Goal: Task Accomplishment & Management: Complete application form

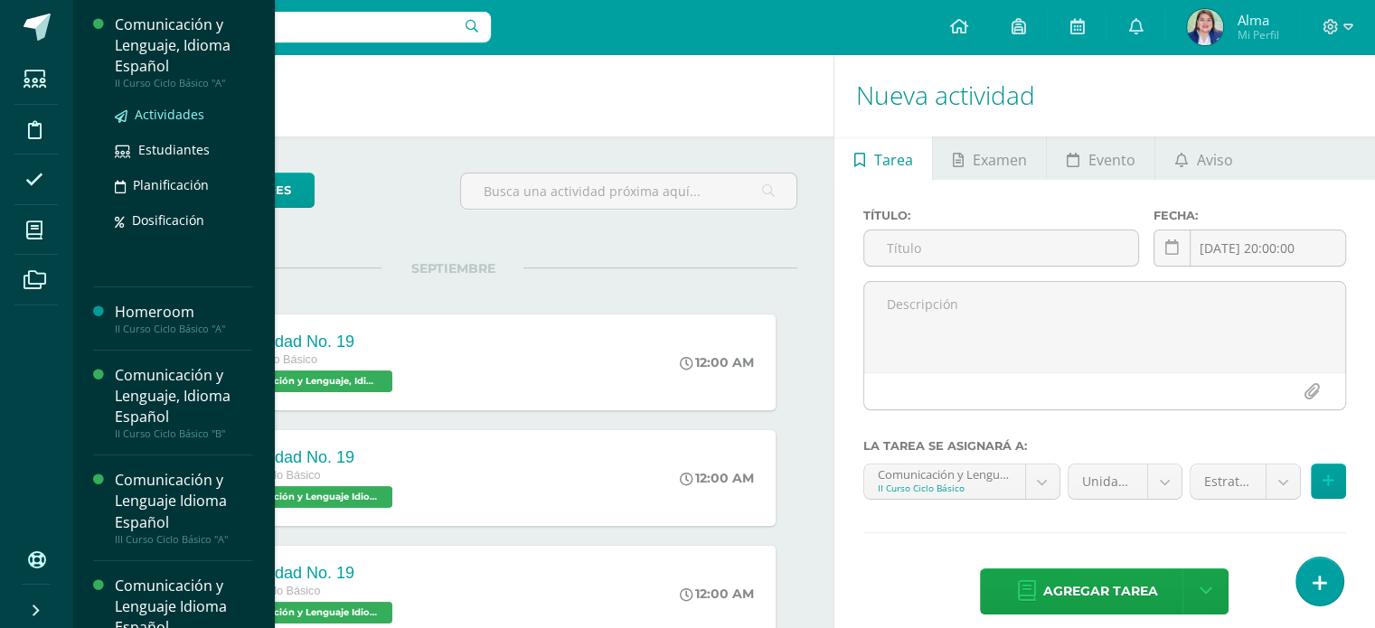
click at [152, 111] on span "Actividades" at bounding box center [170, 114] width 70 height 17
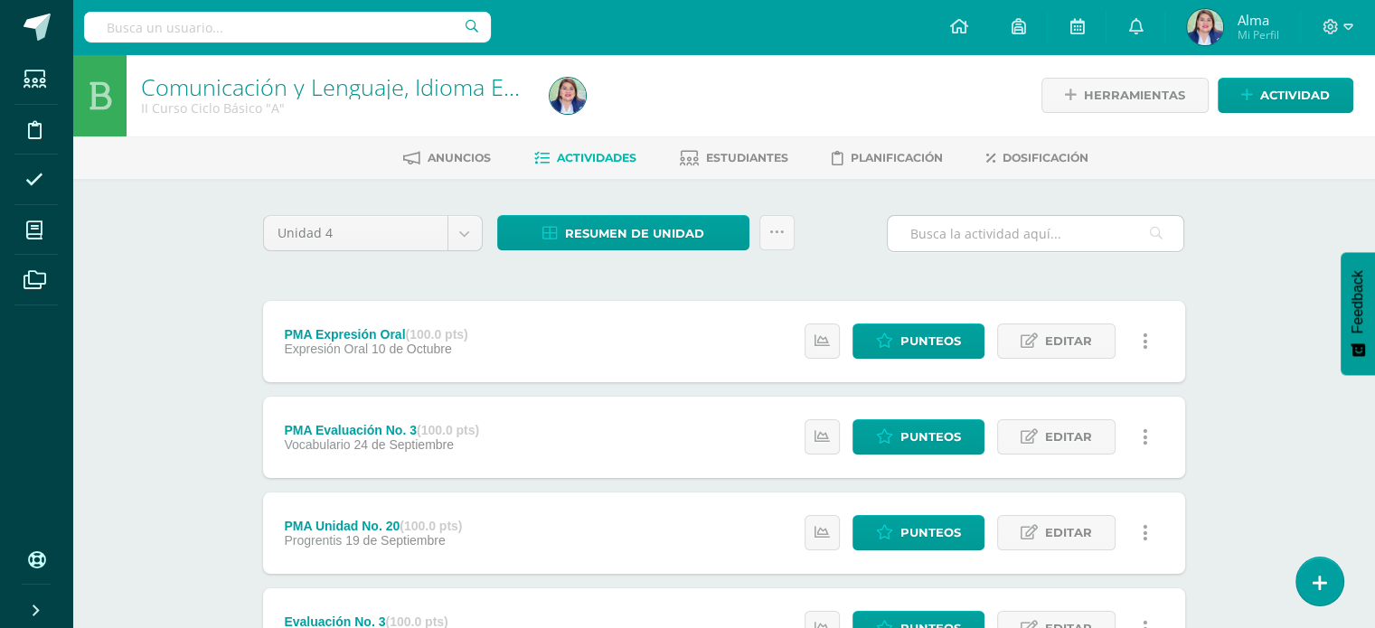
click at [954, 234] on input "text" at bounding box center [1036, 233] width 296 height 35
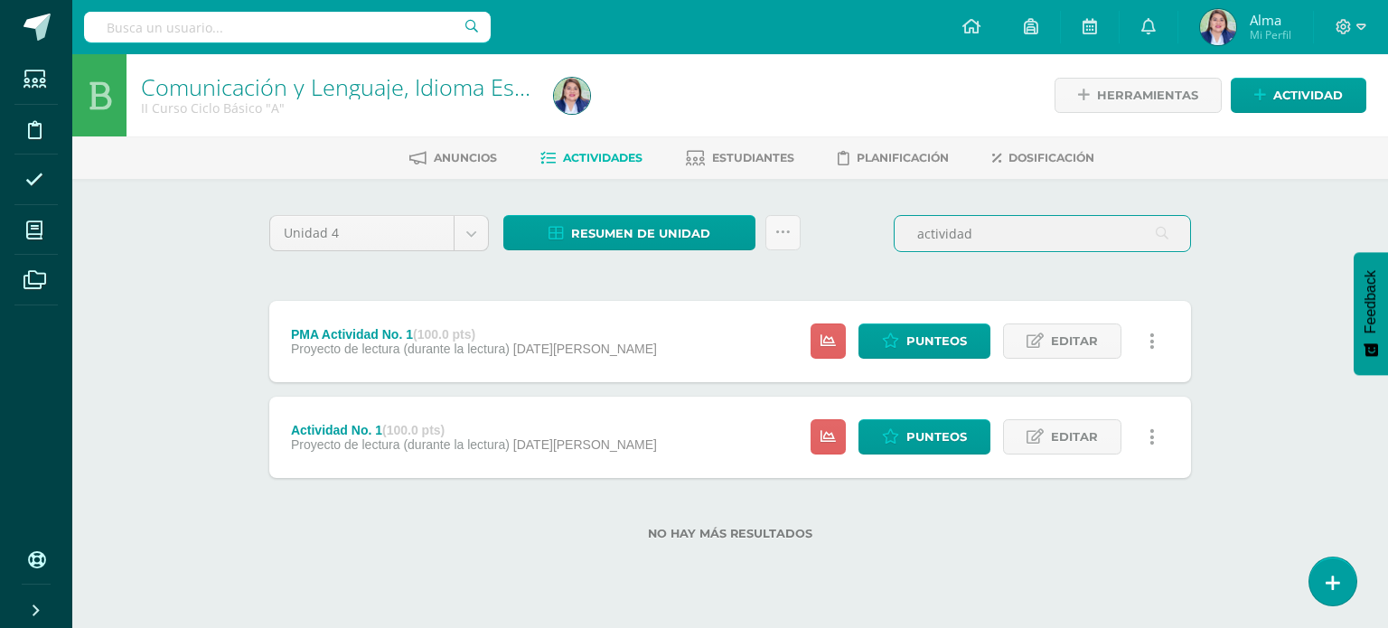
type input "actividad"
click at [580, 440] on span "18 de Agosto" at bounding box center [585, 444] width 144 height 14
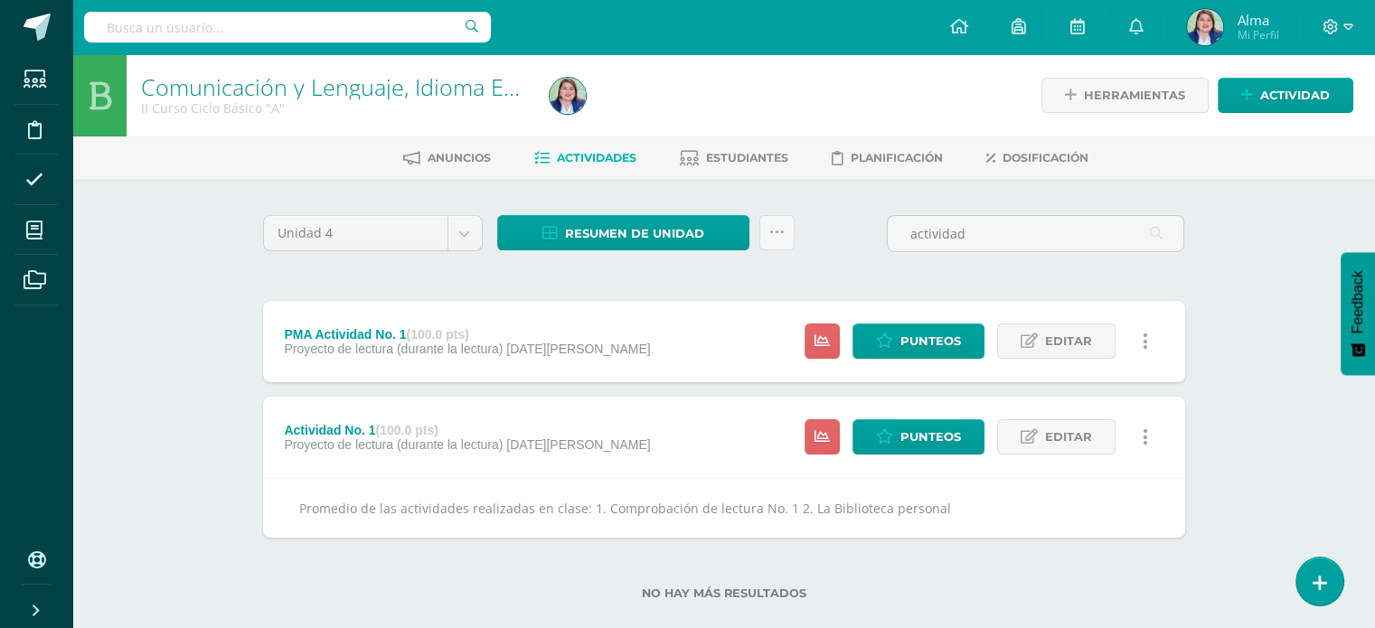
click at [813, 256] on div "Unidad 4 Unidad 1 Unidad 2 Unidad 3 Unidad 4 Resumen de unidad Descargar como H…" at bounding box center [724, 241] width 936 height 52
click at [1255, 86] on link "Actividad" at bounding box center [1286, 95] width 136 height 35
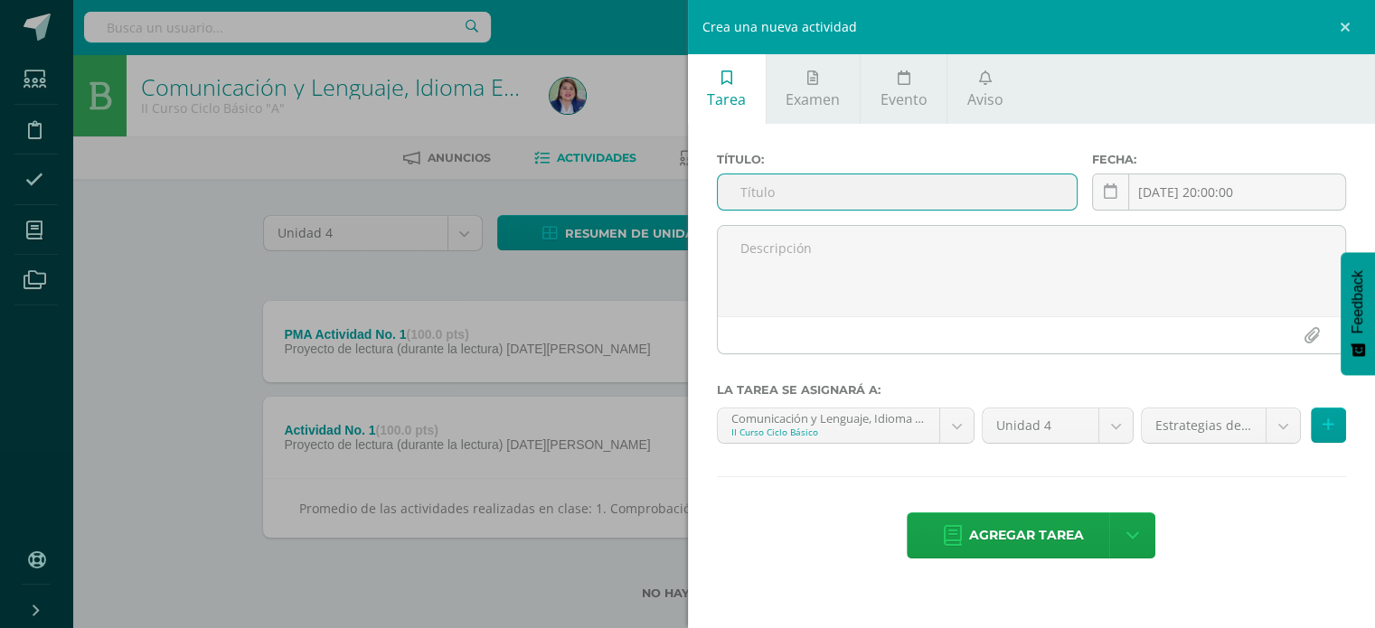
click at [777, 198] on input "text" at bounding box center [898, 191] width 360 height 35
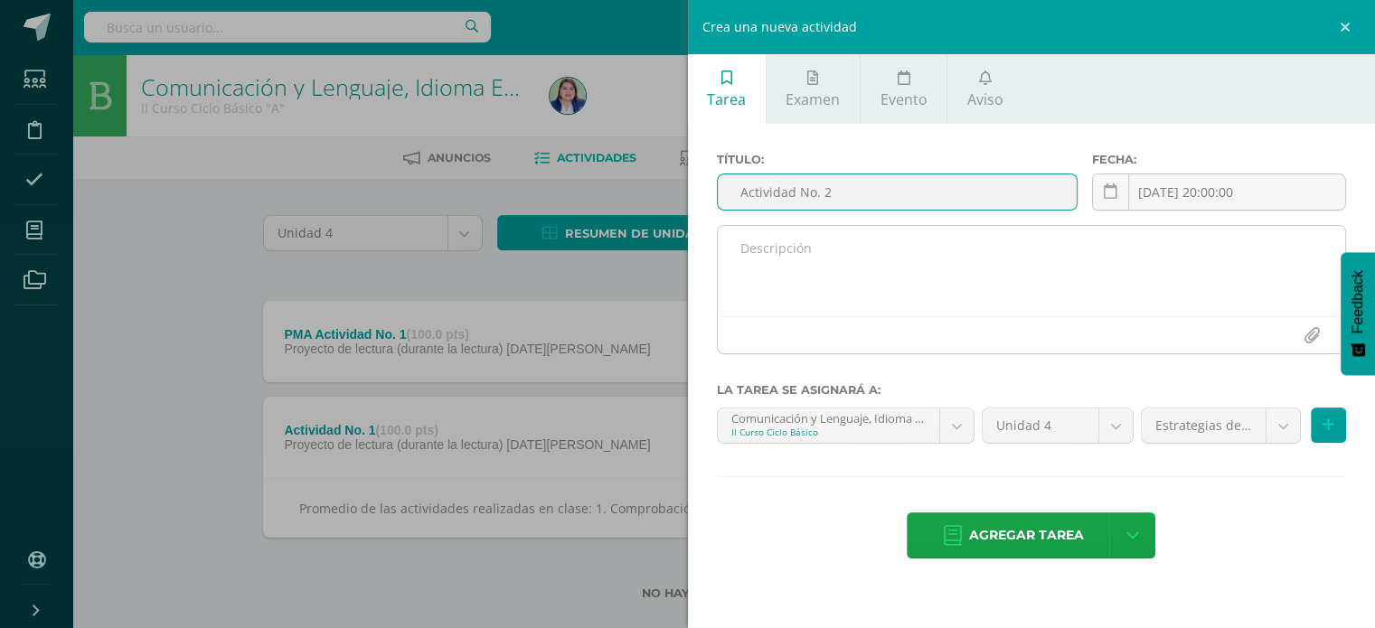
type input "Actividad No. 2"
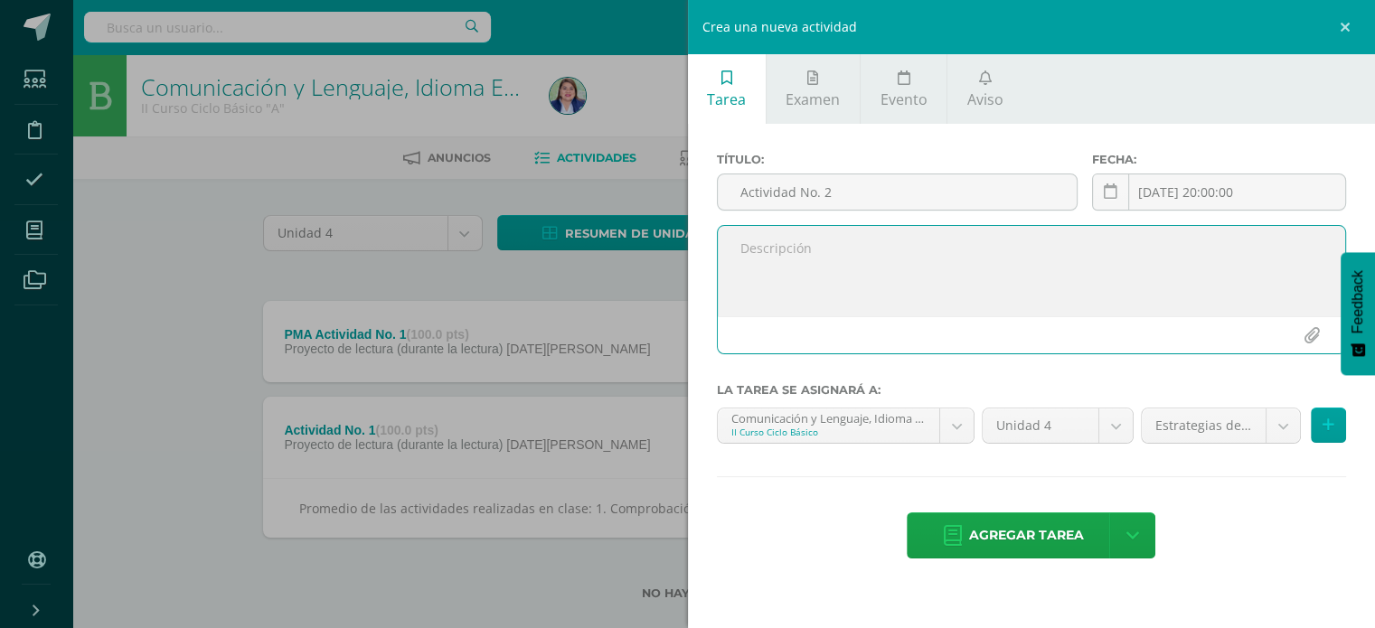
click at [810, 273] on textarea at bounding box center [1032, 271] width 628 height 90
click at [810, 282] on textarea "Promedio de actividades realizadas en clase: 1. Comprobación de lectura No. 2 2…" at bounding box center [1032, 271] width 628 height 90
drag, startPoint x: 1042, startPoint y: 284, endPoint x: 730, endPoint y: 249, distance: 313.8
click at [730, 249] on textarea "Promedio de actividades realizadas en clase: 1. Comprobación de lectura No. 2 2…" at bounding box center [1032, 271] width 628 height 90
type textarea "Promedio de actividades realizadas en clase: 1. Comprobación de lectura No. 2 2…"
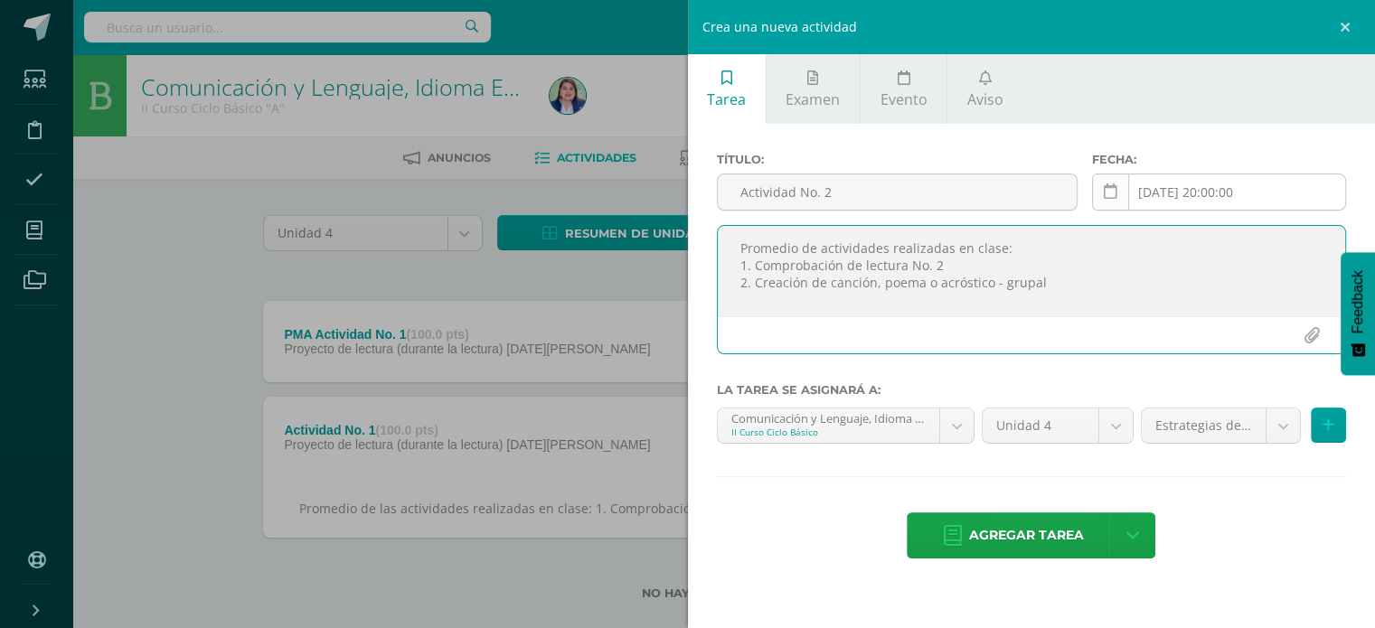
click at [1114, 190] on icon at bounding box center [1111, 191] width 14 height 15
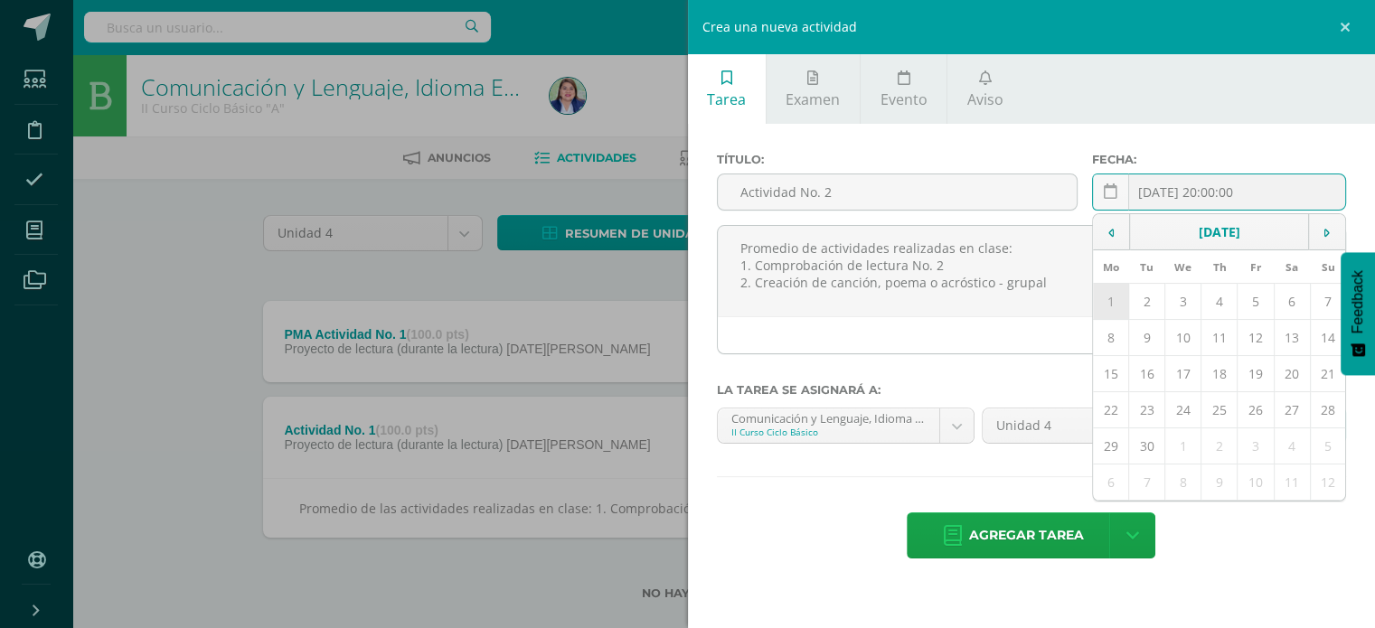
click at [1112, 299] on td "1" at bounding box center [1110, 302] width 35 height 36
type input "2025-09-01"
click at [1283, 426] on body "Estudiantes Disciplina Asistencia Mis cursos Archivos Soporte Ayuda Reportar un…" at bounding box center [687, 329] width 1375 height 658
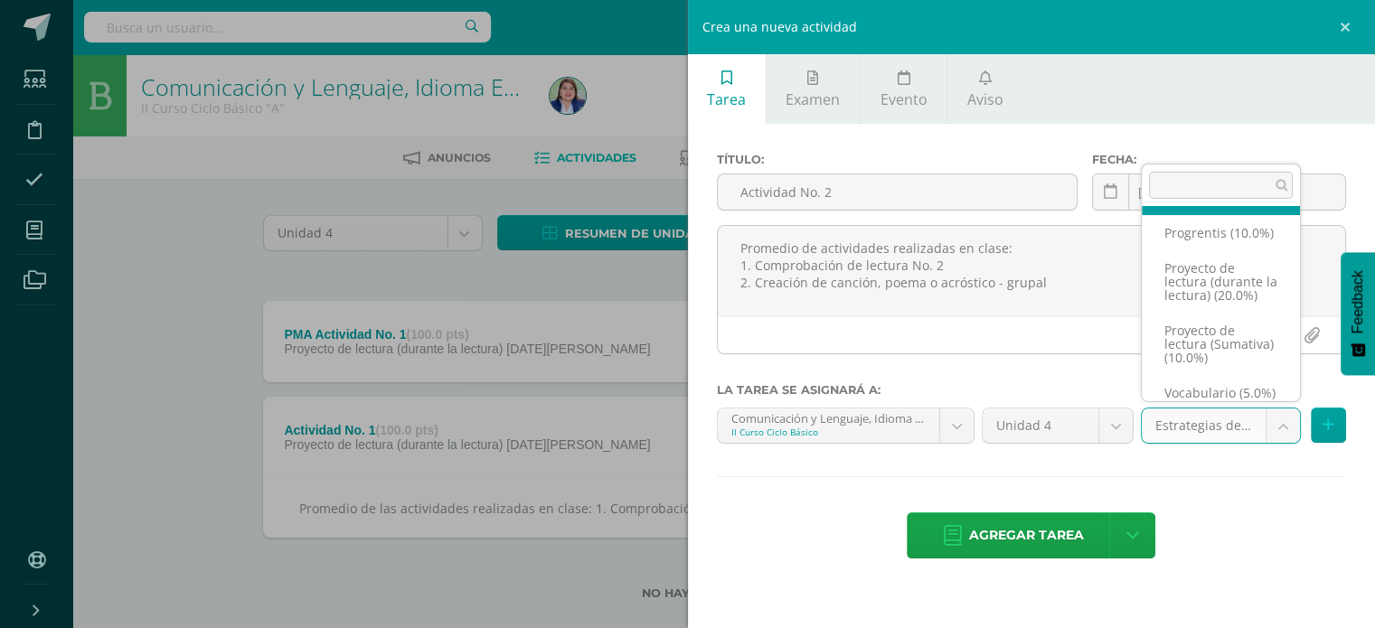
scroll to position [235, 0]
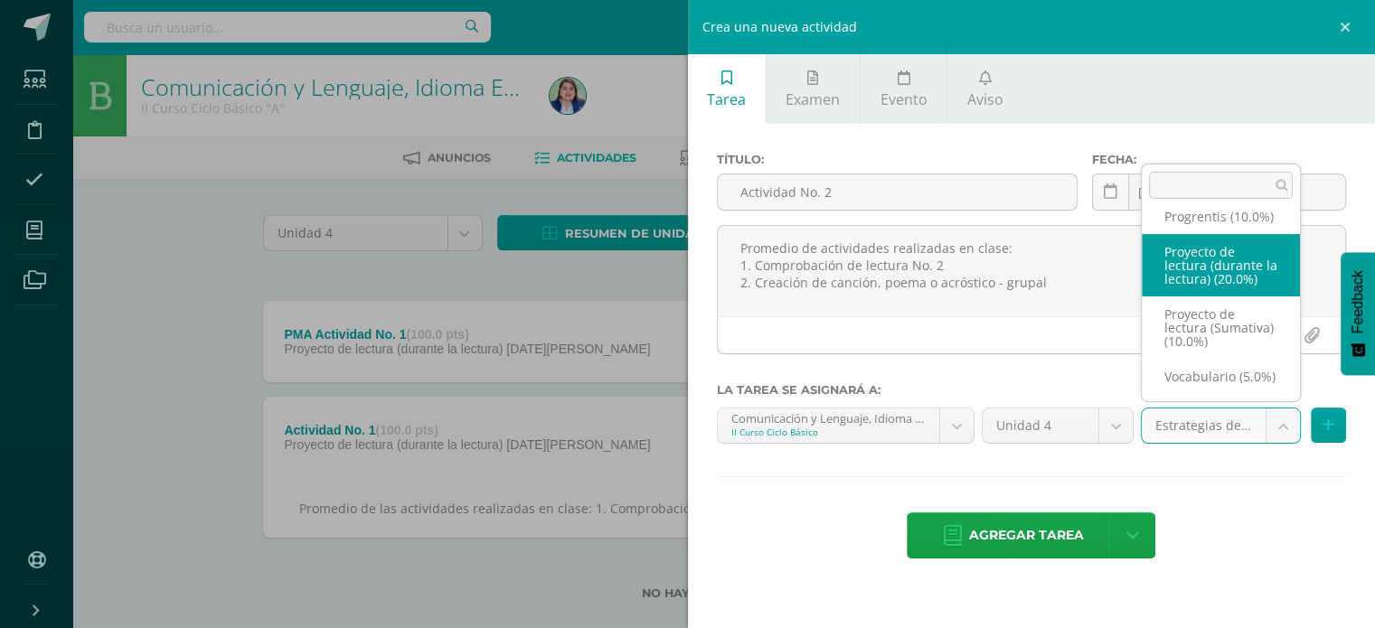
select select "239221"
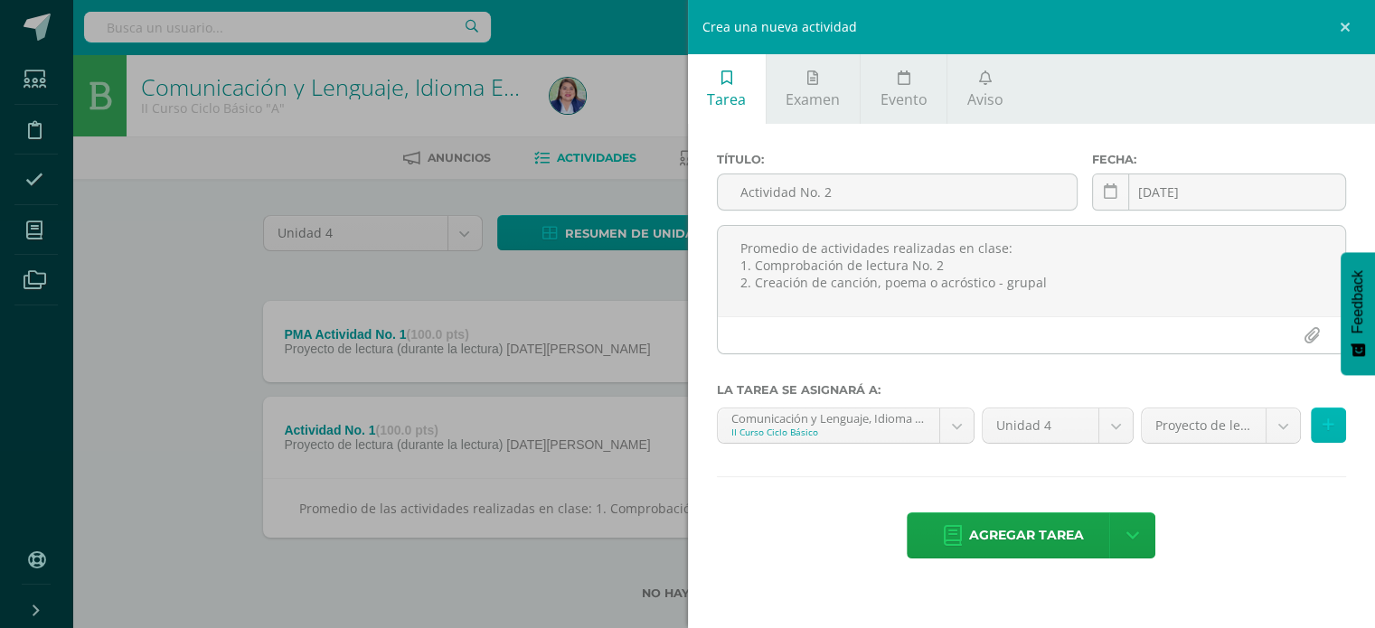
click at [1329, 418] on icon at bounding box center [1328, 425] width 12 height 15
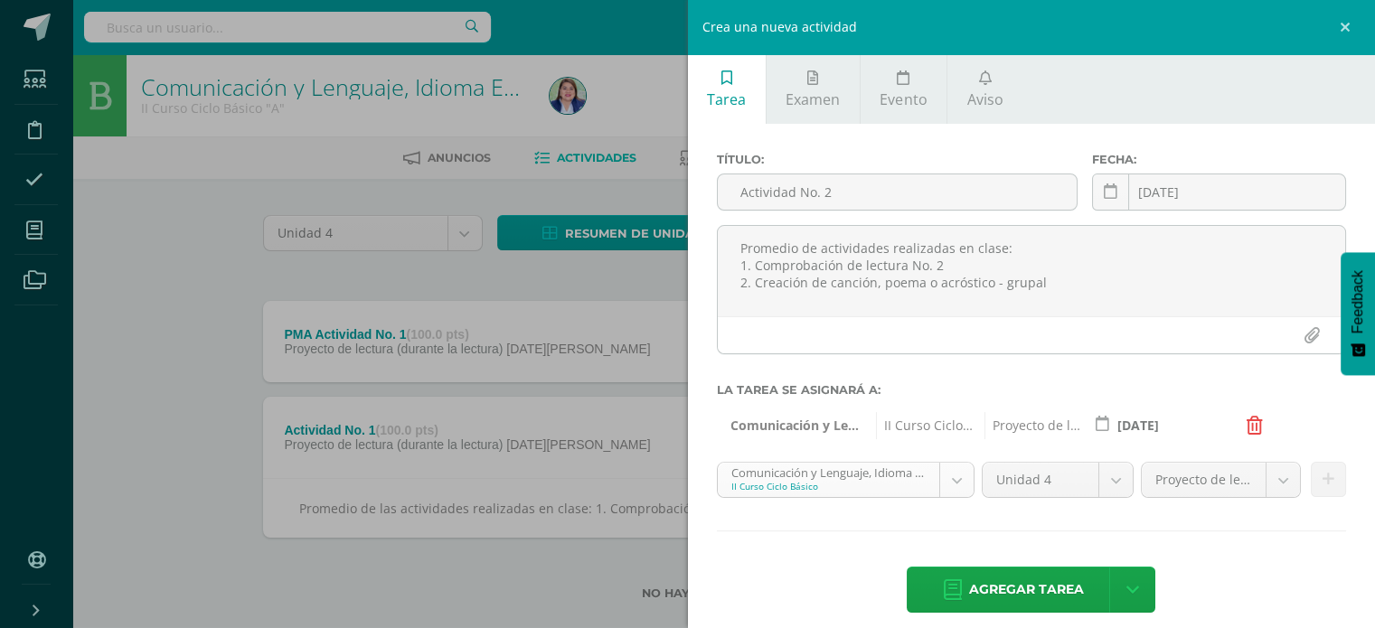
click at [952, 482] on body "Estudiantes Disciplina Asistencia Mis cursos Archivos Soporte Ayuda Reportar un…" at bounding box center [687, 329] width 1375 height 658
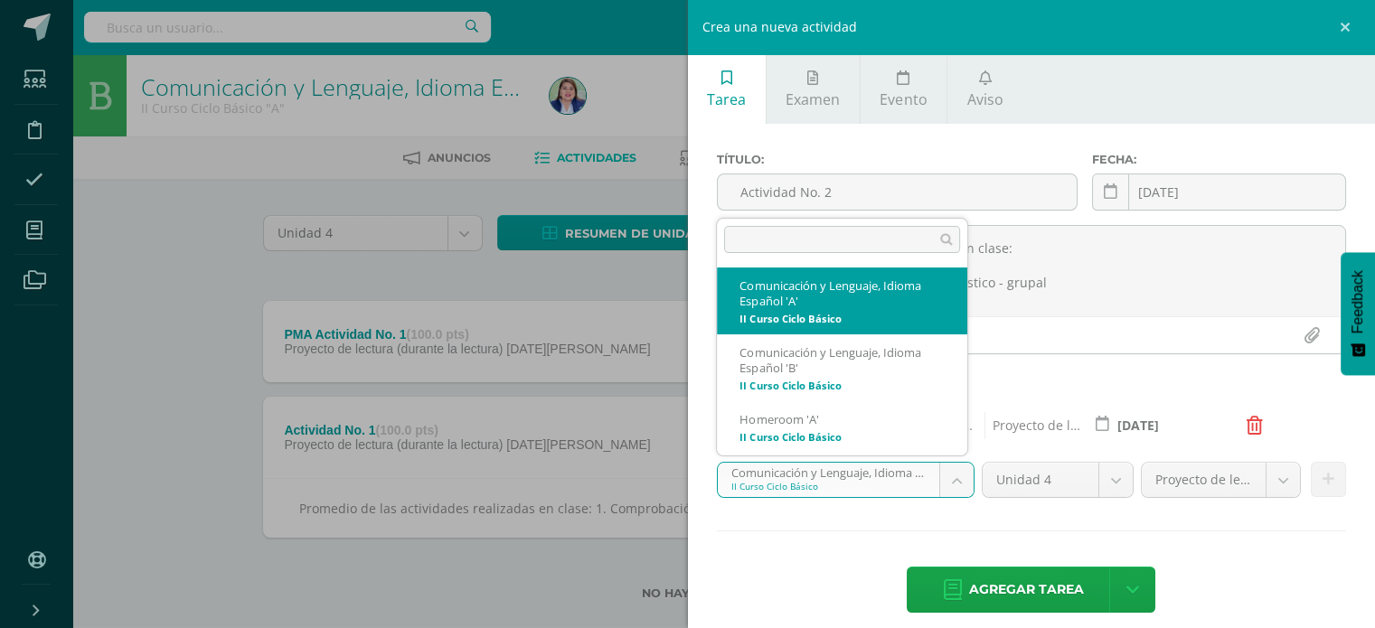
scroll to position [64, 0]
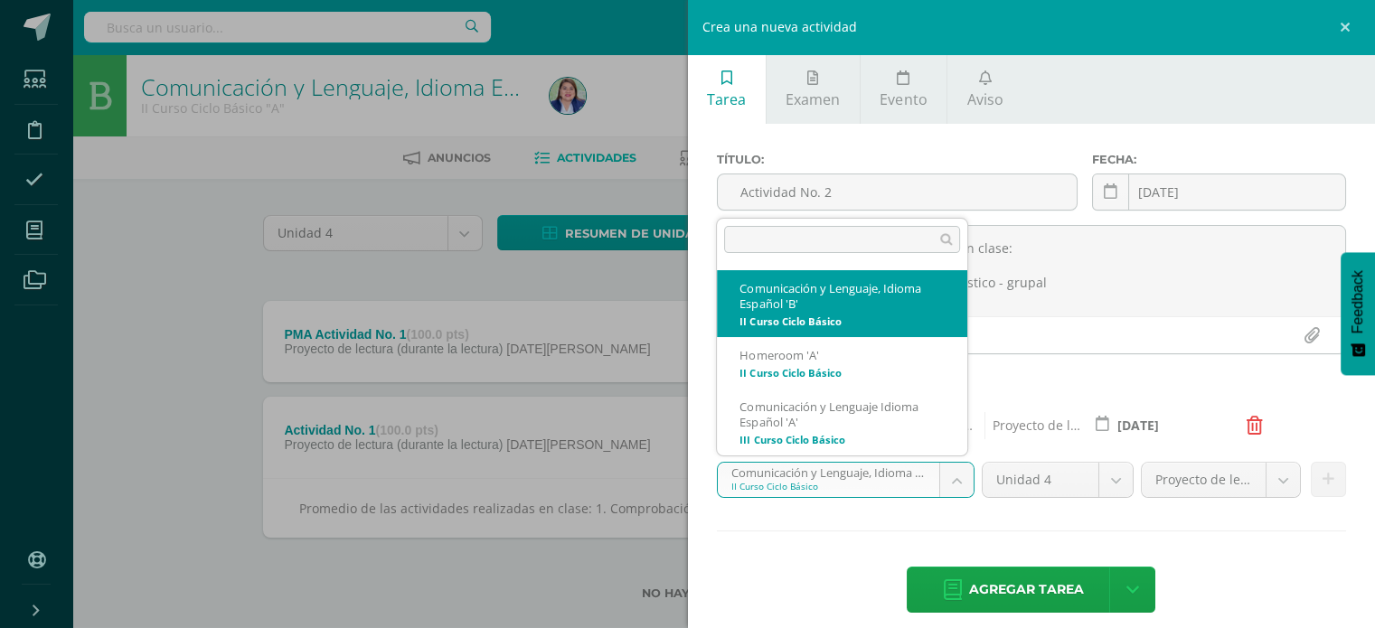
select select "228198"
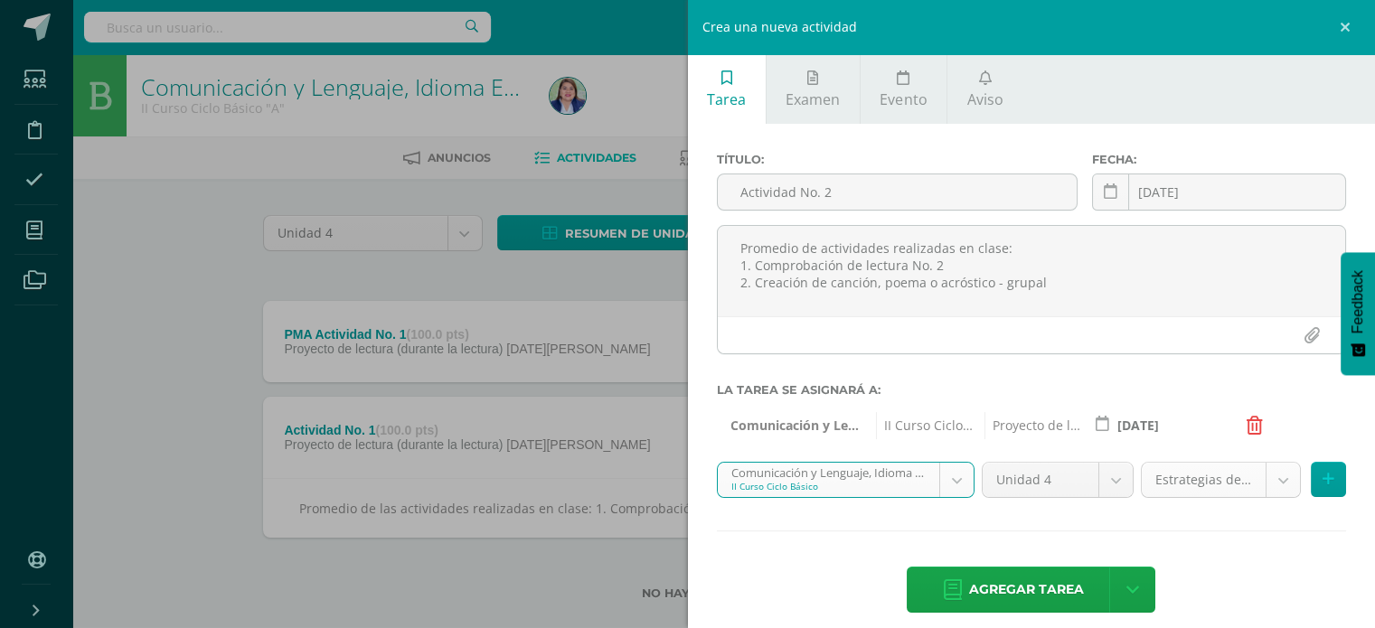
click at [1269, 479] on body "Estudiantes Disciplina Asistencia Mis cursos Archivos Soporte Ayuda Reportar un…" at bounding box center [687, 329] width 1375 height 658
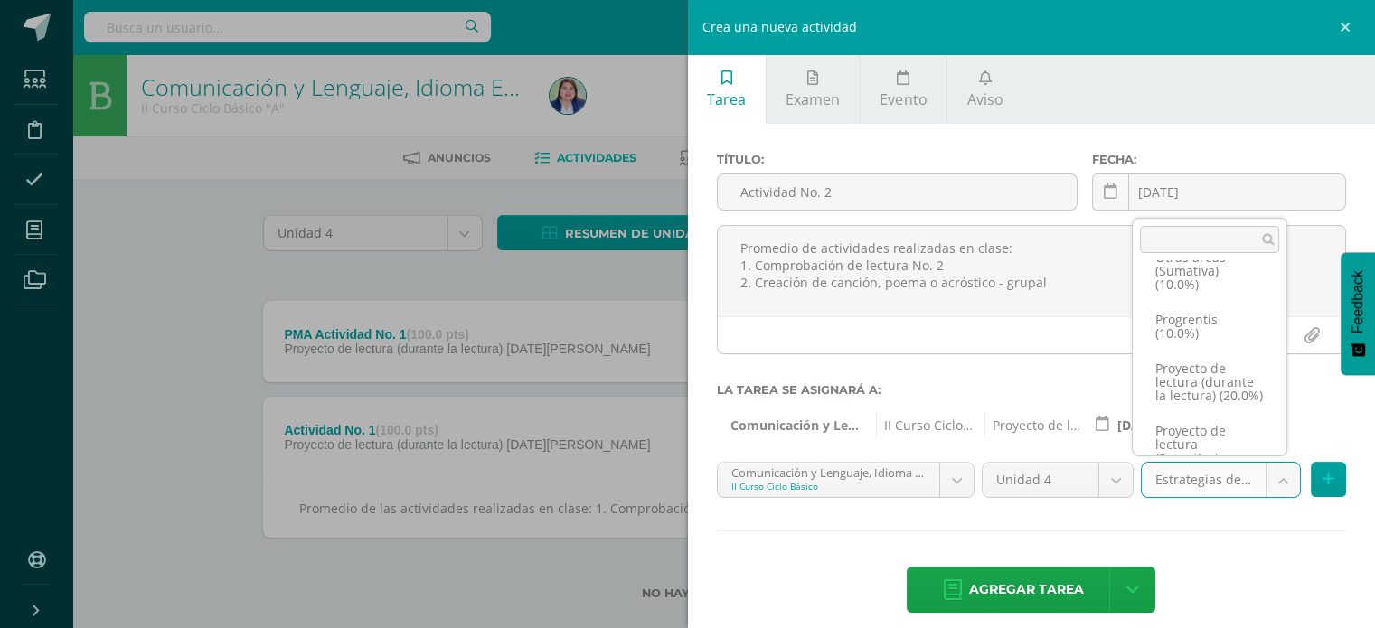
scroll to position [203, 0]
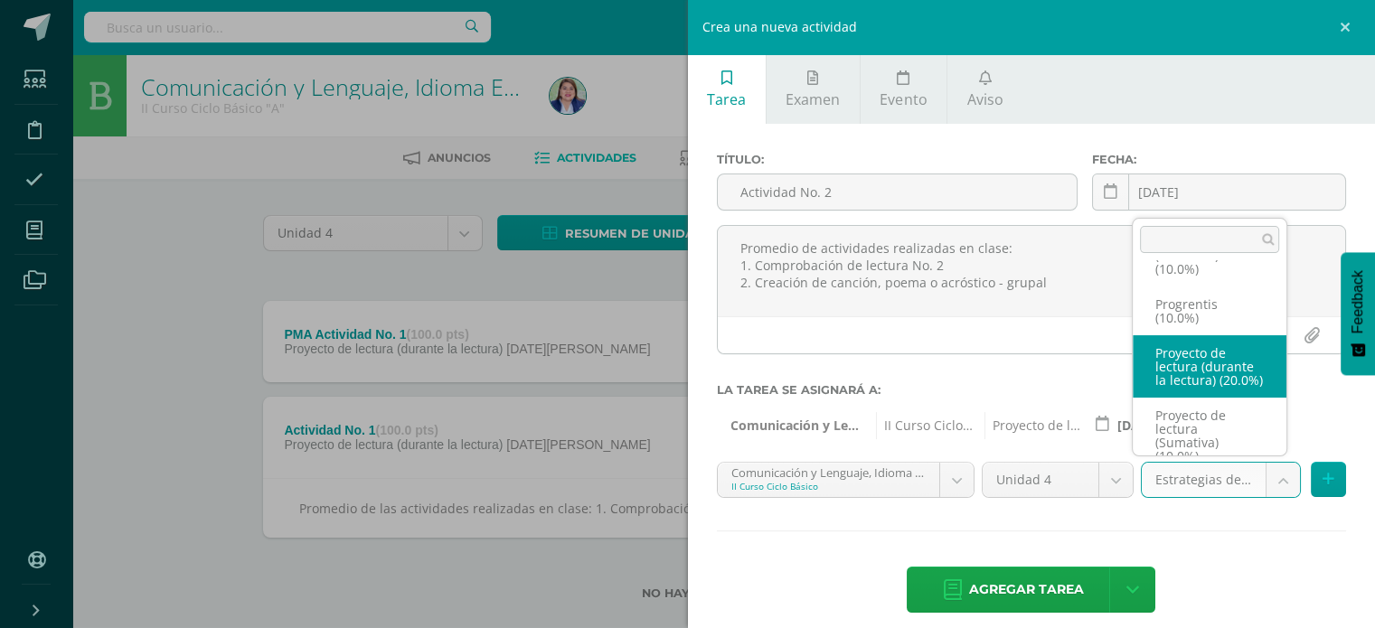
select select "258824"
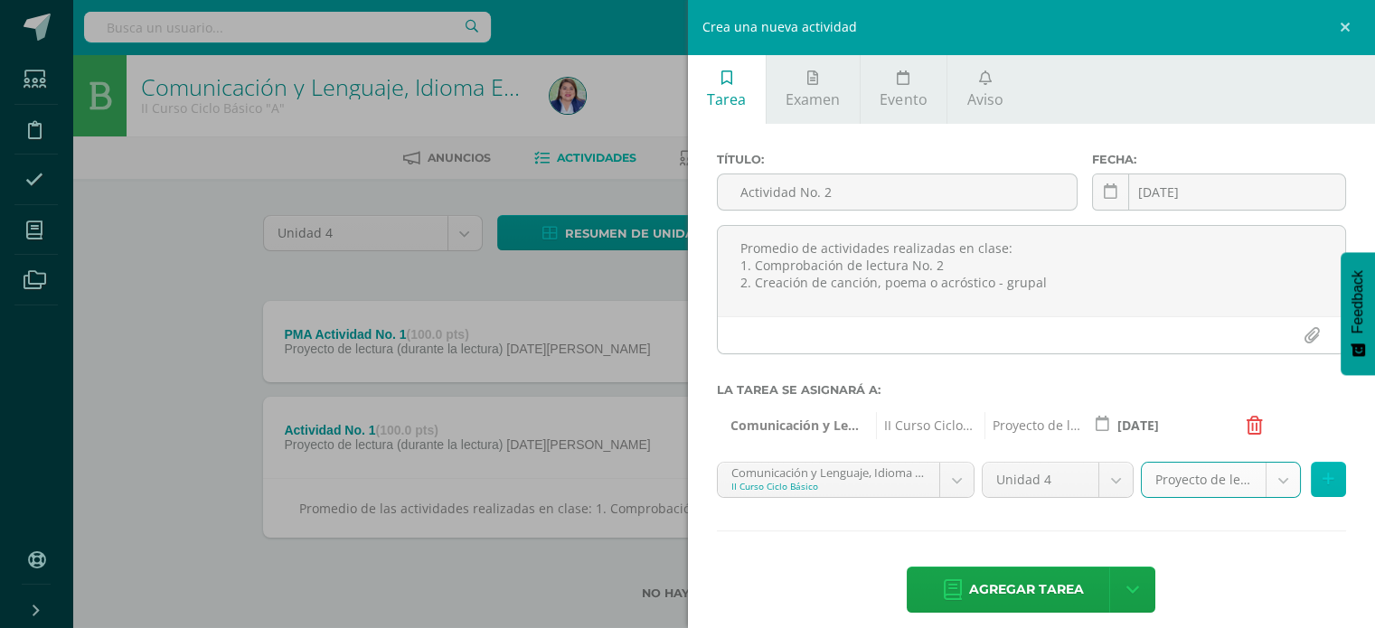
click at [1311, 476] on button at bounding box center [1328, 479] width 35 height 35
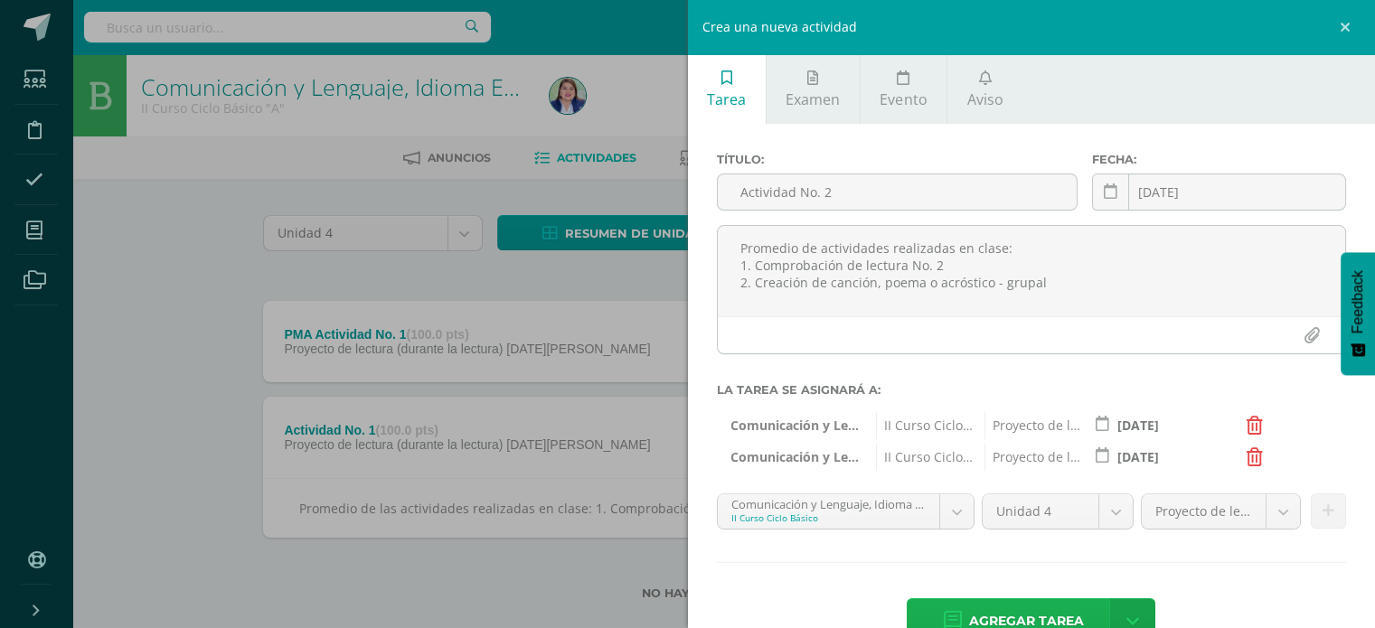
click at [1030, 607] on span "Agregar tarea" at bounding box center [1026, 621] width 115 height 44
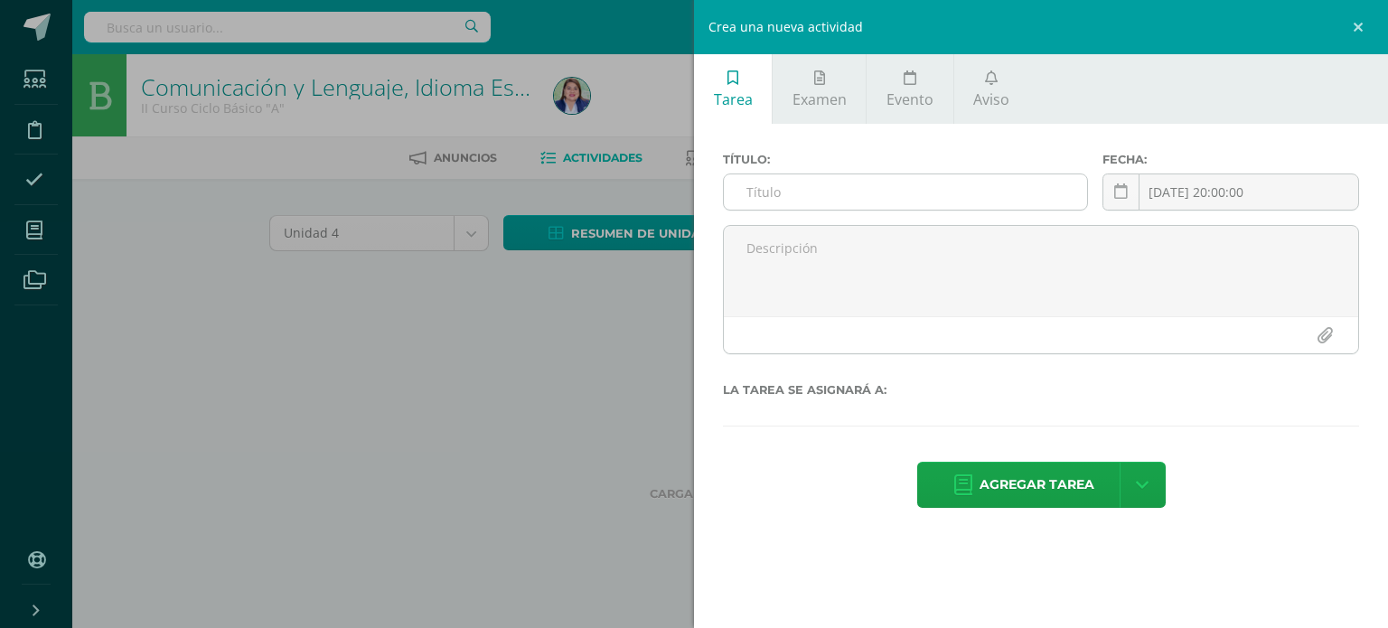
click at [993, 194] on input "text" at bounding box center [905, 191] width 363 height 35
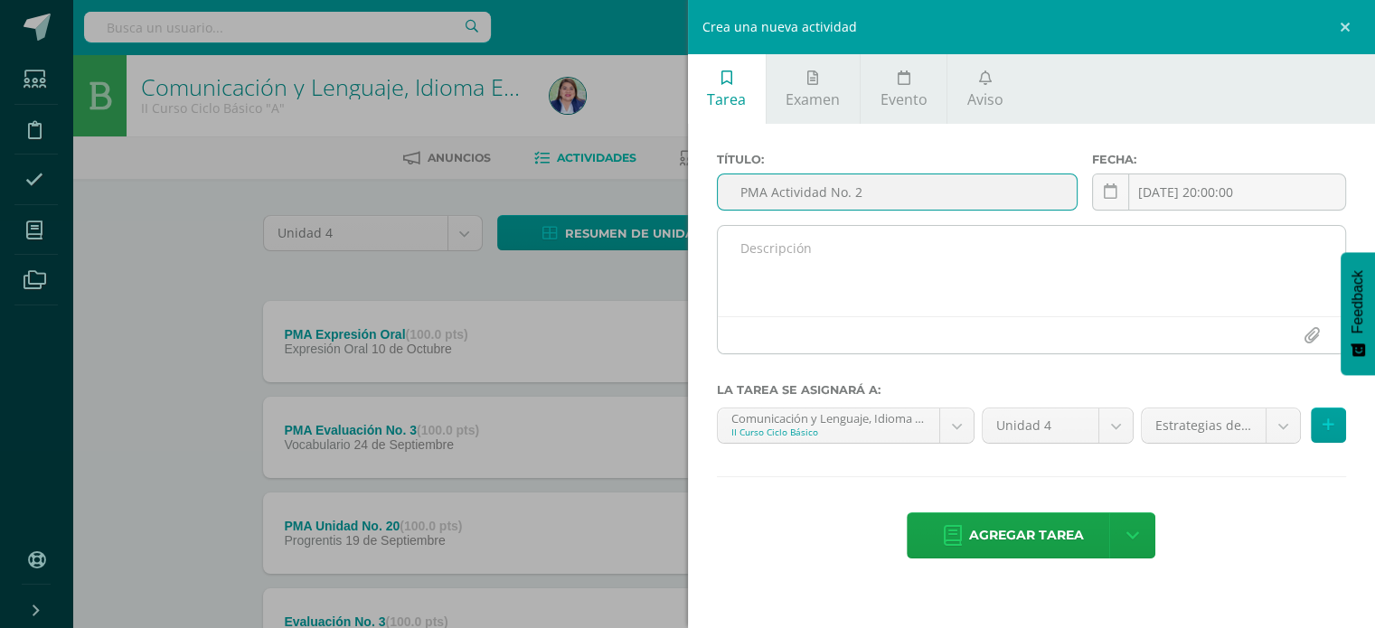
type input "PMA Actividad No. 2"
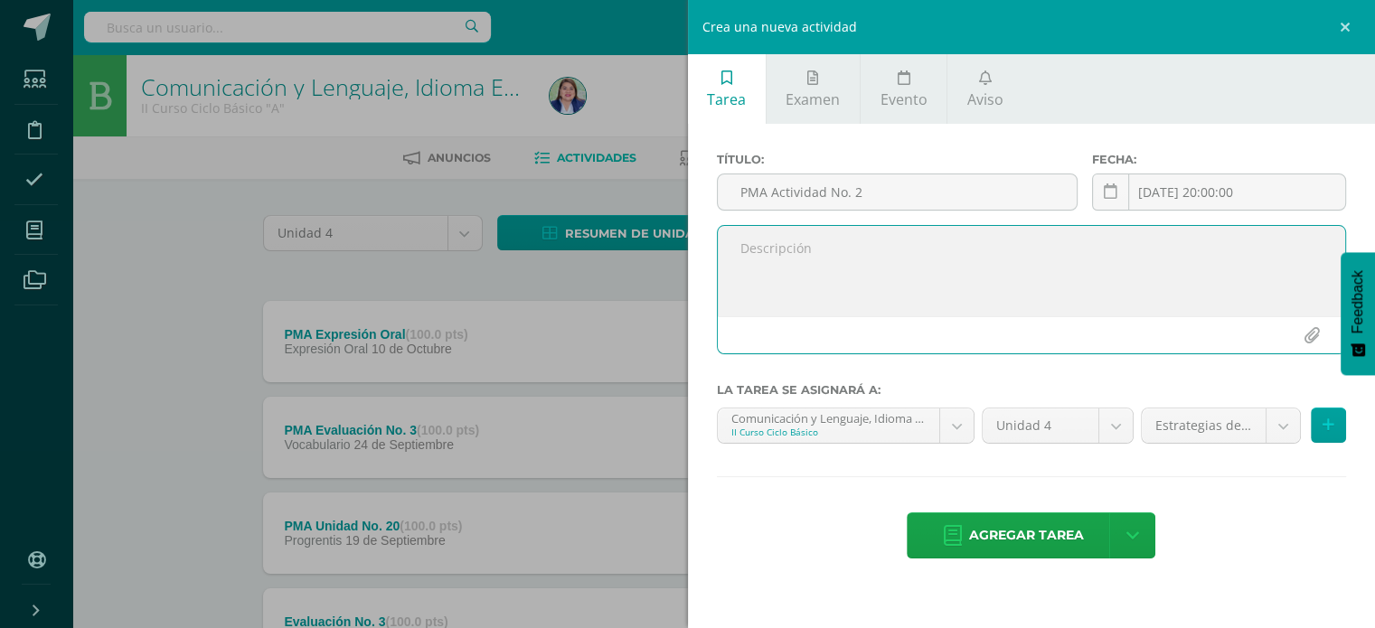
click at [969, 256] on textarea at bounding box center [1032, 271] width 628 height 90
paste textarea "Promedio de actividades realizadas en clase: 1. Comprobación de lectura No. 2 2…"
type textarea "Promedio de actividades realizadas en clase: 1. Comprobación de lectura No. 2 2…"
click at [1114, 184] on icon at bounding box center [1111, 191] width 14 height 15
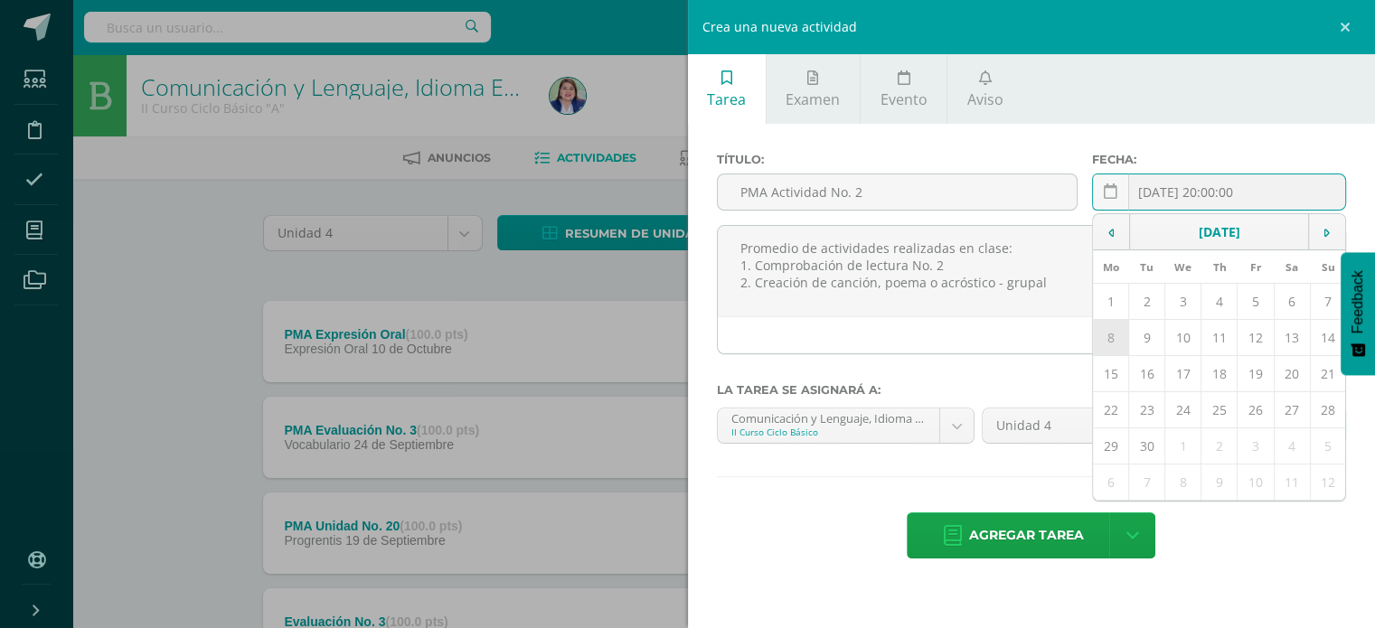
click at [1117, 325] on td "8" at bounding box center [1110, 338] width 35 height 36
type input "2025-09-08"
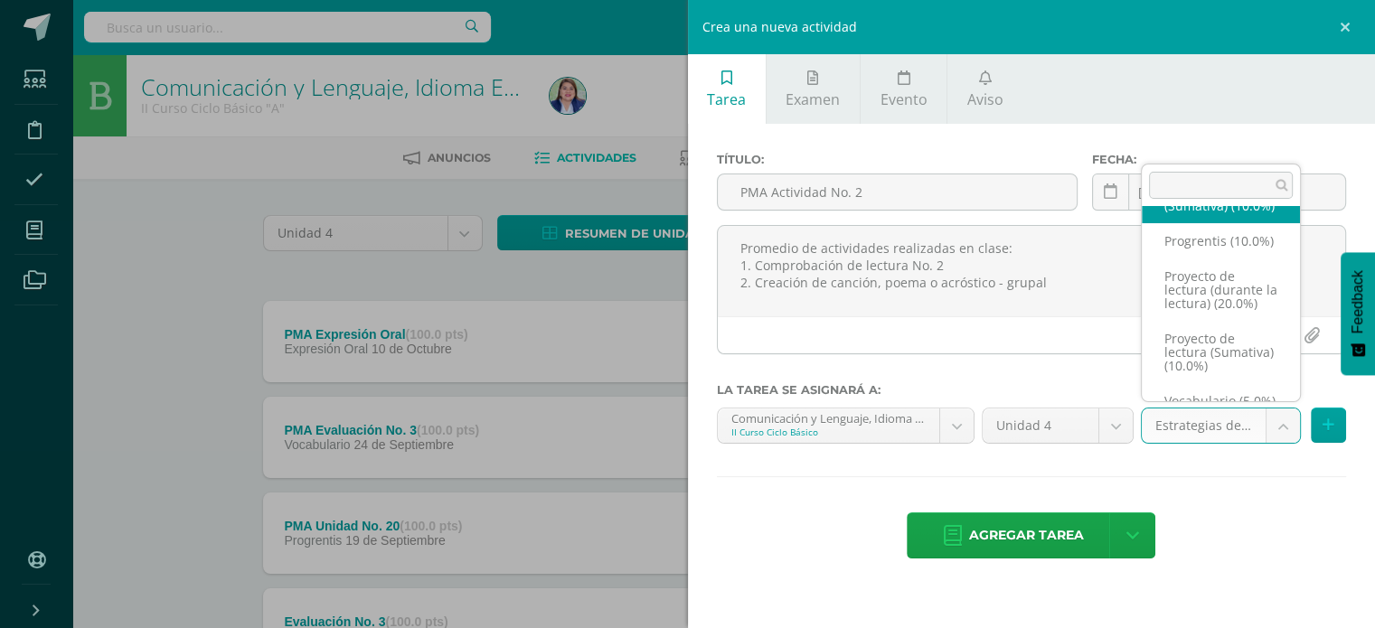
scroll to position [235, 0]
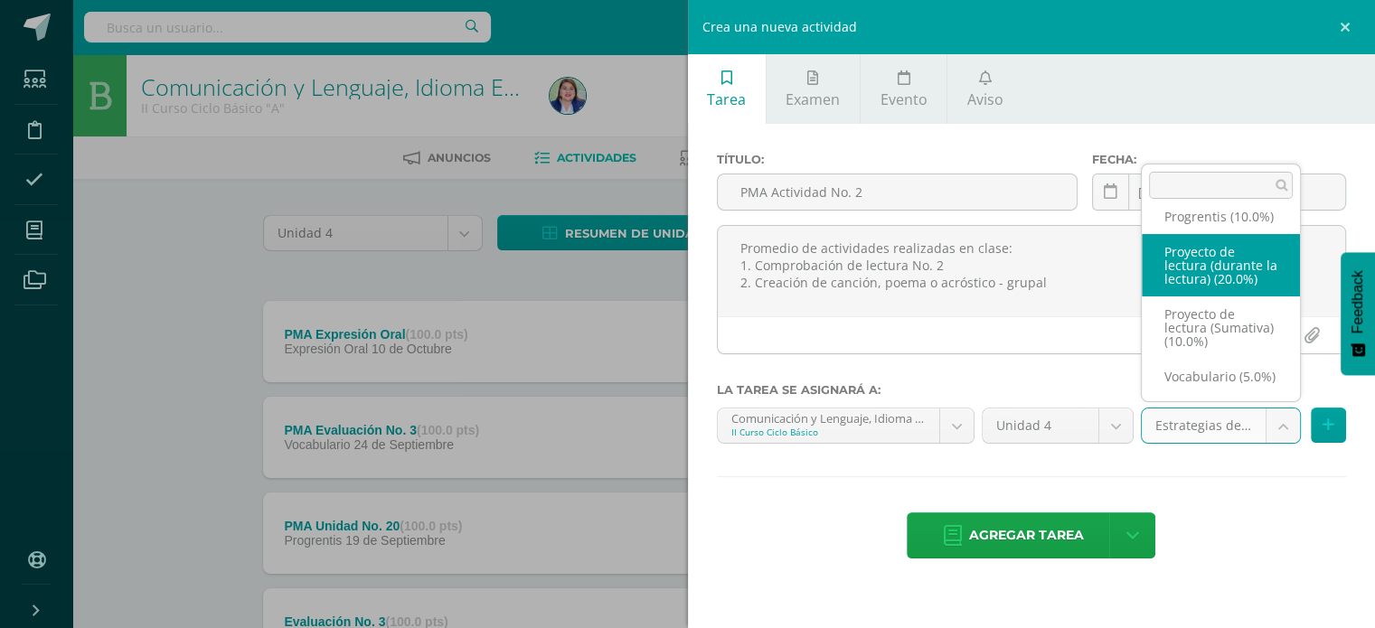
select select "239221"
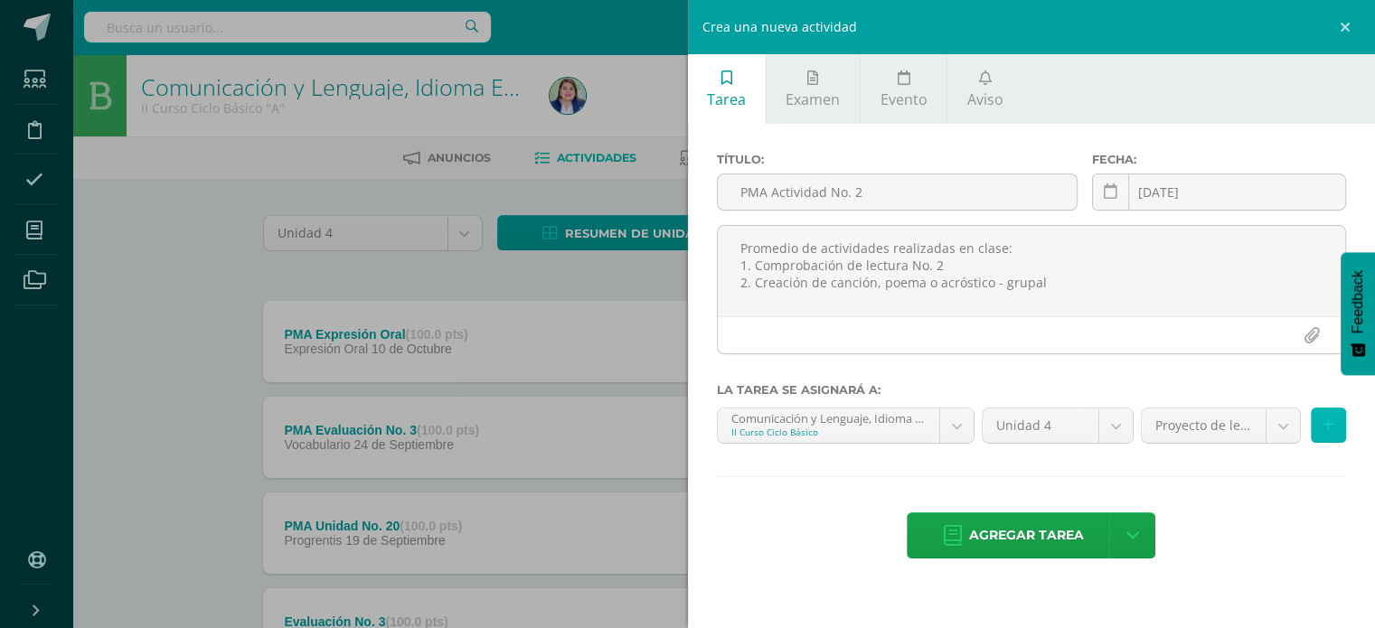
click at [1320, 422] on button at bounding box center [1328, 425] width 35 height 35
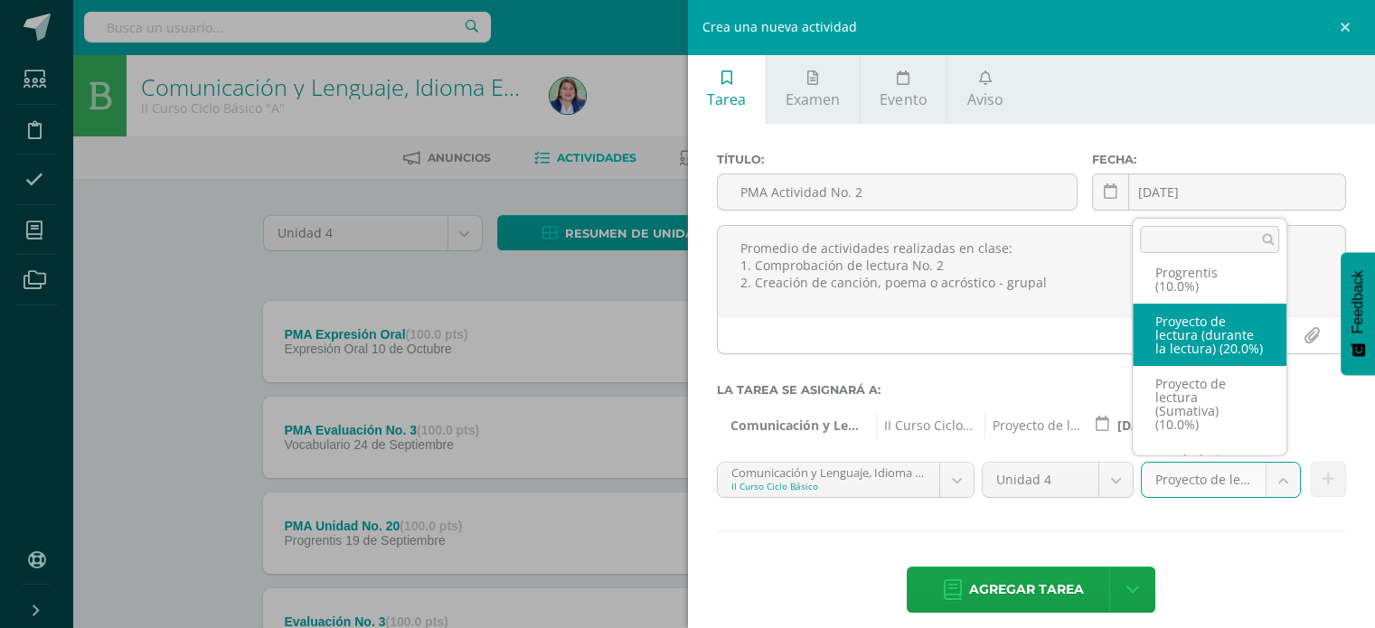
scroll to position [159, 0]
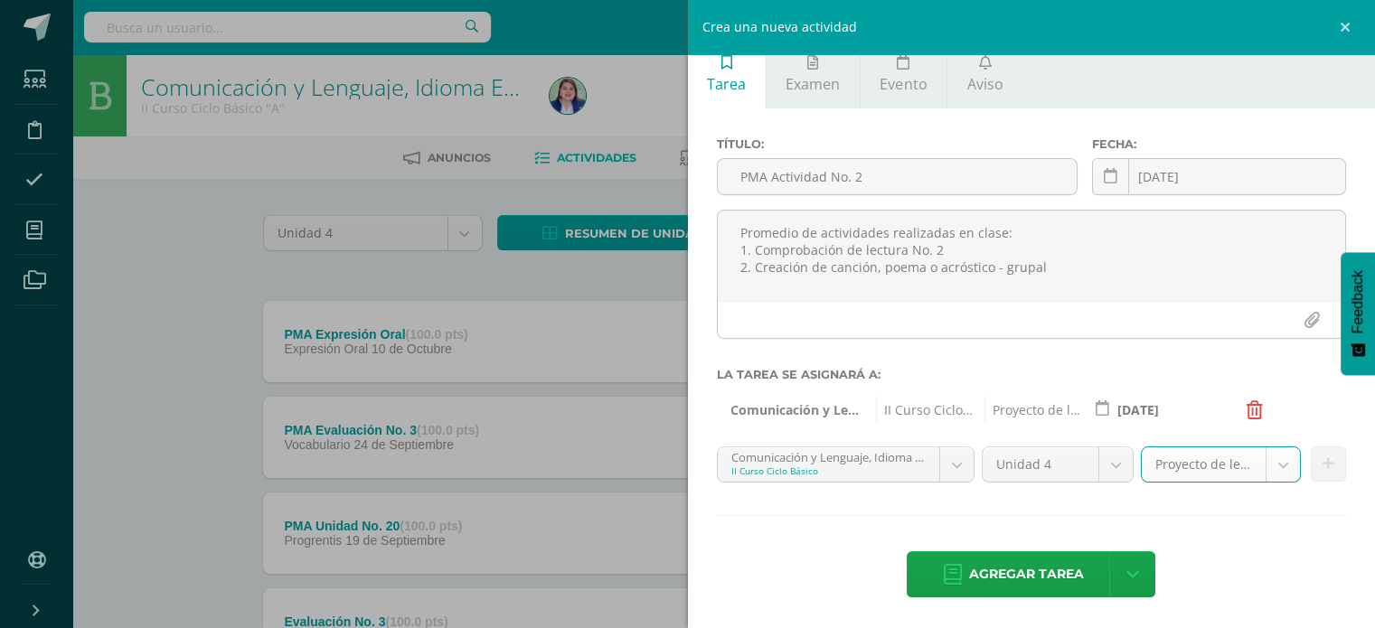
scroll to position [15, 0]
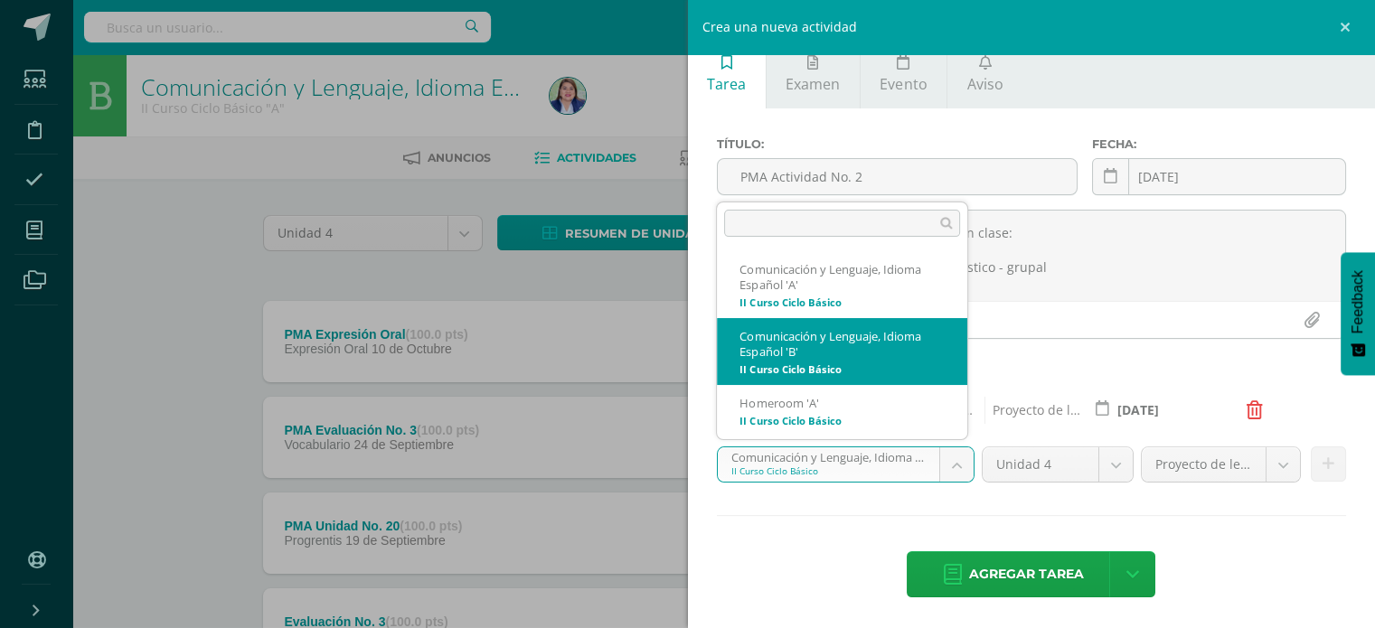
select select "228198"
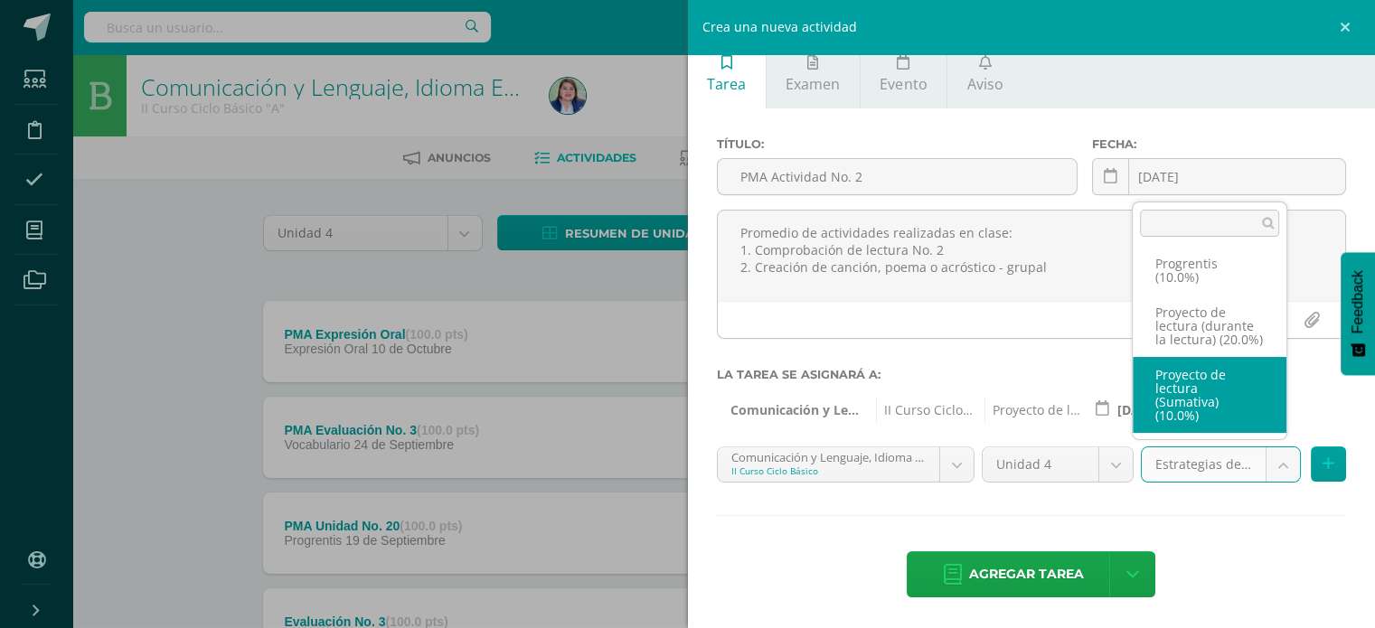
scroll to position [235, 0]
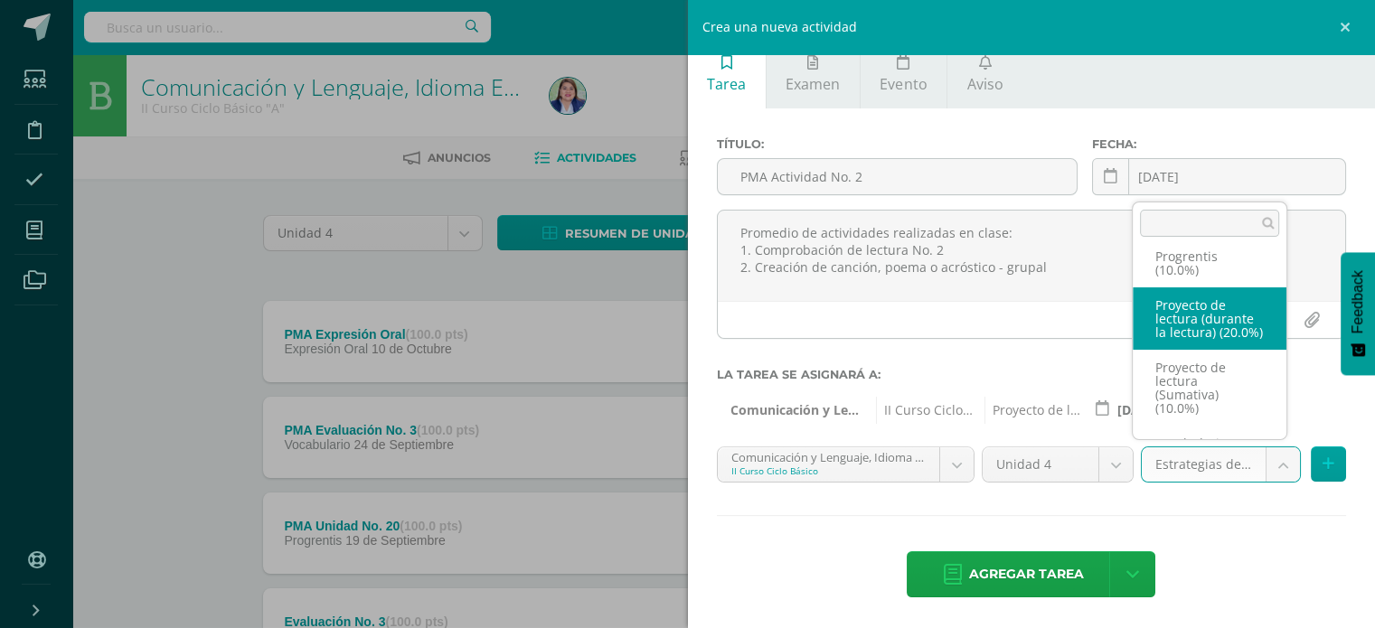
select select "258824"
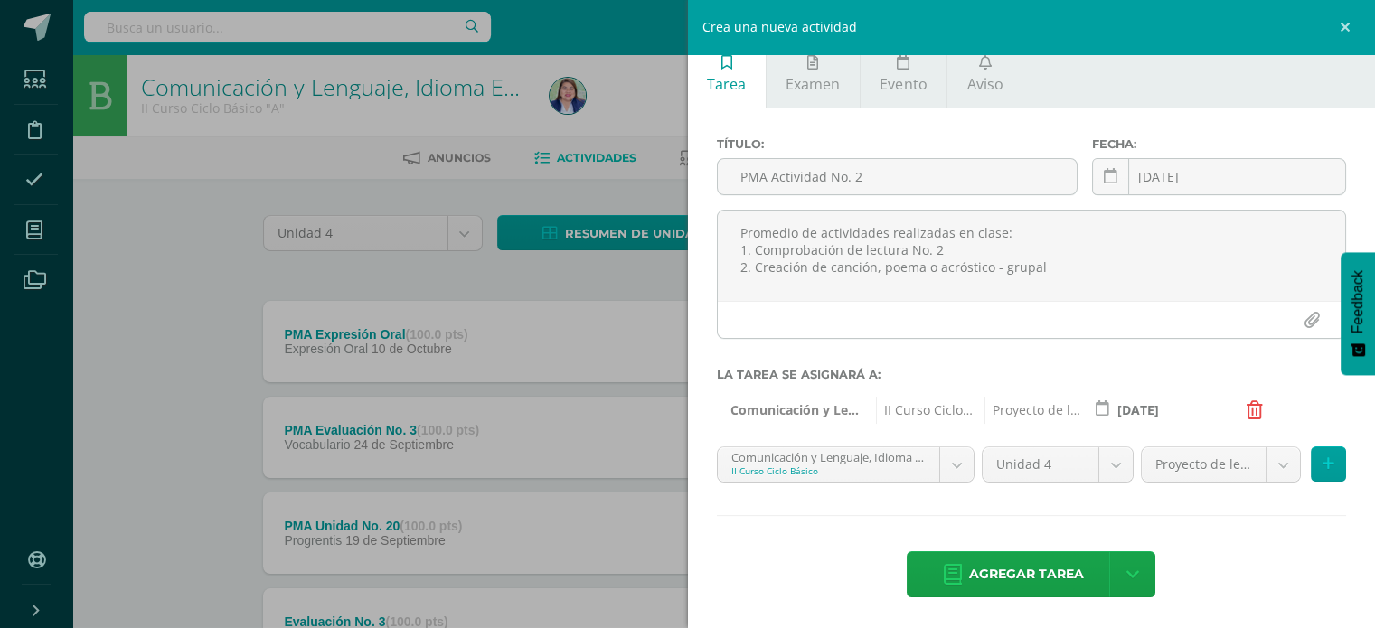
click at [1321, 473] on button at bounding box center [1328, 464] width 35 height 35
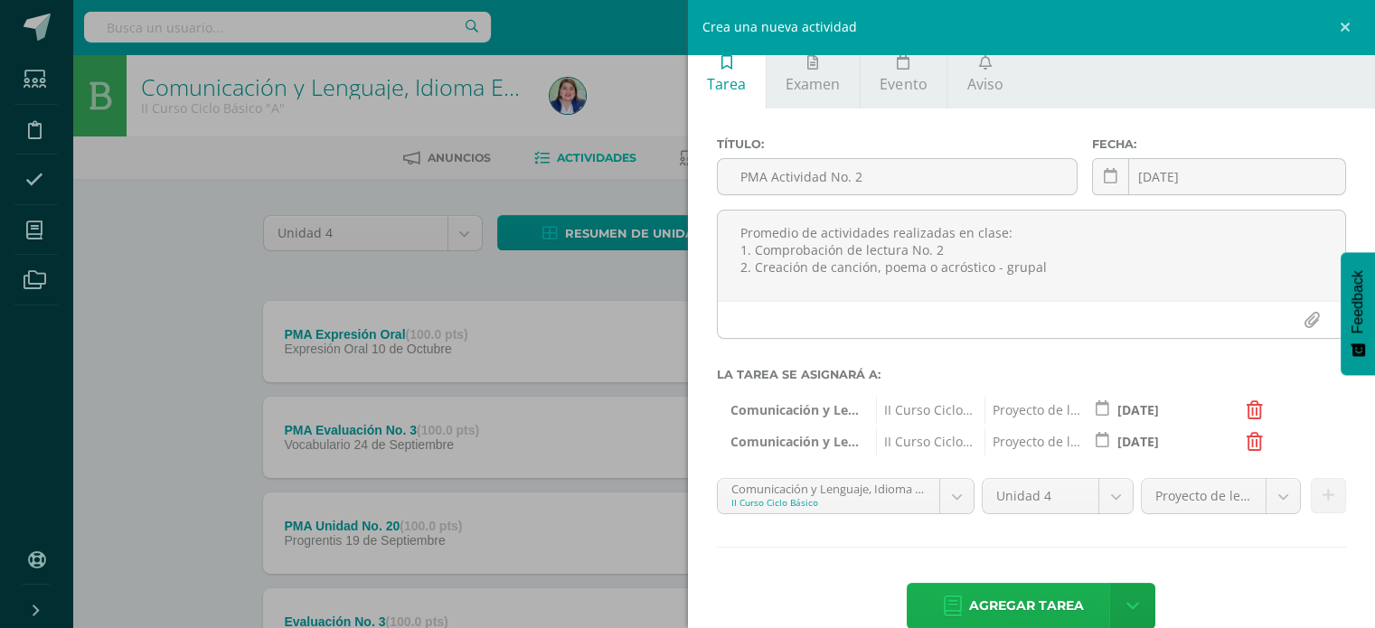
click at [992, 606] on span "Agregar tarea" at bounding box center [1026, 606] width 115 height 44
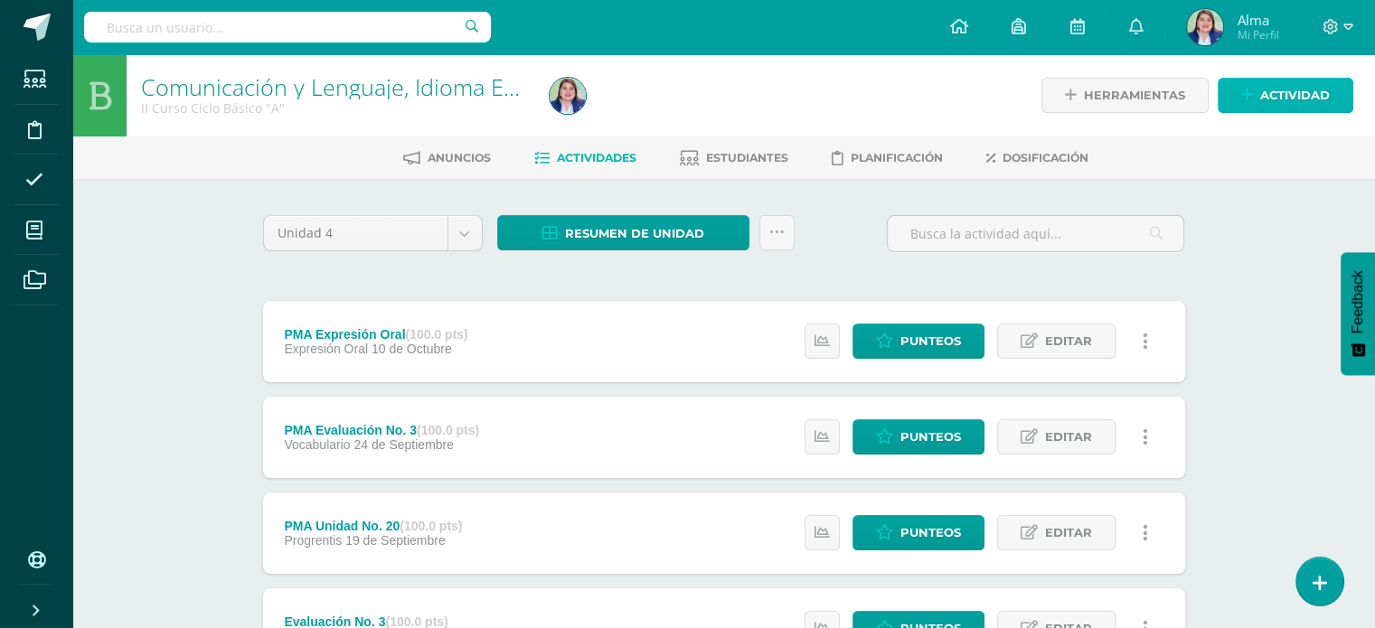
click at [1251, 98] on icon at bounding box center [1247, 95] width 12 height 15
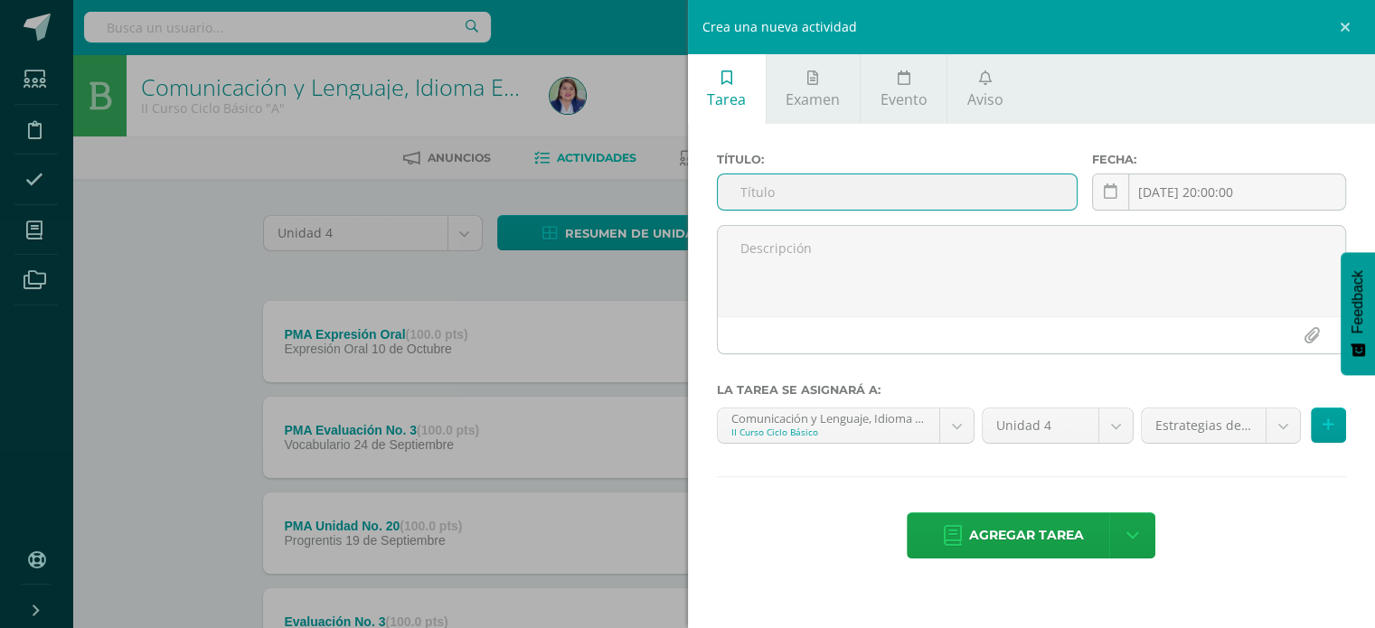
click at [911, 183] on input "text" at bounding box center [898, 191] width 360 height 35
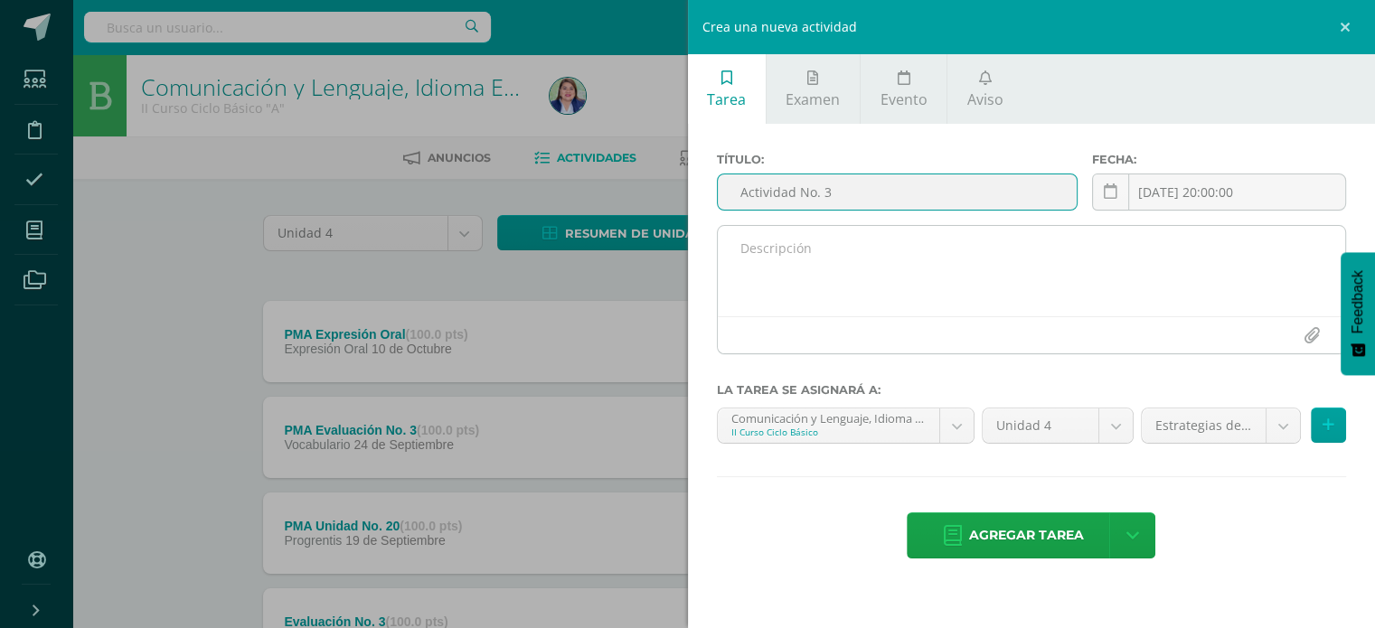
type input "Actividad No. 3"
click at [902, 268] on textarea at bounding box center [1032, 271] width 628 height 90
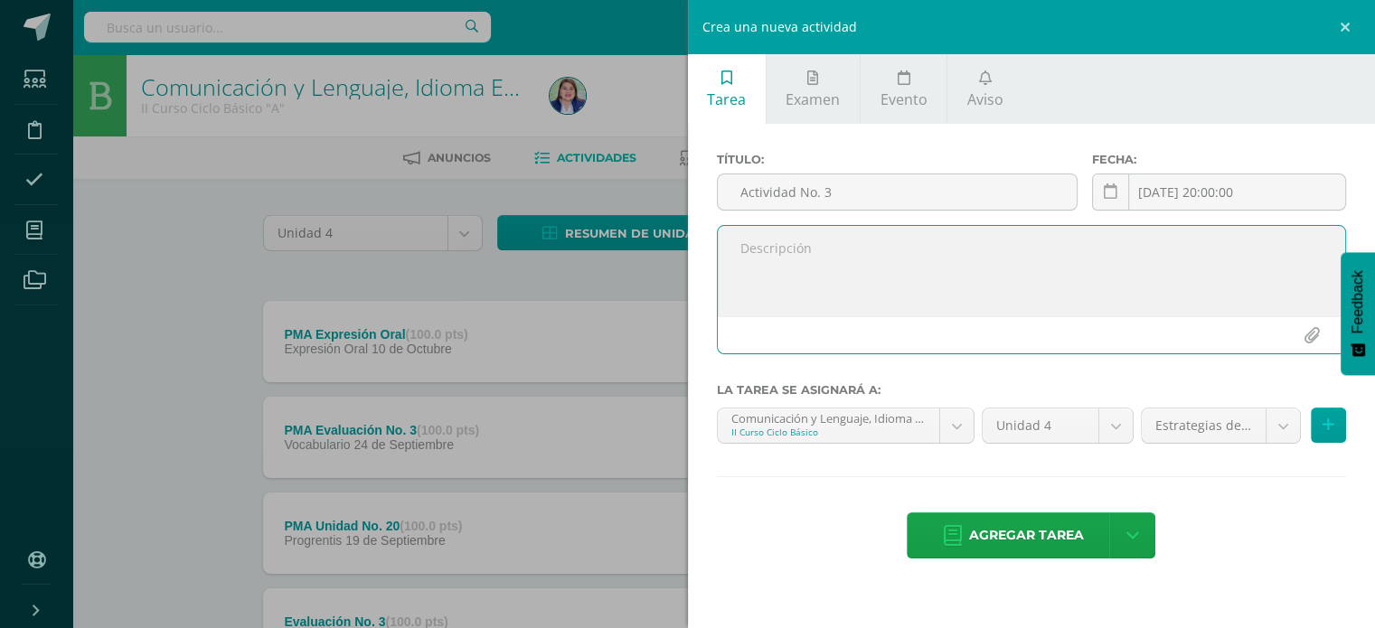
paste textarea "Promedio de actividades realizadas en clase: 1. Comprobación de lectura No. 2 2…"
click at [947, 269] on textarea "Promedio de actividades realizadas en clase: 1. Comprobación de lectura No. 2 2…" at bounding box center [1032, 271] width 628 height 90
drag, startPoint x: 1045, startPoint y: 287, endPoint x: 752, endPoint y: 292, distance: 292.9
click at [752, 292] on textarea "Promedio de actividades realizadas en clase: 1. Comprobación de lectura No. 3 2…" at bounding box center [1032, 271] width 628 height 90
drag, startPoint x: 967, startPoint y: 276, endPoint x: 719, endPoint y: 241, distance: 250.0
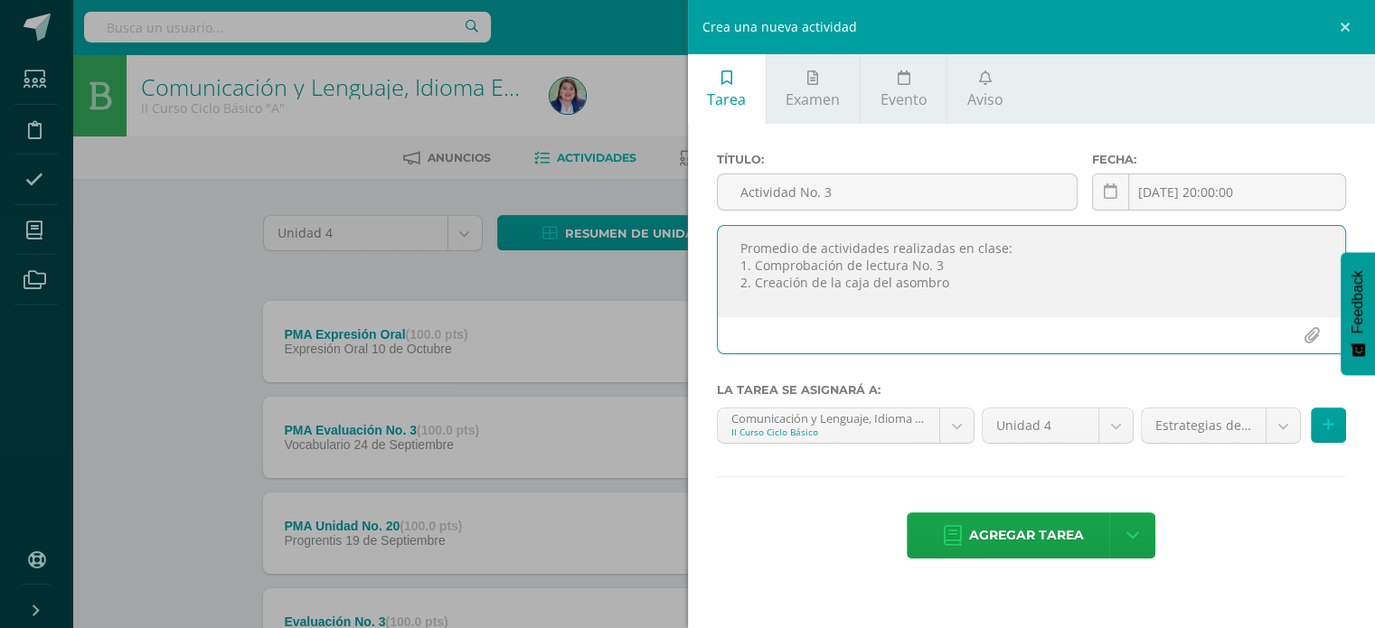
click at [719, 241] on textarea "Promedio de actividades realizadas en clase: 1. Comprobación de lectura No. 3 2…" at bounding box center [1032, 271] width 628 height 90
type textarea "Promedio de actividades realizadas en clase: 1. Comprobación de lectura No. 3 2…"
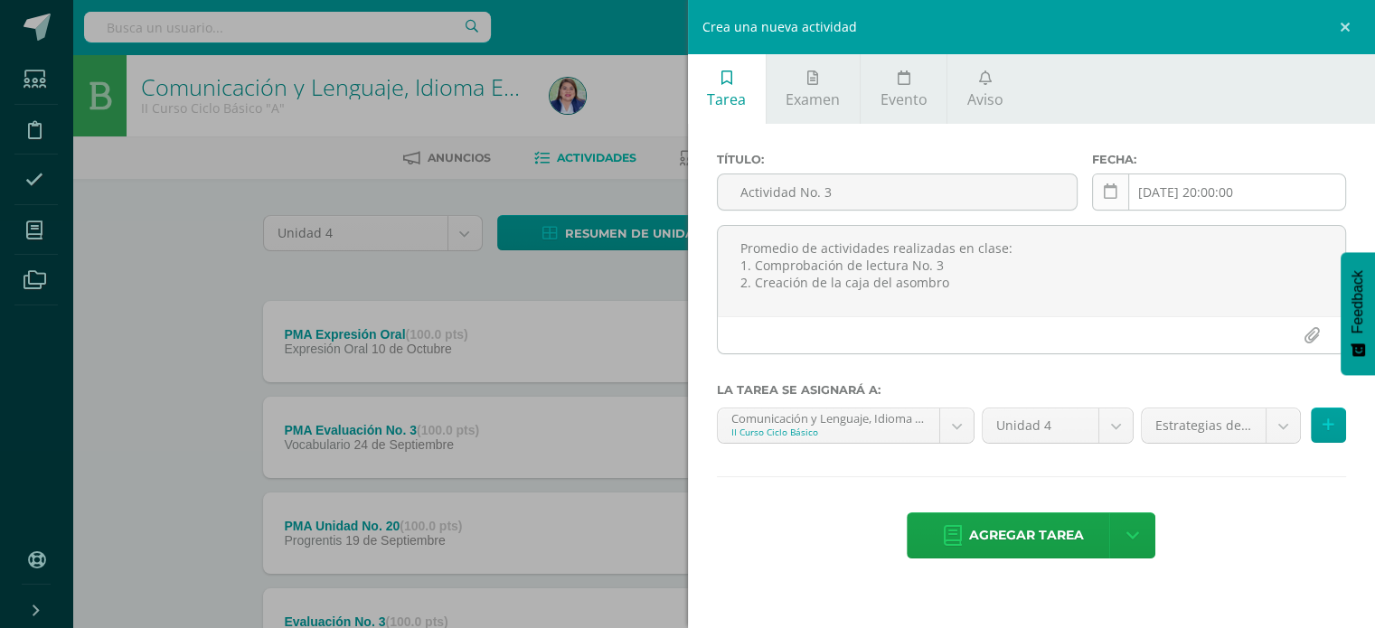
click at [1113, 194] on icon at bounding box center [1111, 191] width 14 height 15
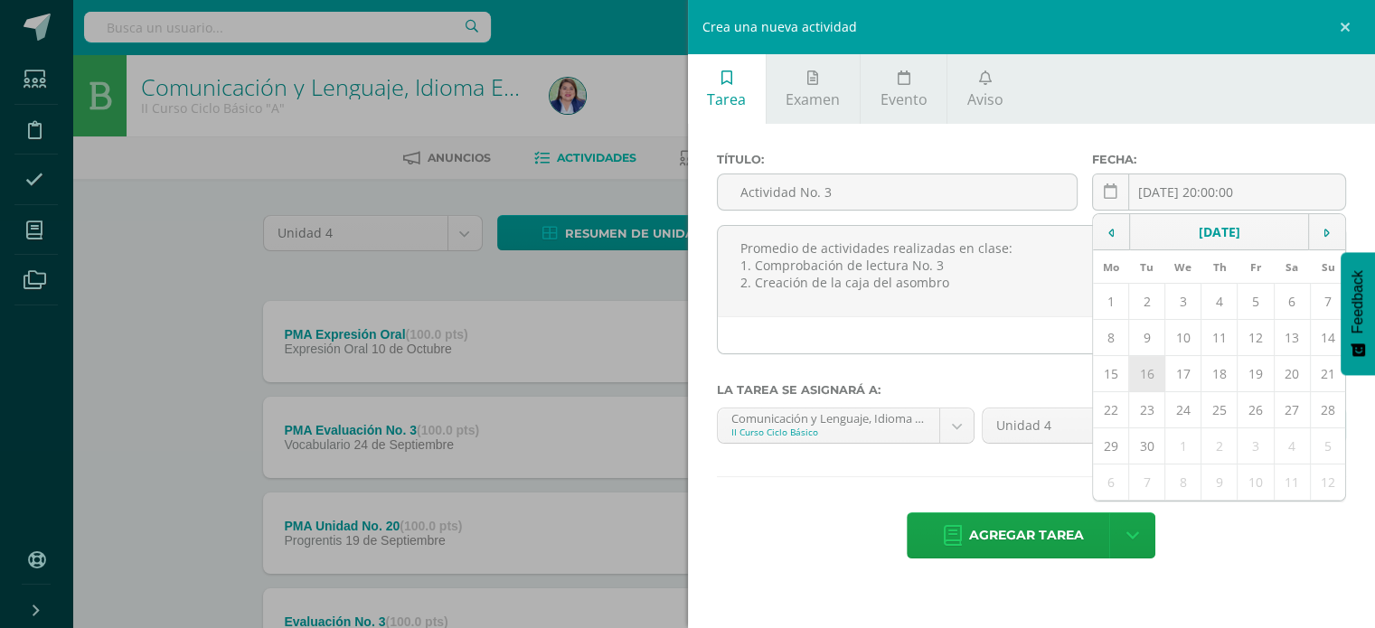
click at [1161, 372] on td "16" at bounding box center [1147, 374] width 36 height 36
type input "[DATE]"
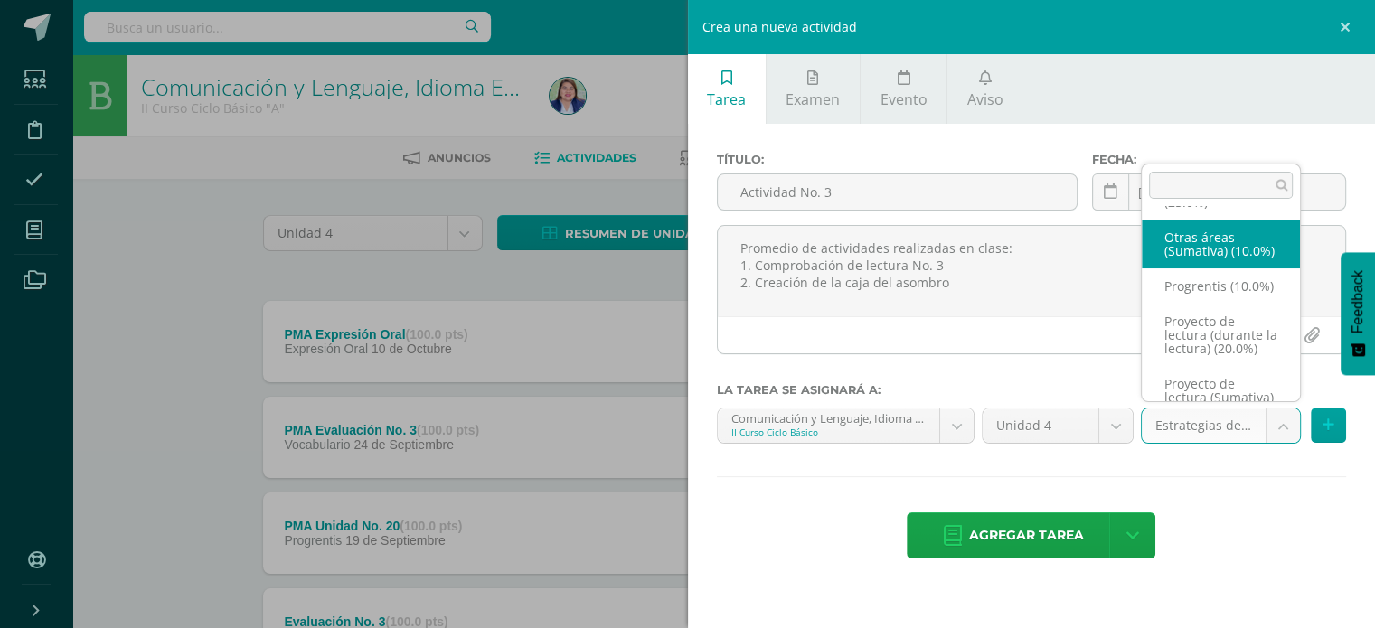
scroll to position [182, 0]
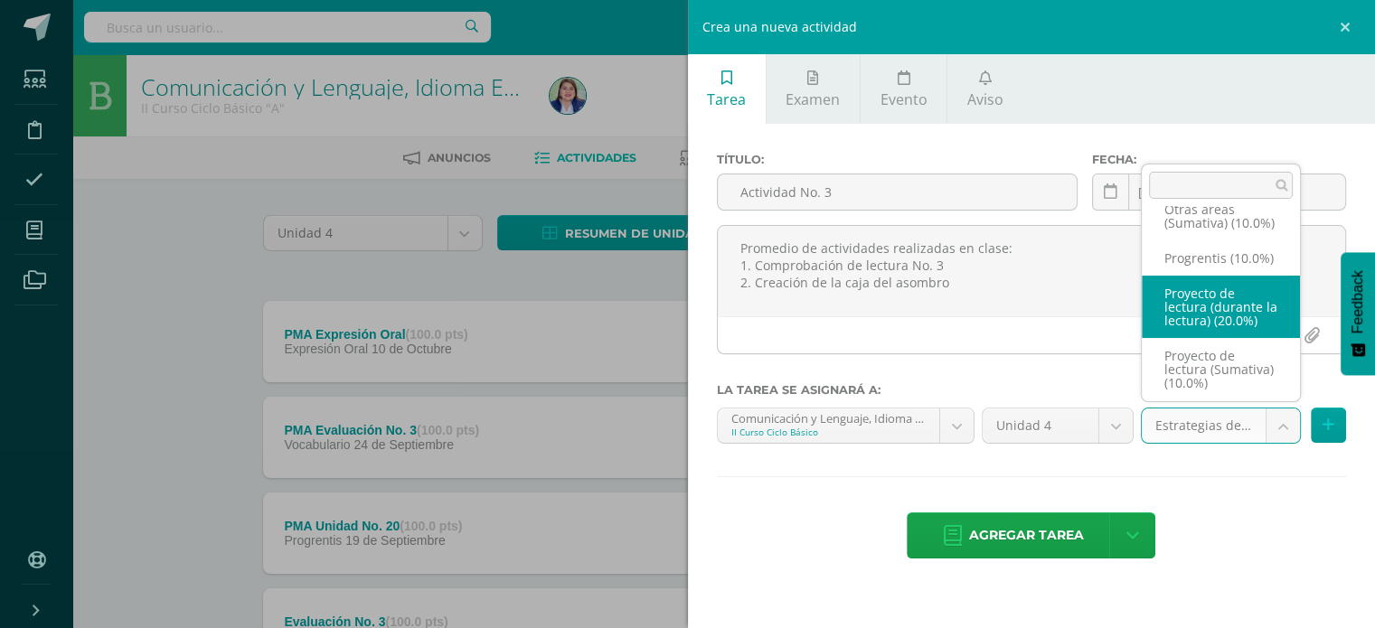
select select "239221"
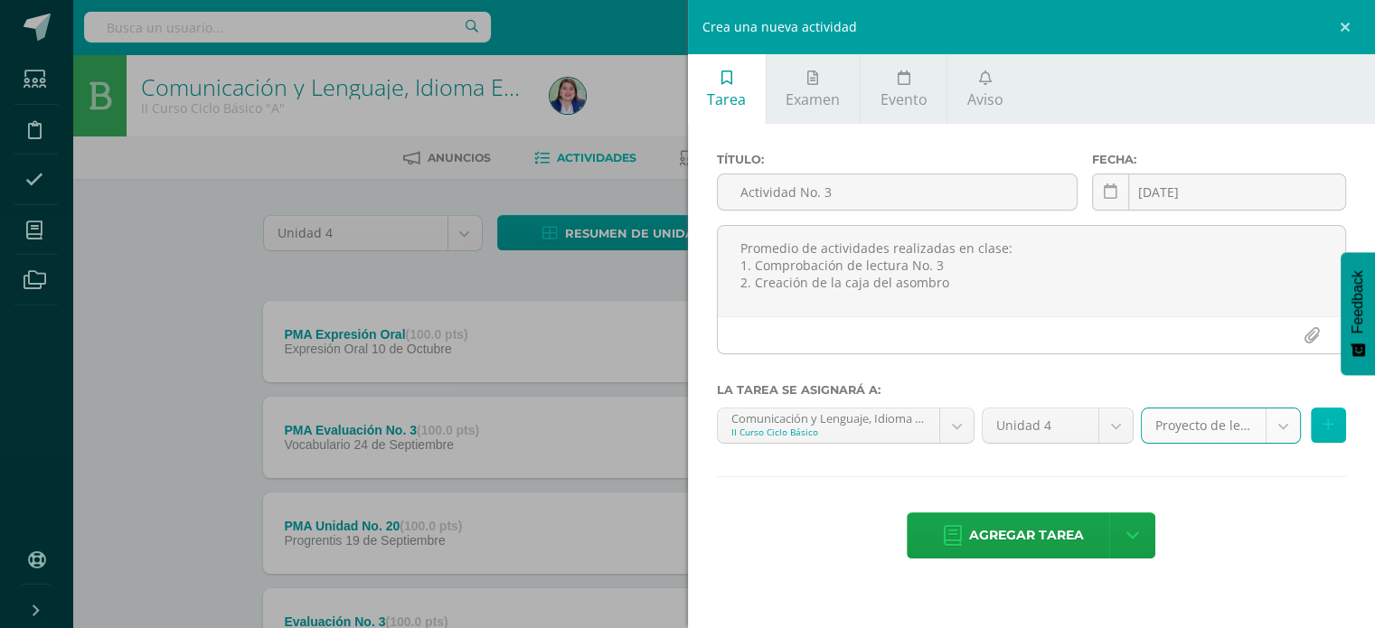
click at [1328, 429] on icon at bounding box center [1328, 425] width 12 height 15
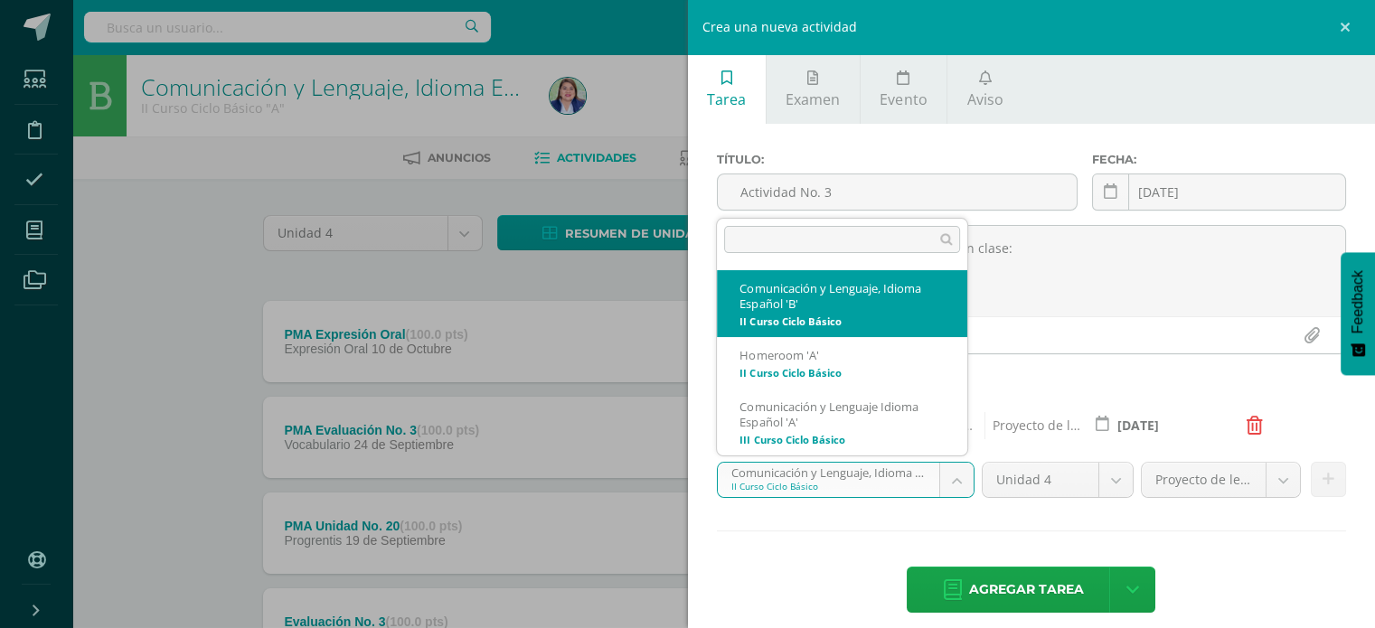
select select "228198"
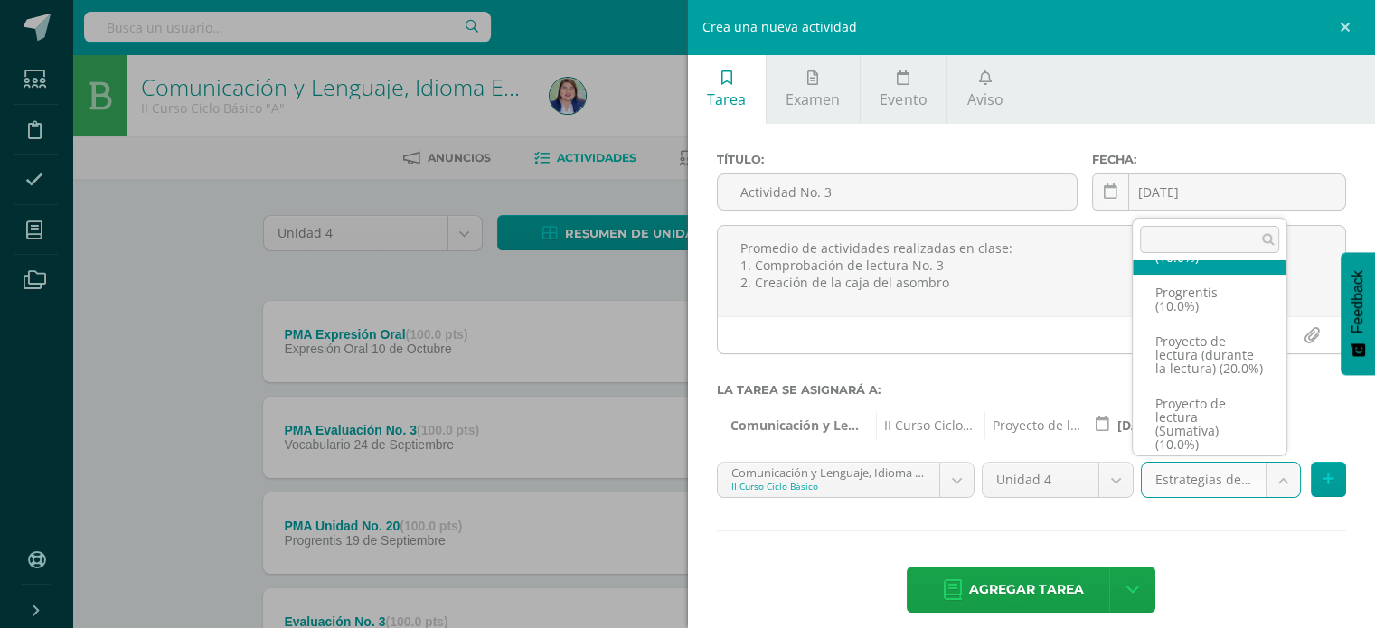
scroll to position [235, 0]
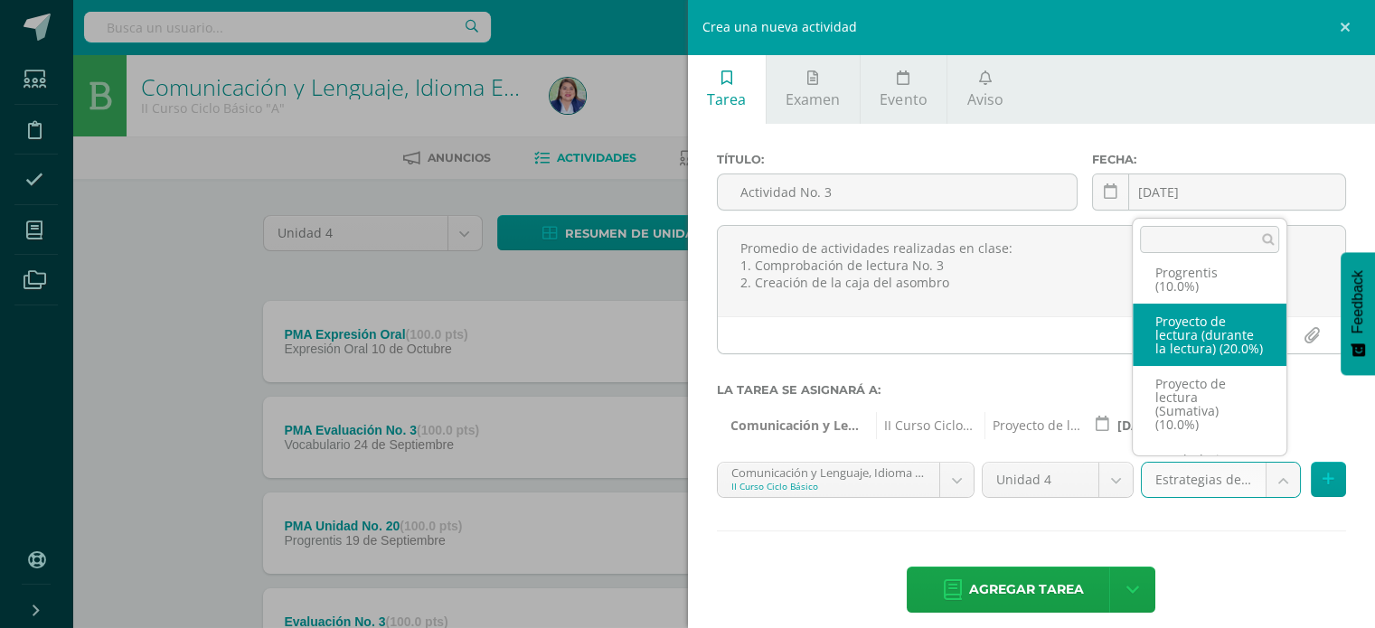
select select "258824"
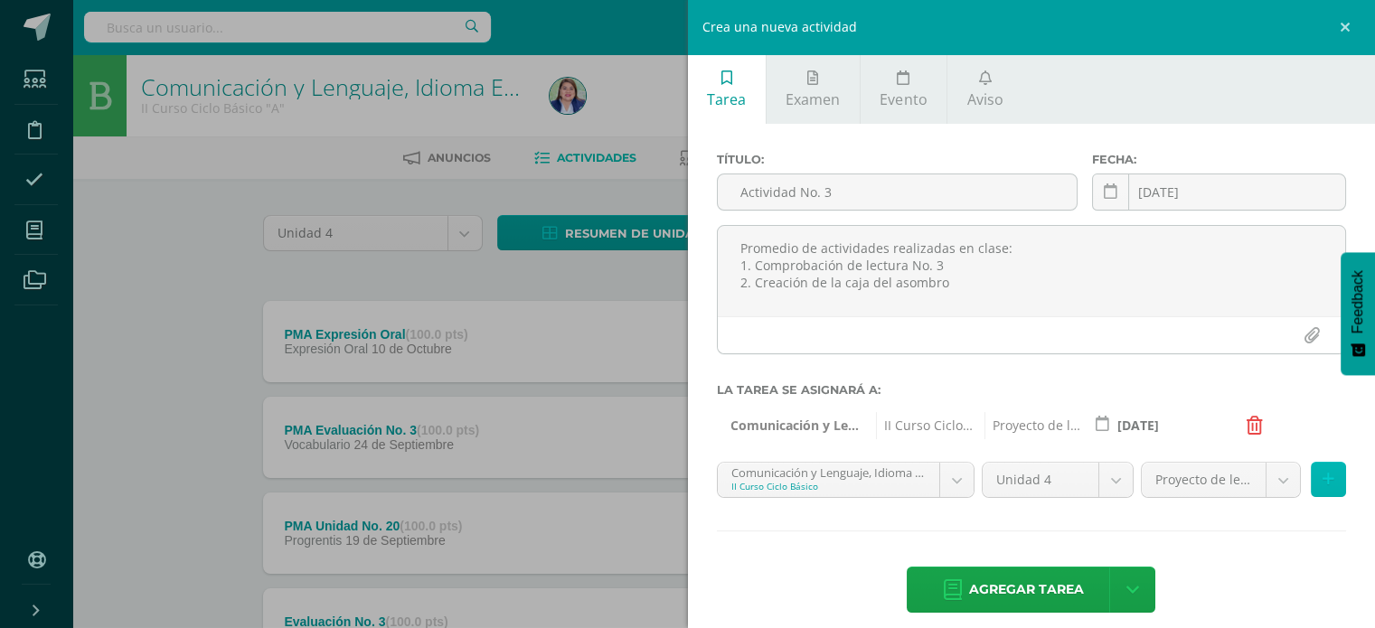
click at [1322, 474] on icon at bounding box center [1328, 479] width 12 height 15
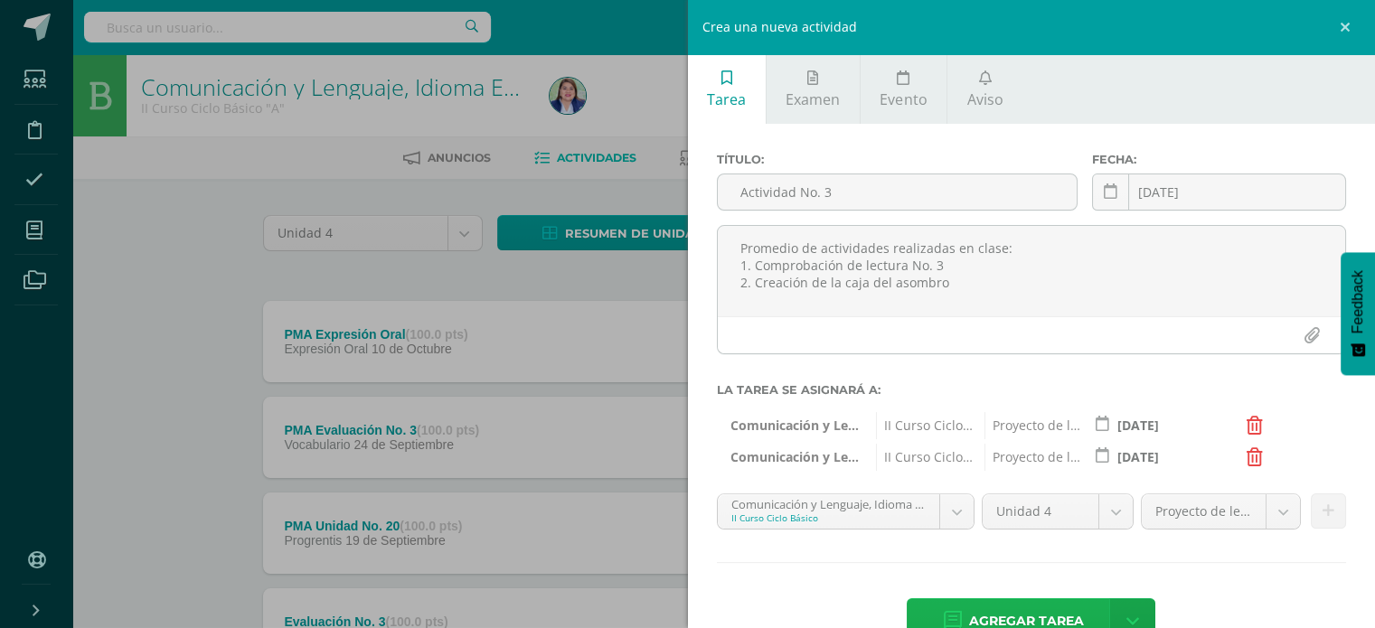
click at [1031, 614] on span "Agregar tarea" at bounding box center [1026, 621] width 115 height 44
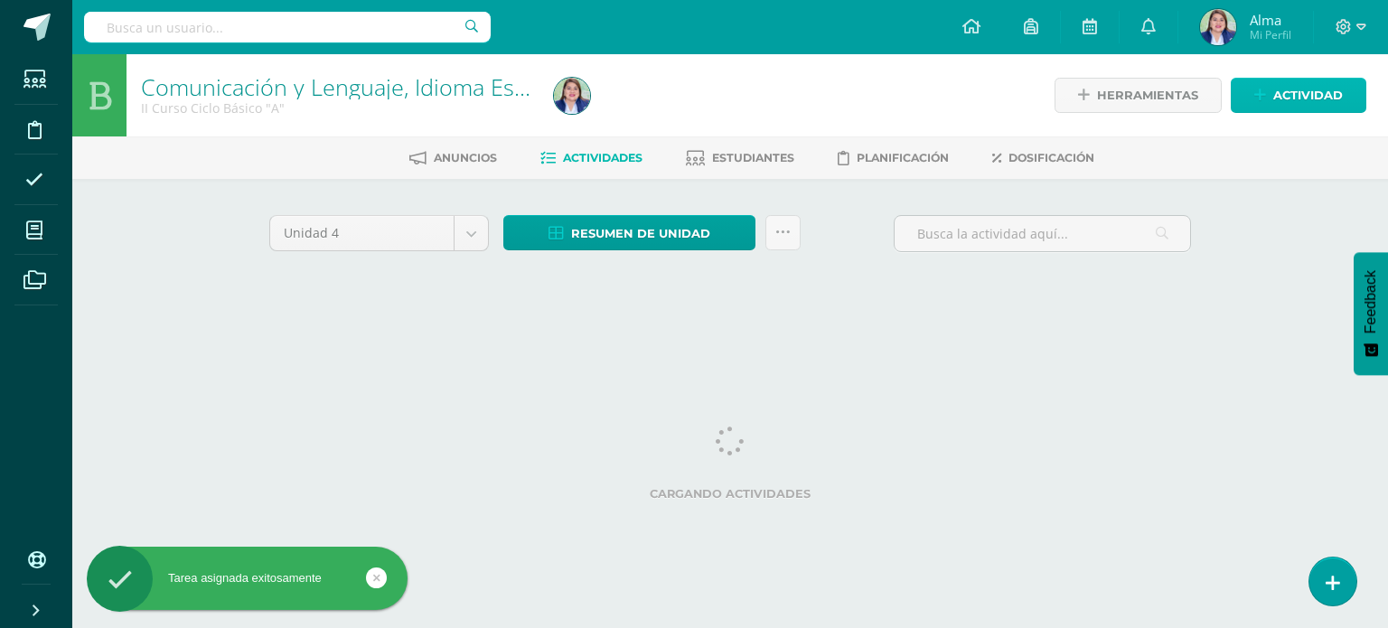
click at [1284, 89] on span "Actividad" at bounding box center [1309, 95] width 70 height 33
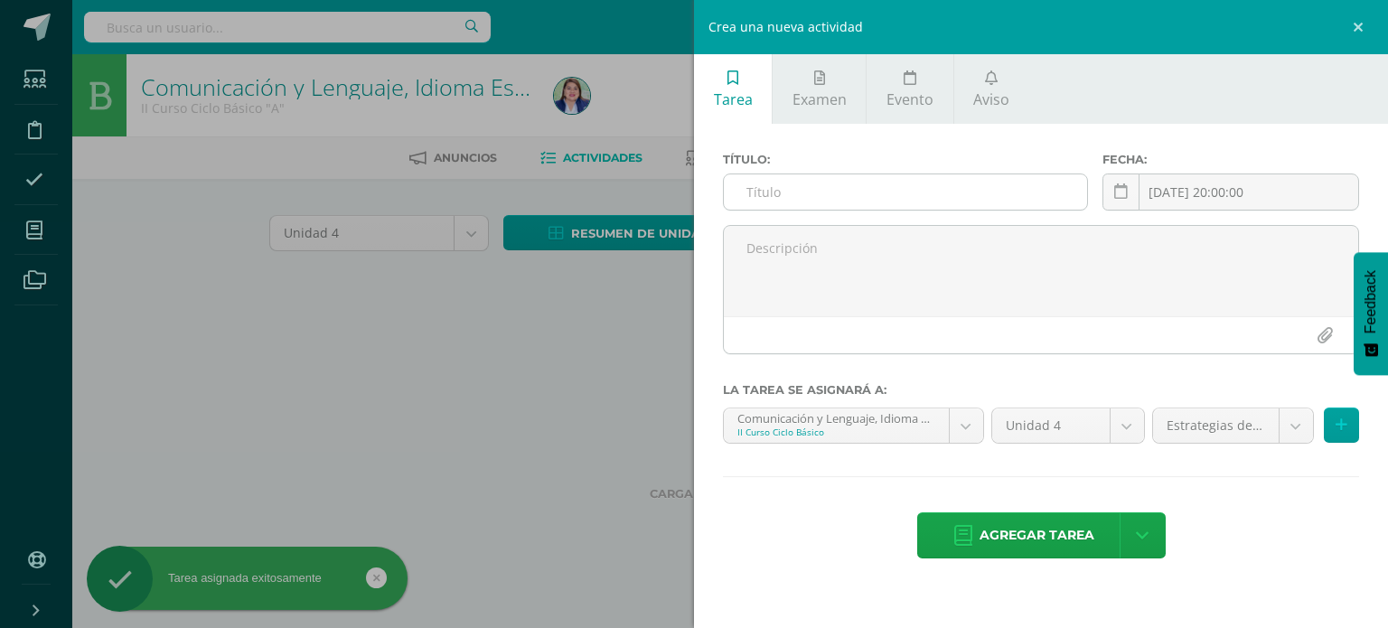
click at [962, 193] on input "text" at bounding box center [905, 191] width 363 height 35
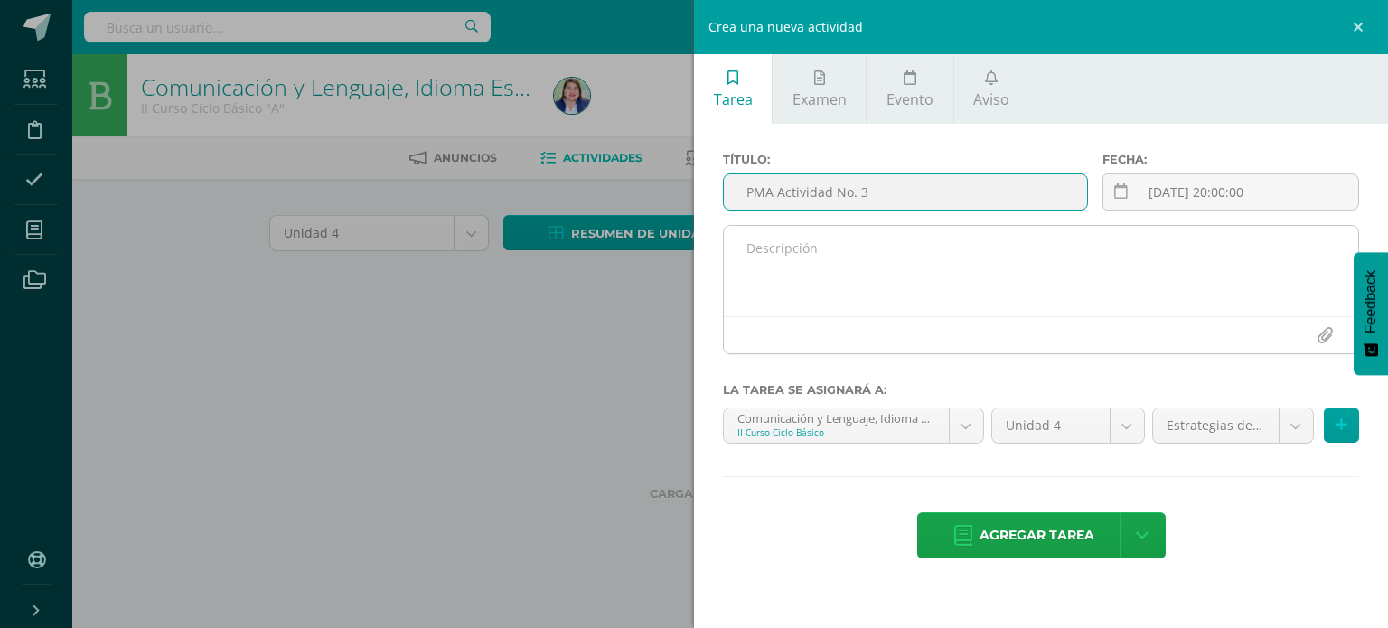
type input "PMA Actividad No. 3"
click at [948, 259] on textarea at bounding box center [1041, 271] width 635 height 90
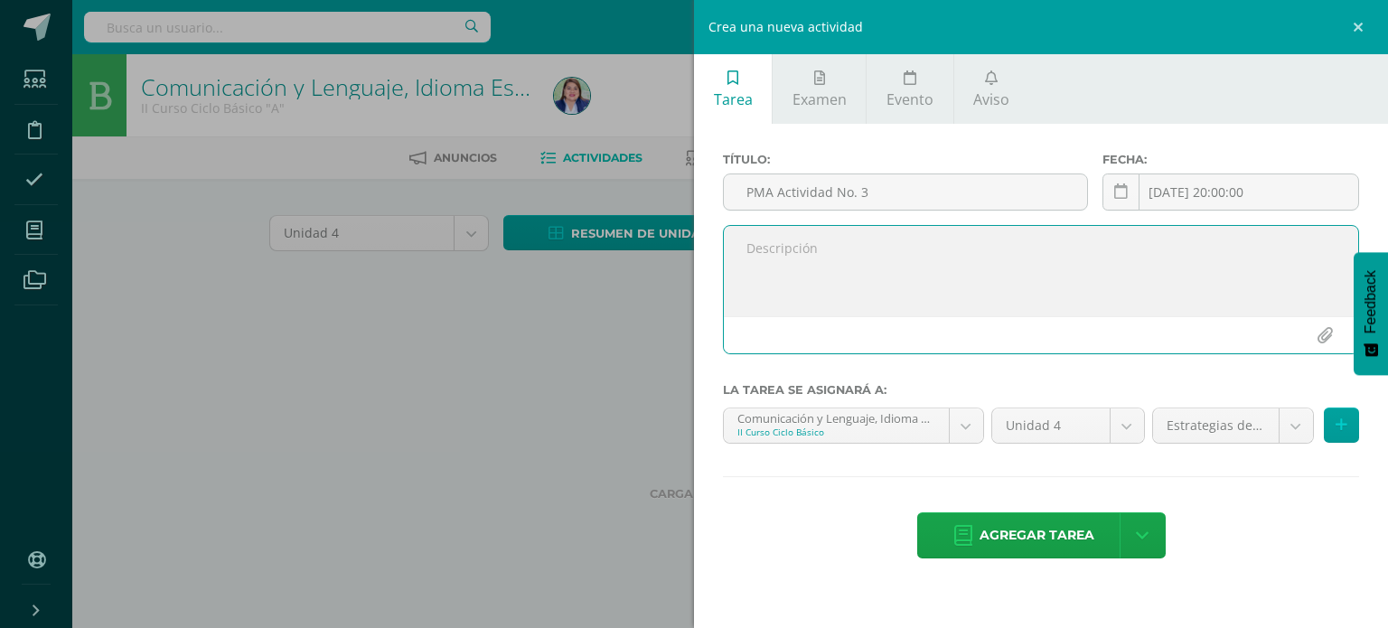
paste textarea "Promedio de actividades realizadas en clase: 1. Comprobación de lectura No. 3 2…"
type textarea "Promedio de actividades realizadas en clase: 1. Comprobación de lectura No. 3 2…"
click at [1123, 186] on icon at bounding box center [1121, 191] width 14 height 15
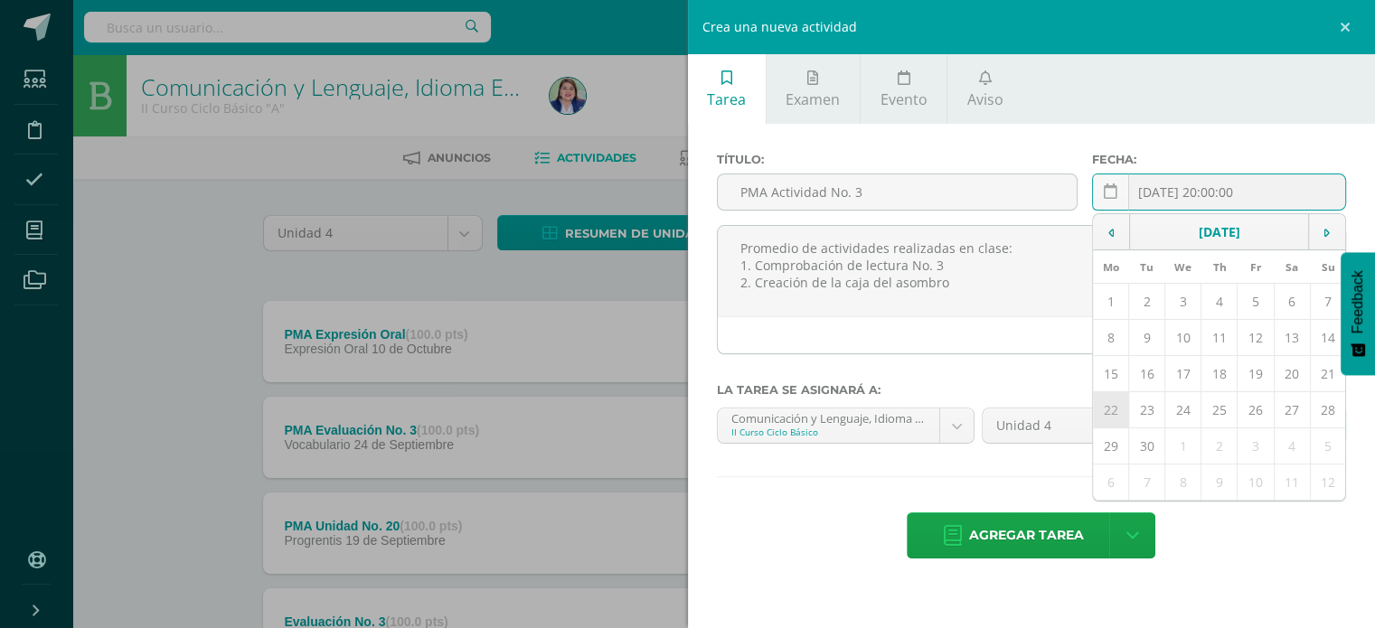
click at [1113, 410] on td "22" at bounding box center [1110, 410] width 35 height 36
type input "2025-09-22"
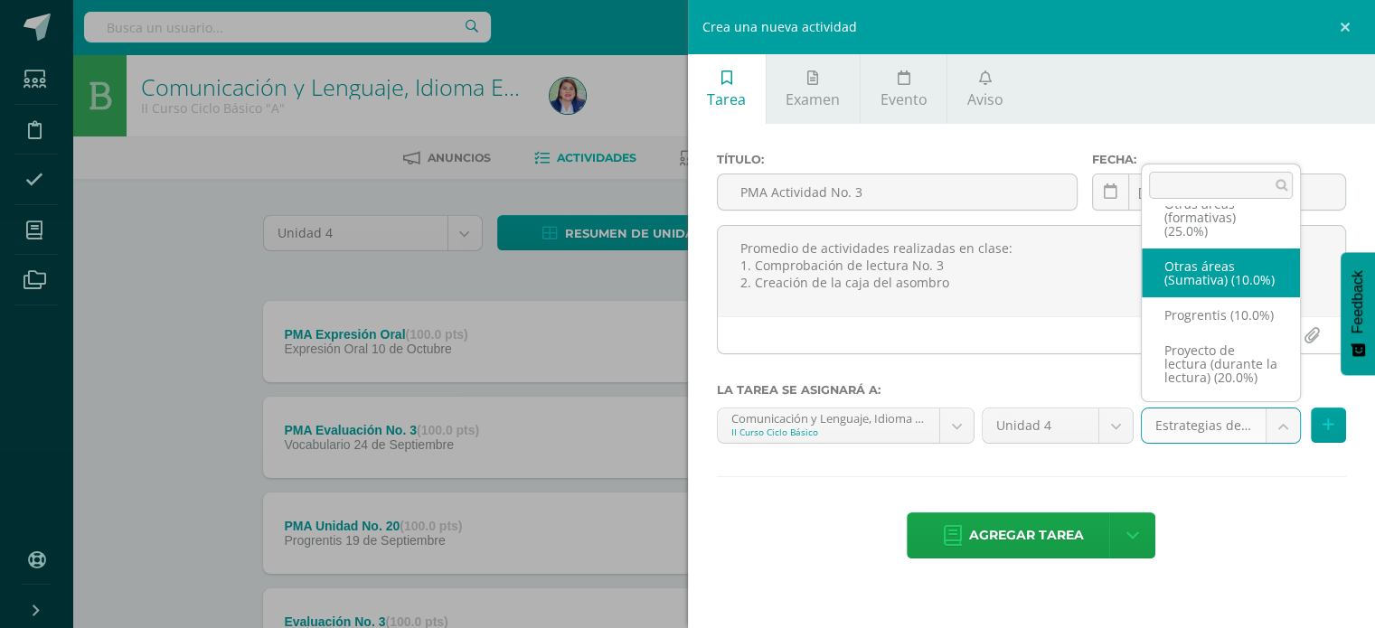
scroll to position [159, 0]
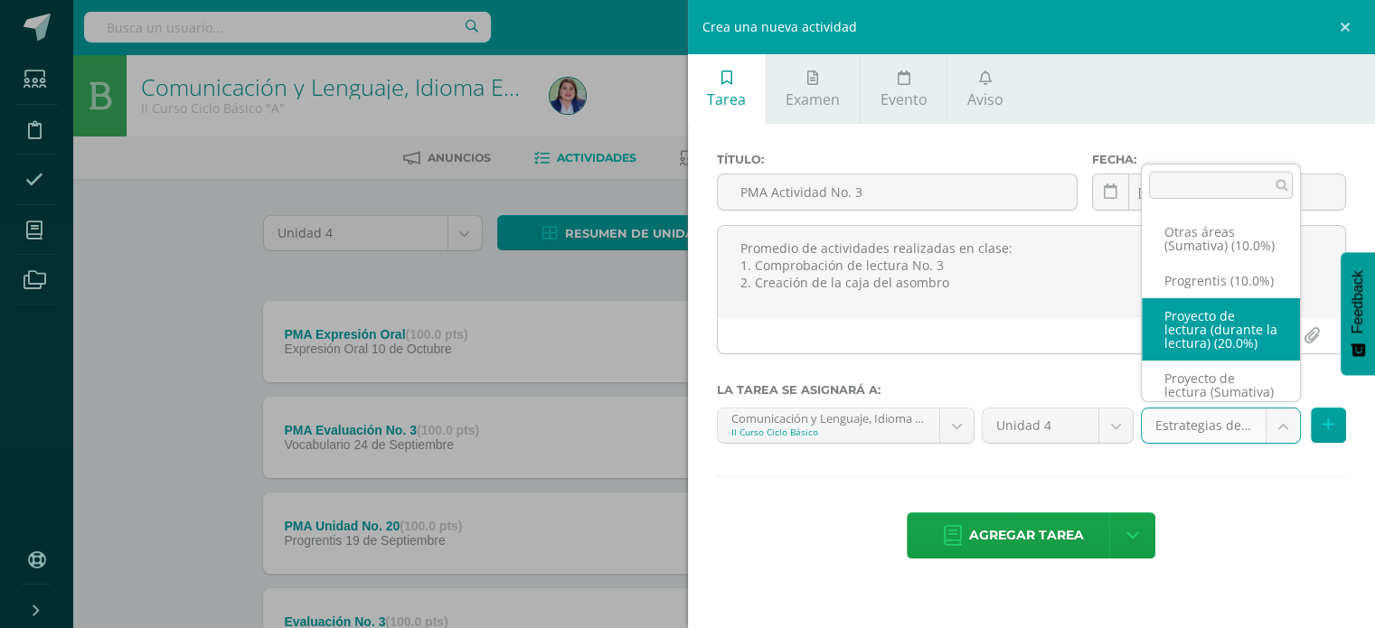
select select "239221"
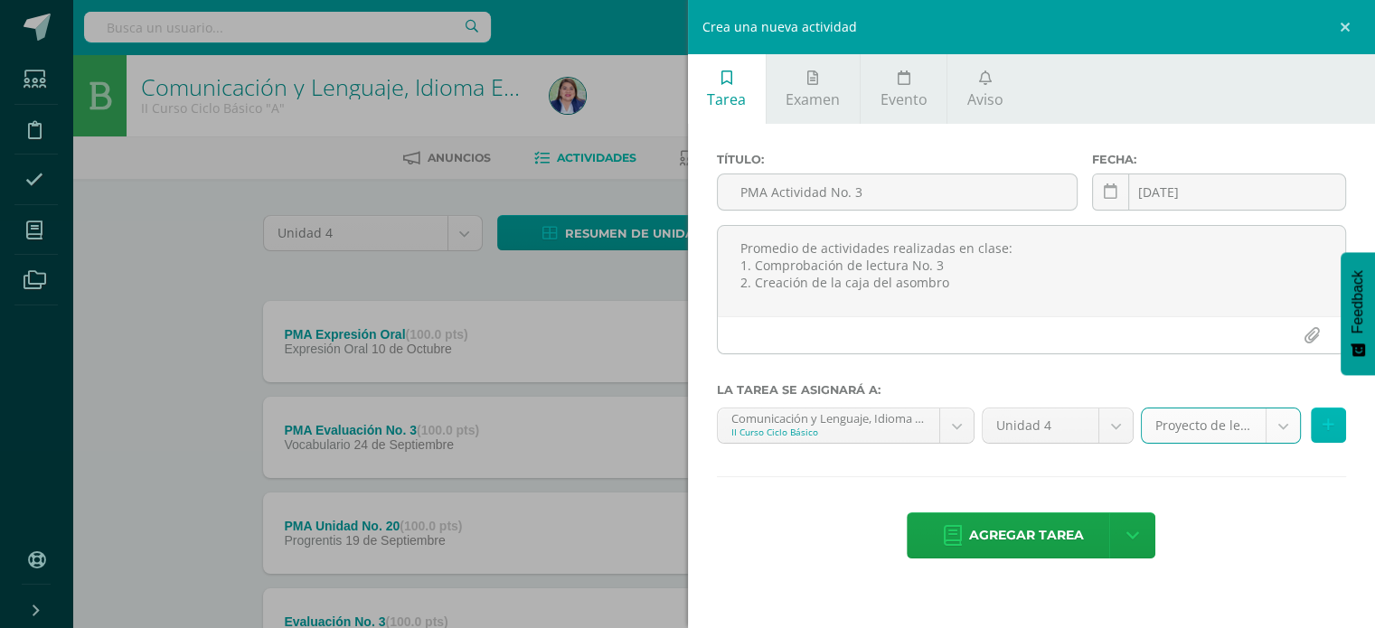
click at [1326, 412] on button at bounding box center [1328, 425] width 35 height 35
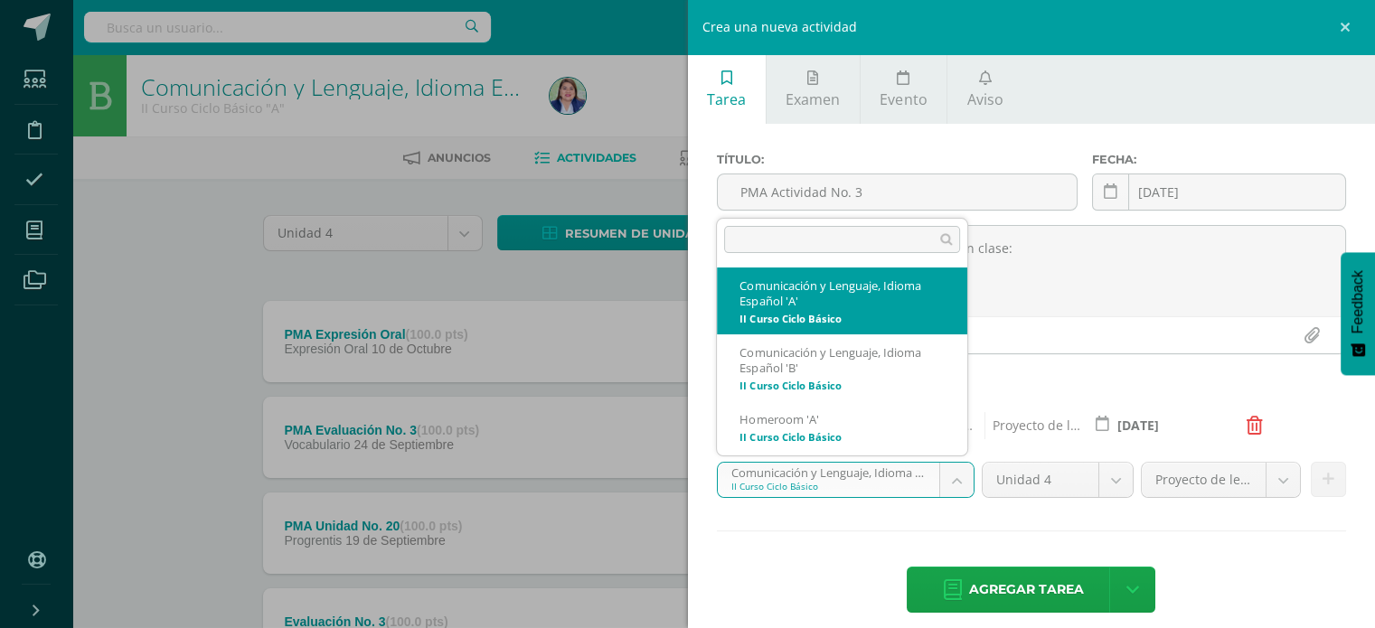
scroll to position [64, 0]
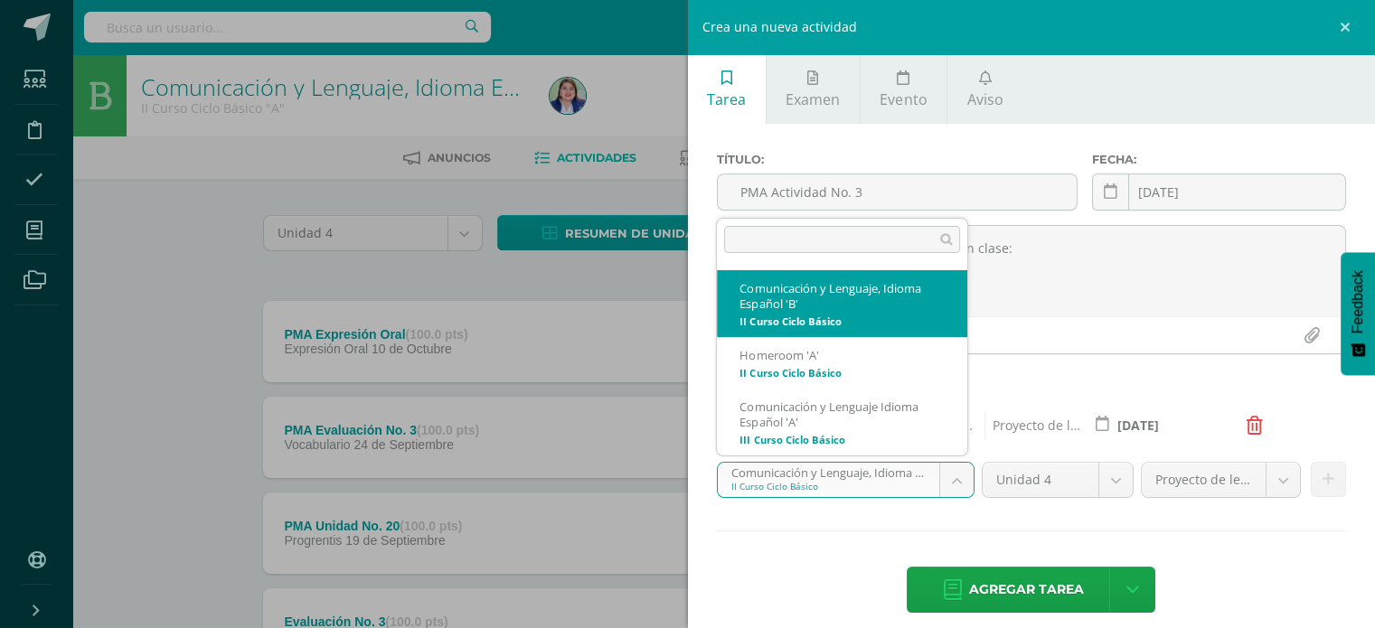
select select "228198"
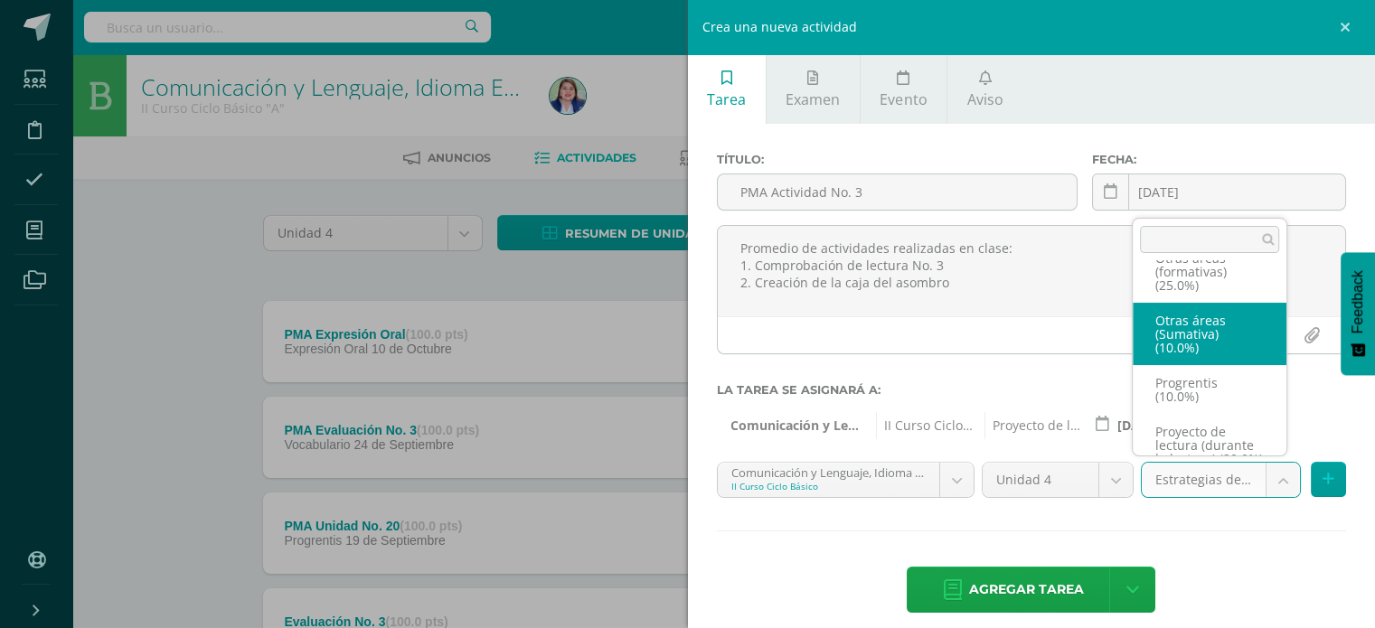
scroll to position [159, 0]
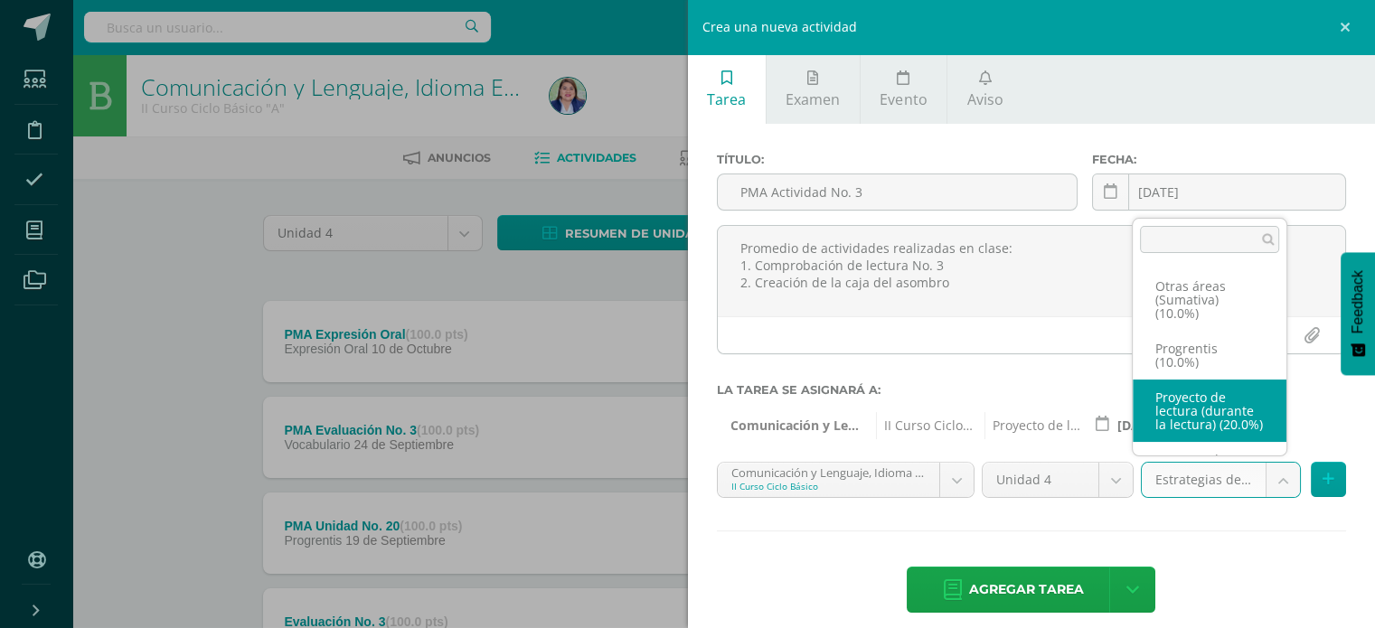
select select "258824"
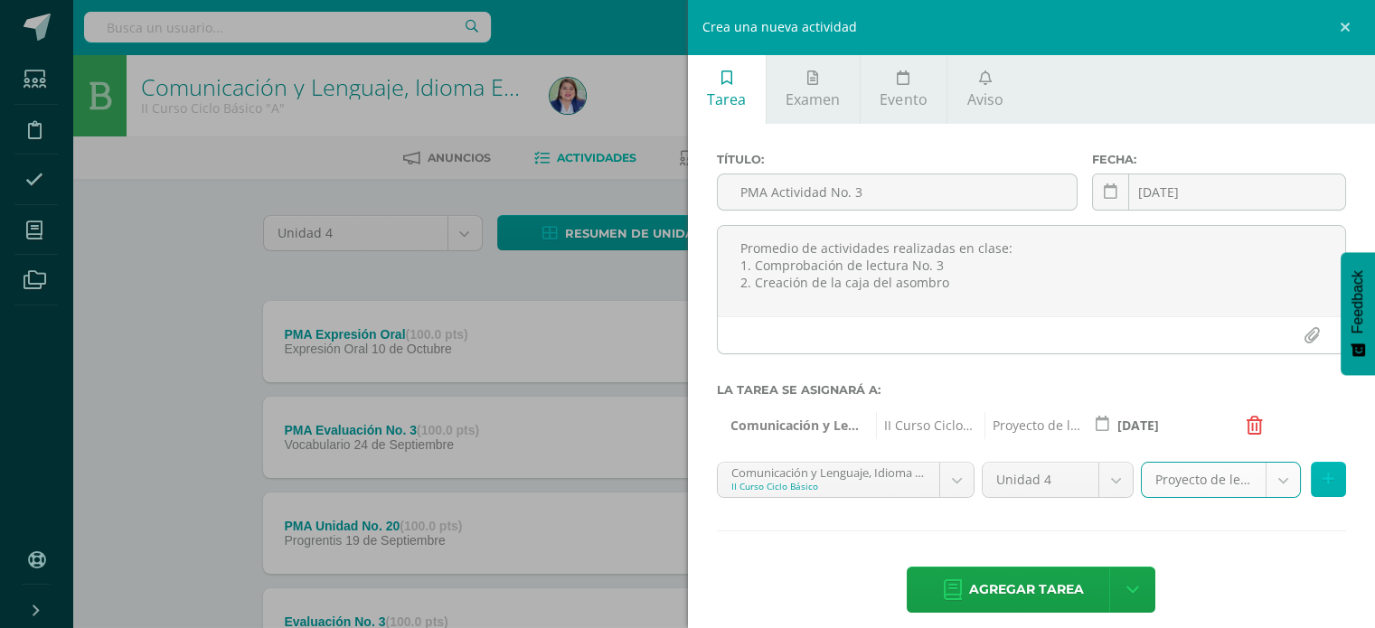
click at [1312, 488] on button at bounding box center [1328, 479] width 35 height 35
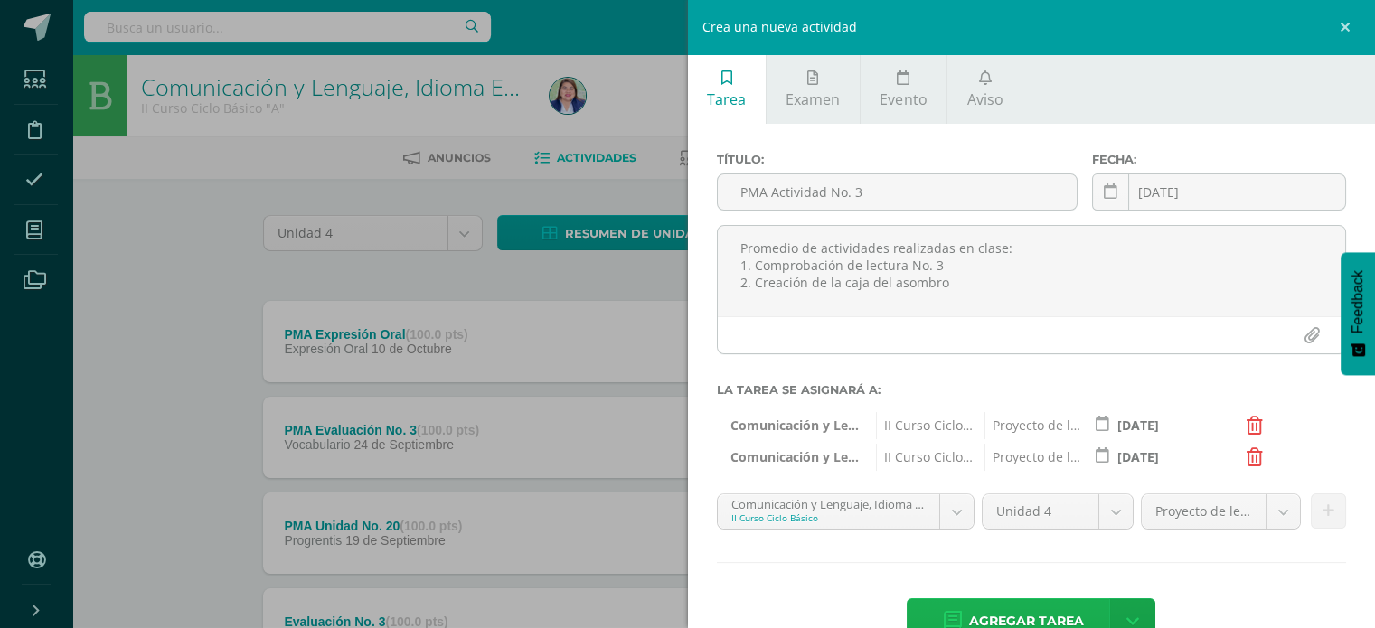
click at [1036, 607] on span "Agregar tarea" at bounding box center [1026, 621] width 115 height 44
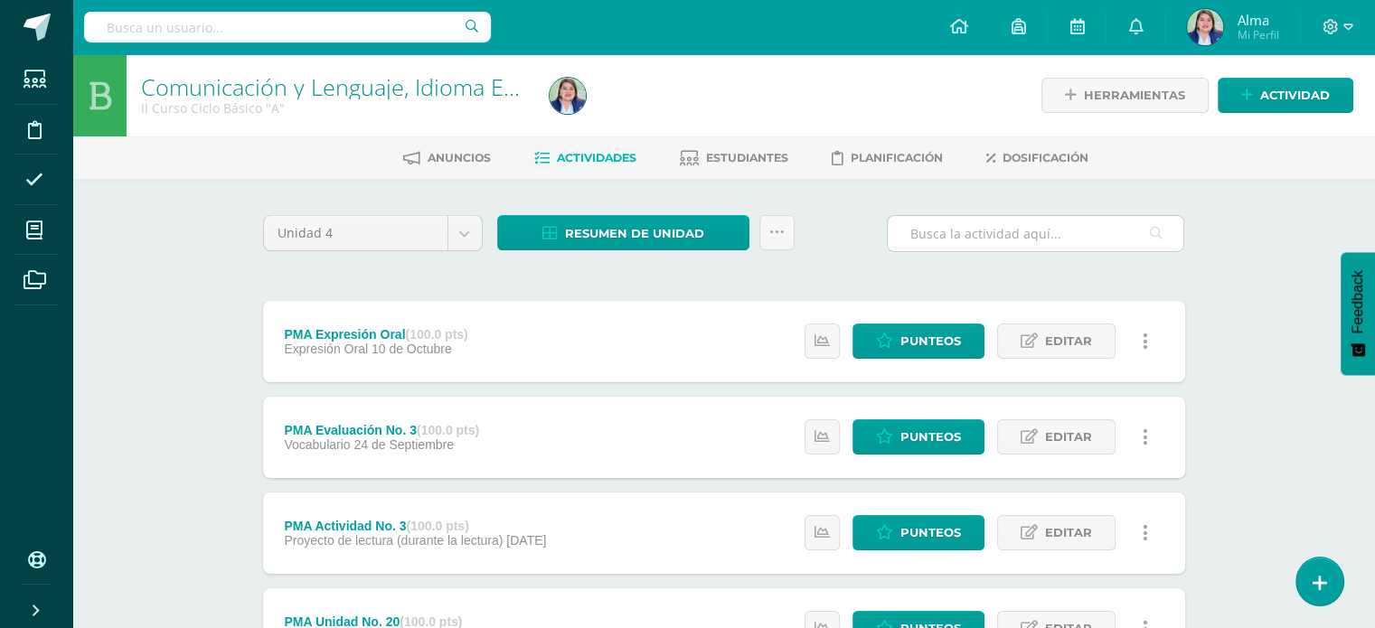
click at [969, 230] on input "text" at bounding box center [1036, 233] width 296 height 35
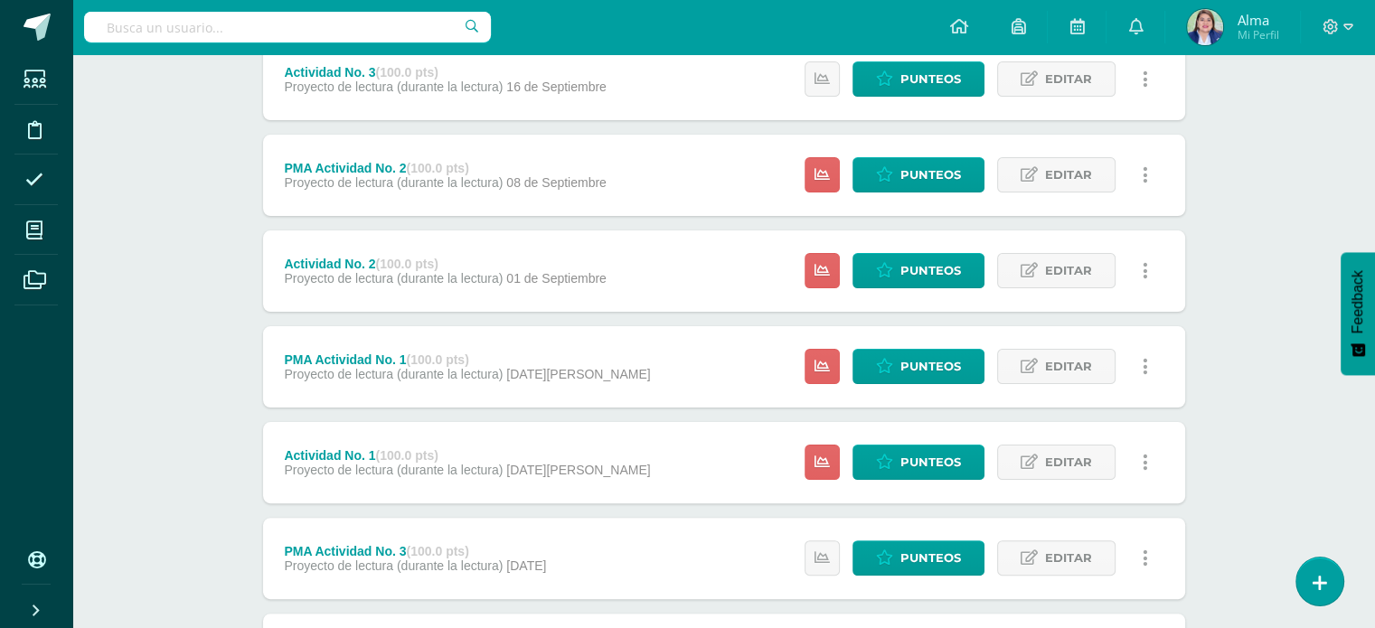
scroll to position [362, 0]
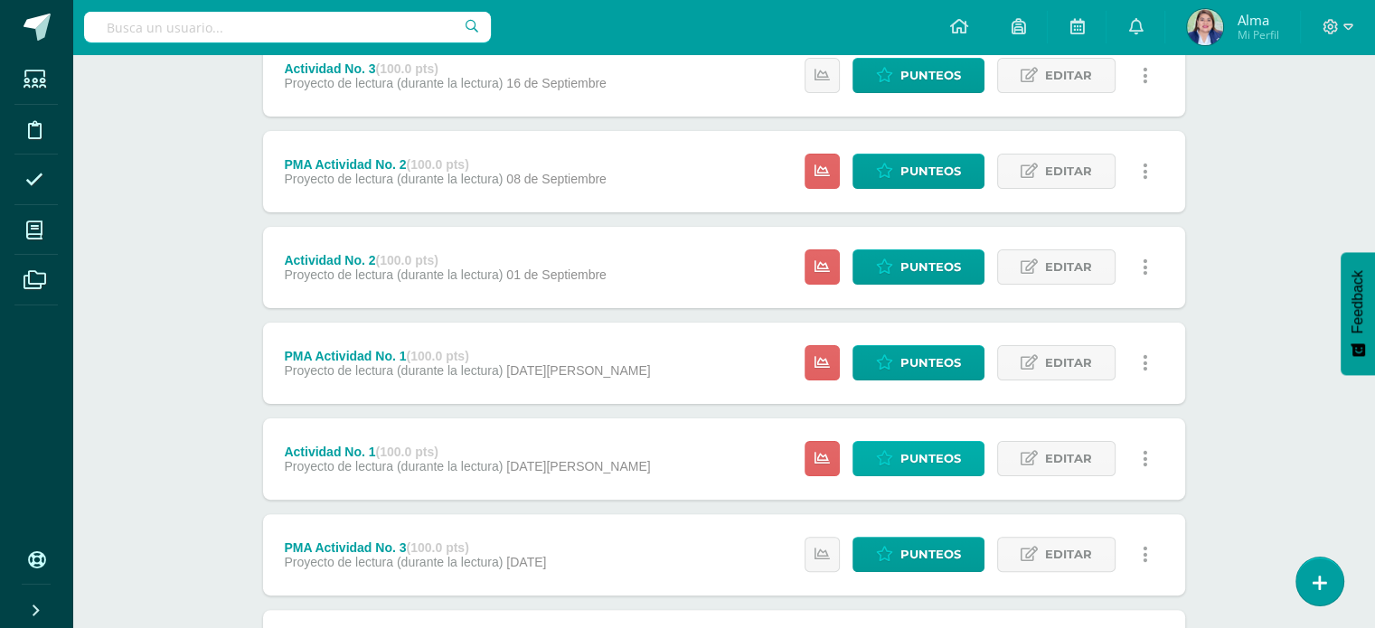
type input "actividad"
click at [960, 447] on span "Punteos" at bounding box center [930, 458] width 61 height 33
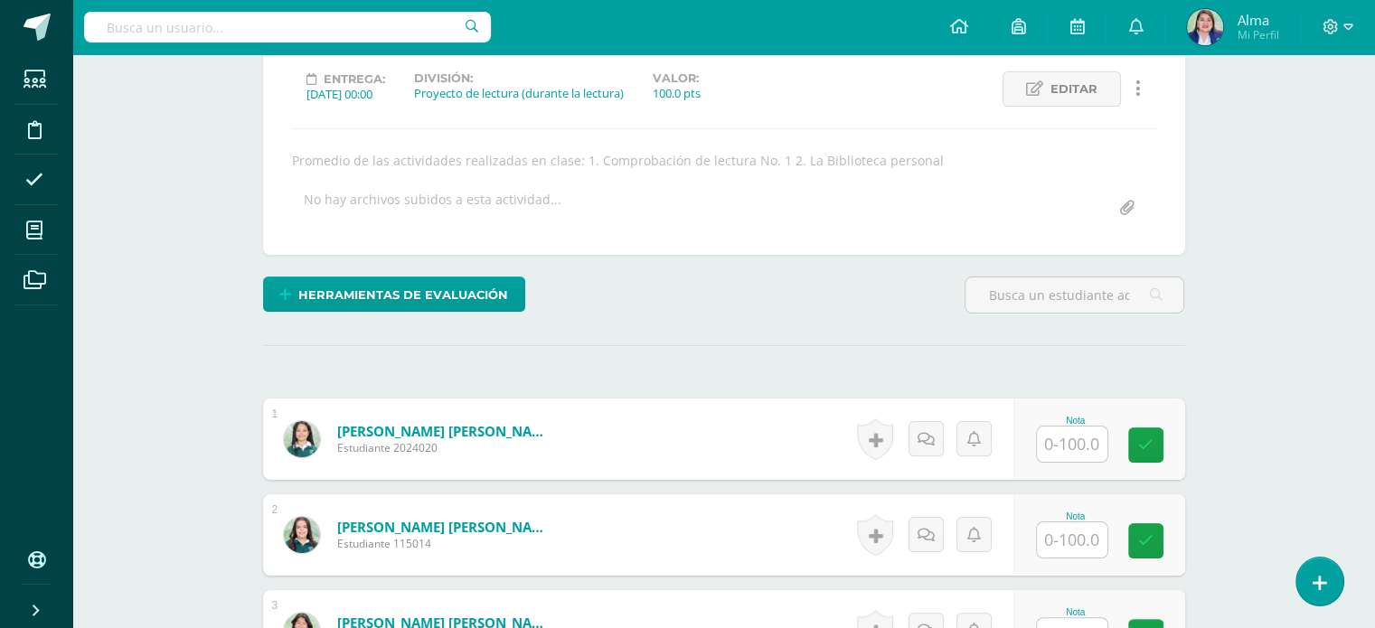
click at [1068, 462] on input "text" at bounding box center [1072, 444] width 71 height 35
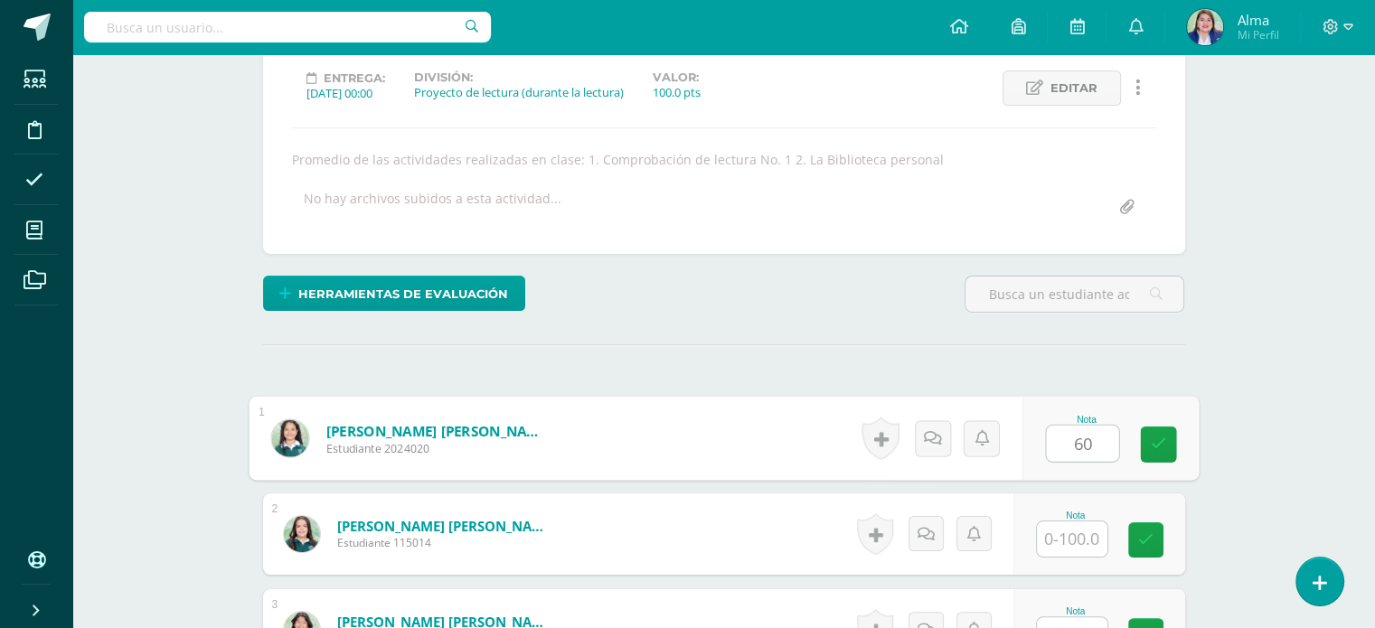
type input "60"
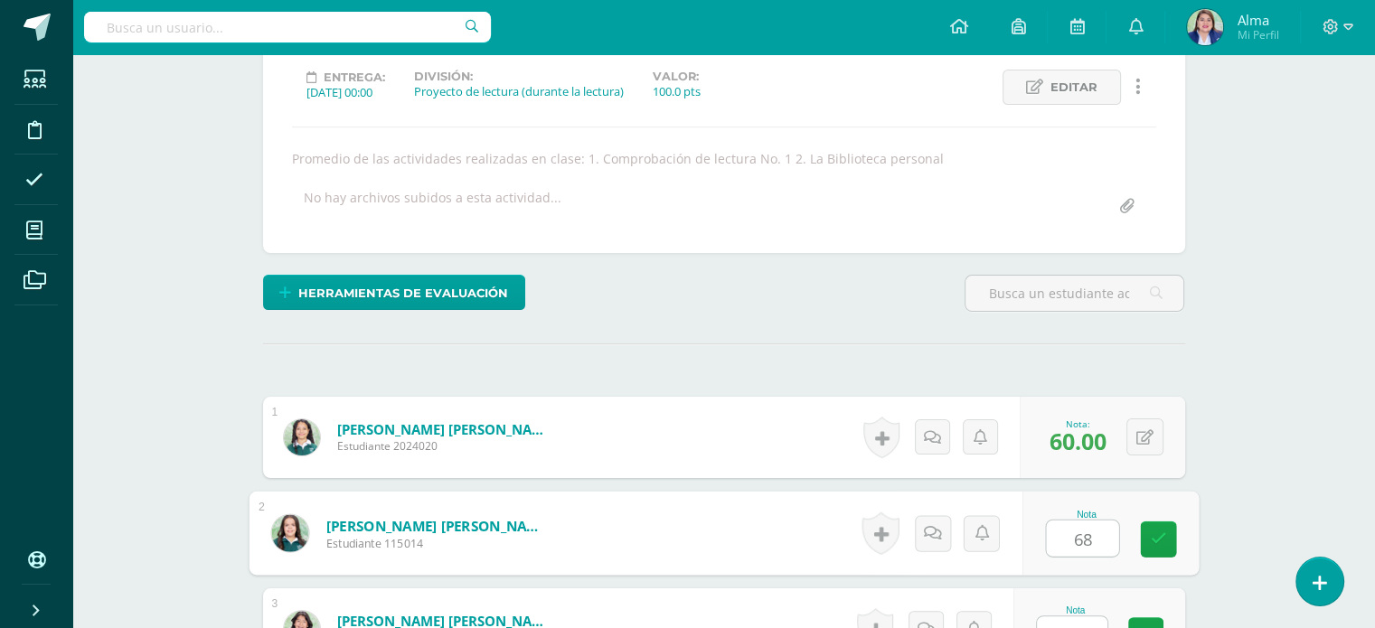
type input "68"
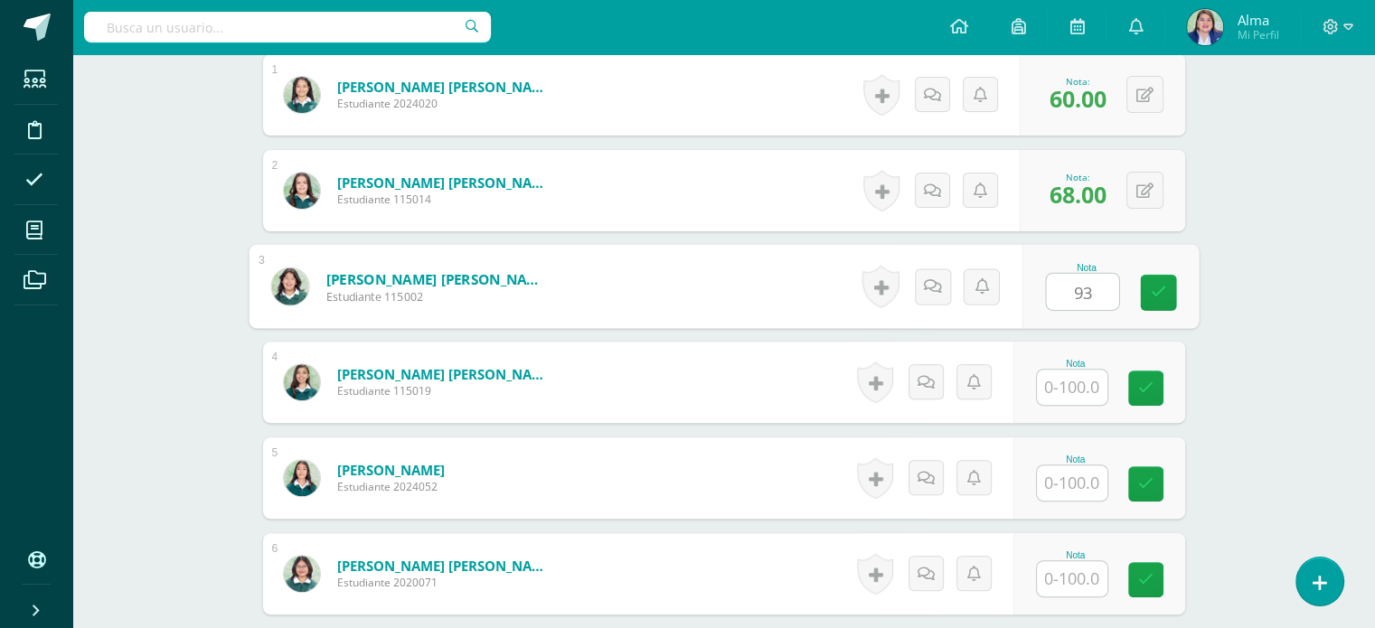
type input "93"
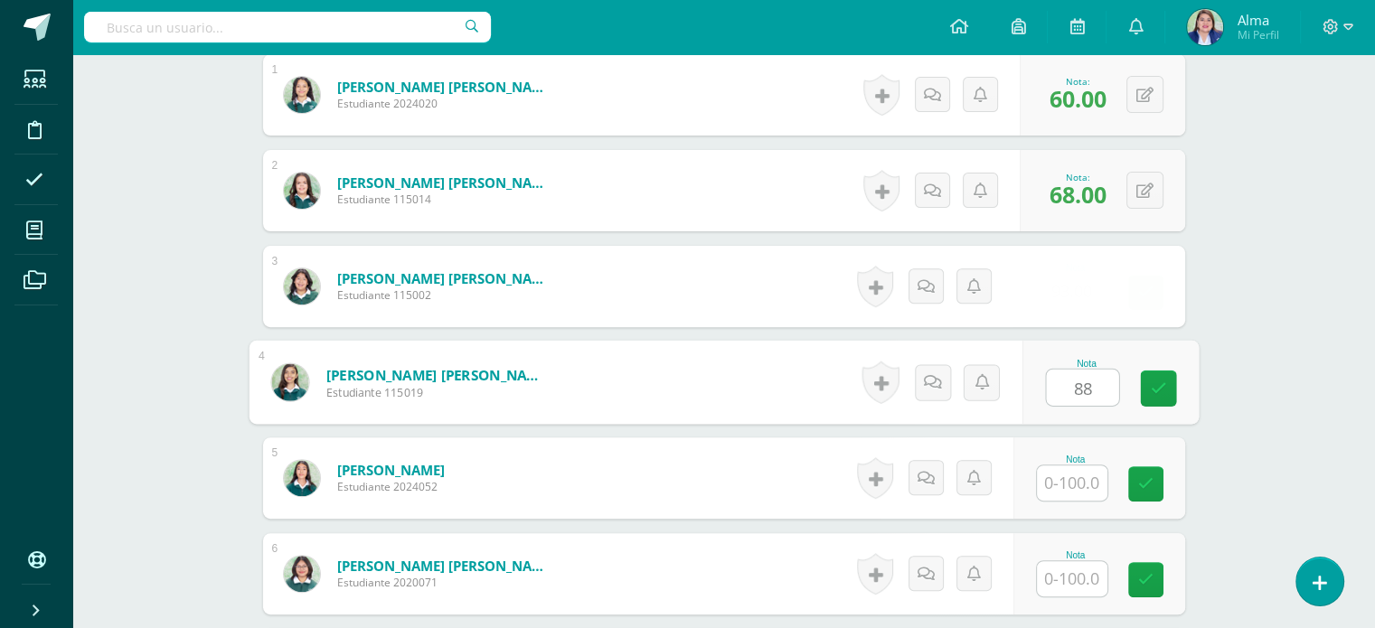
scroll to position [592, 0]
type input "88"
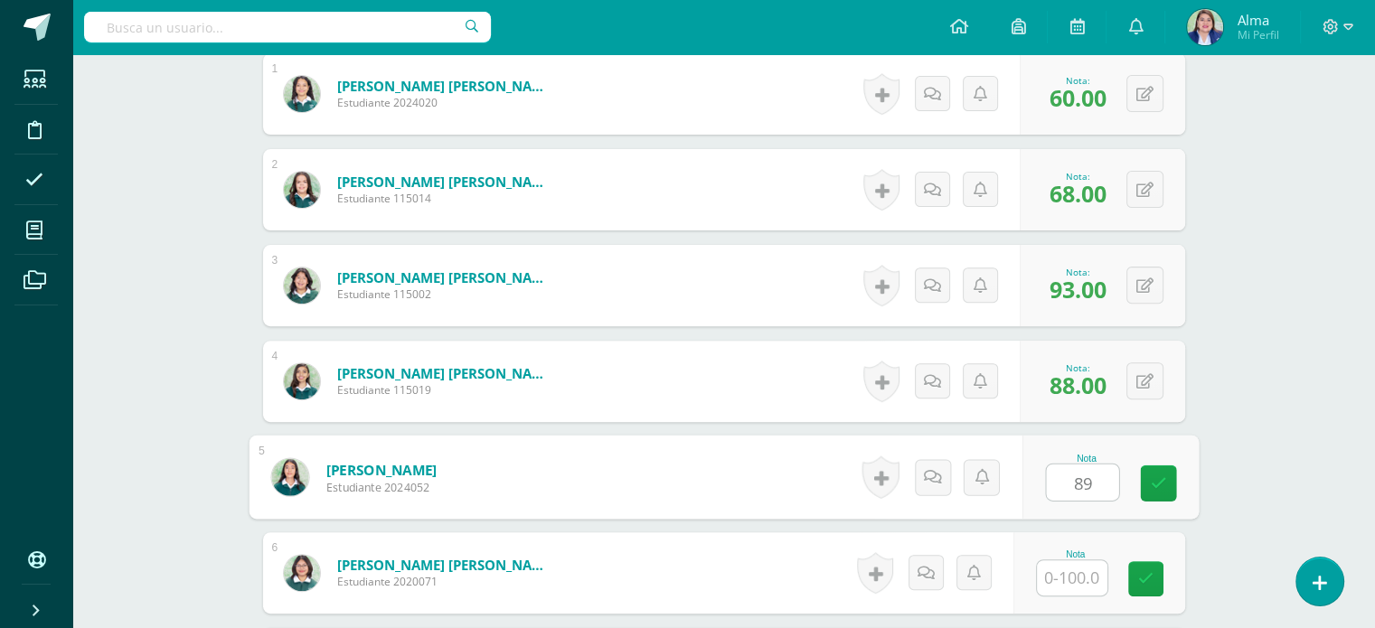
type input "89"
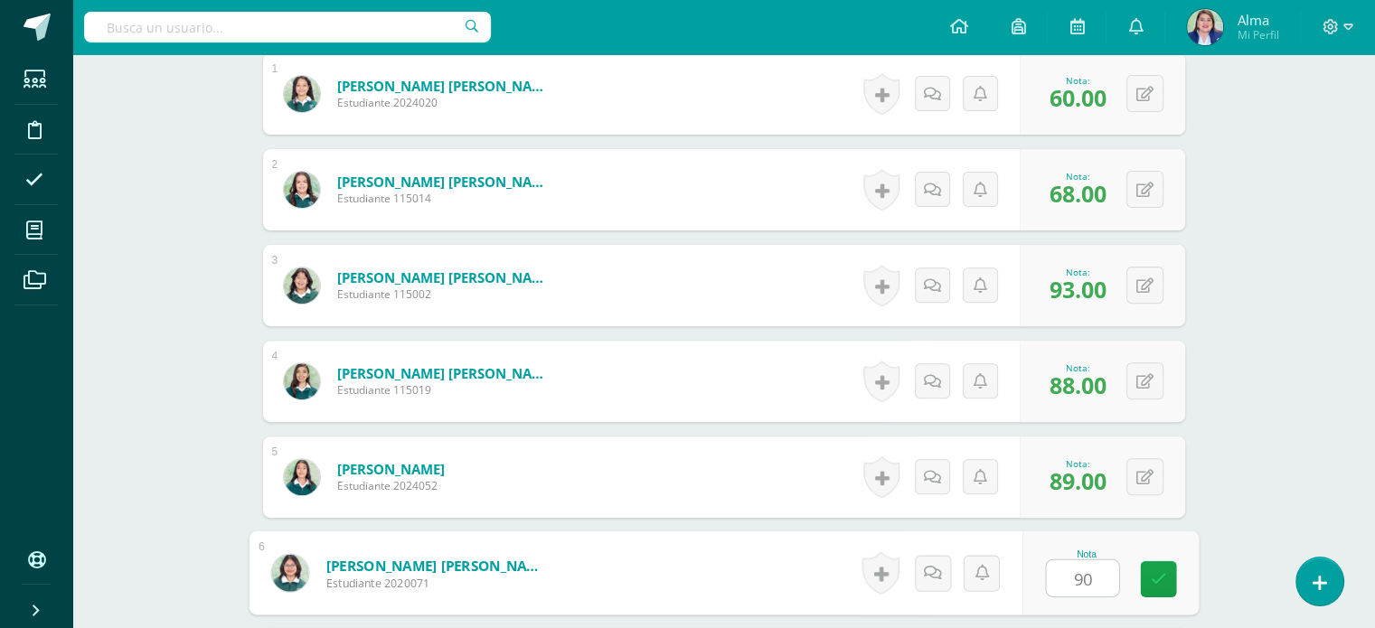
type input "90"
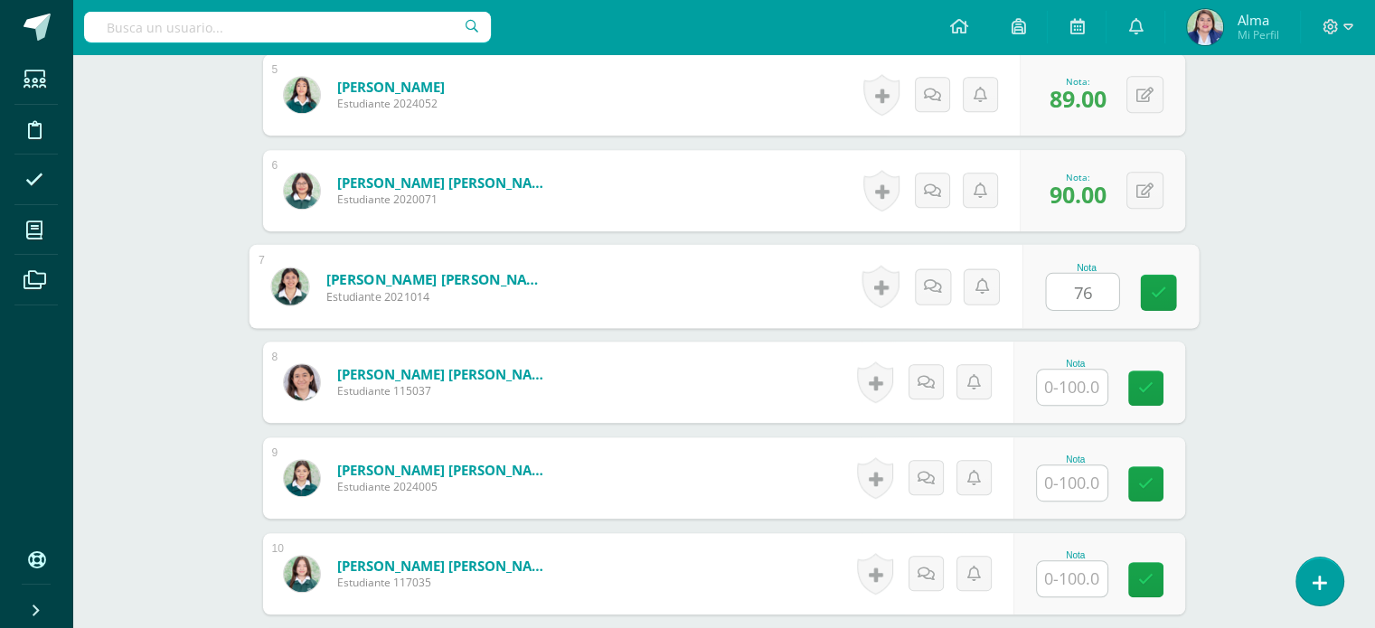
type input "76"
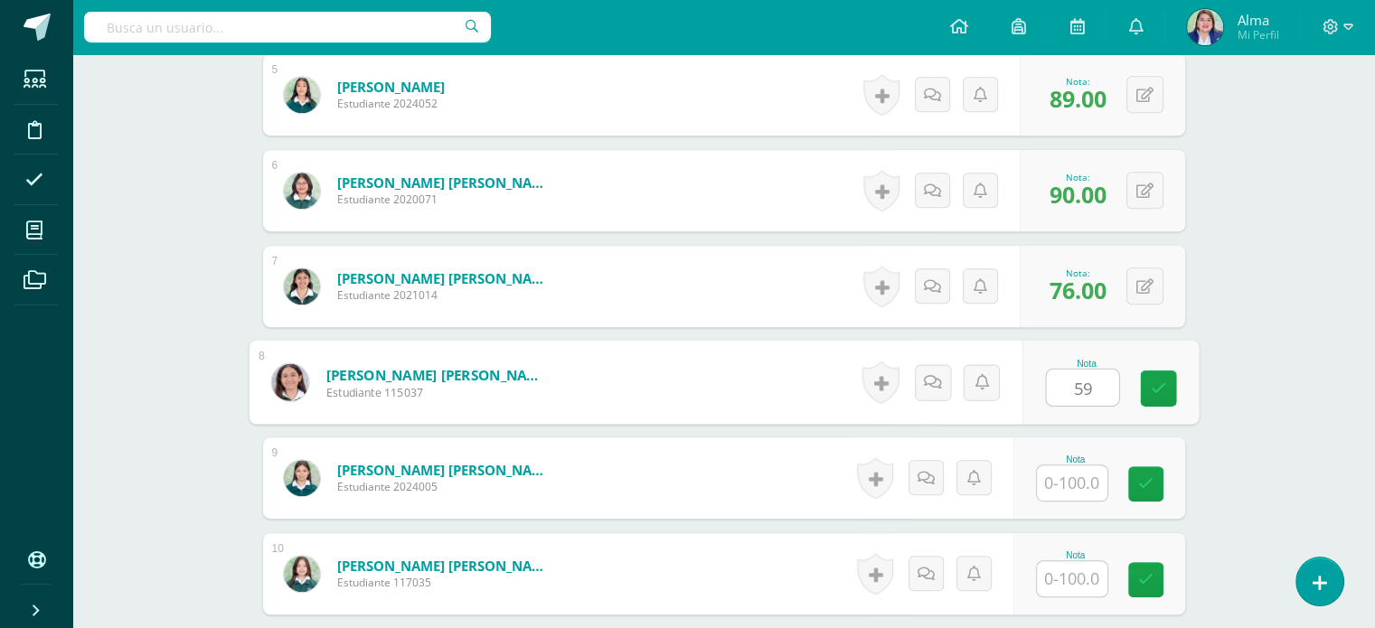
type input "59"
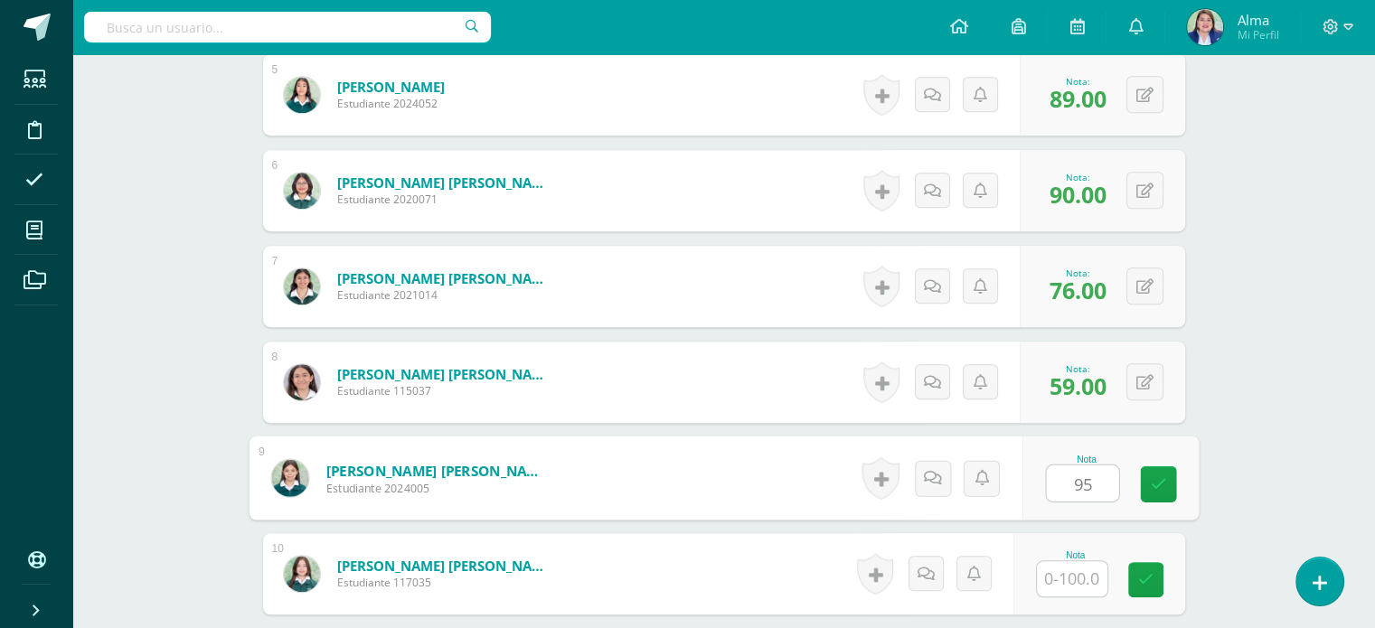
type input "95"
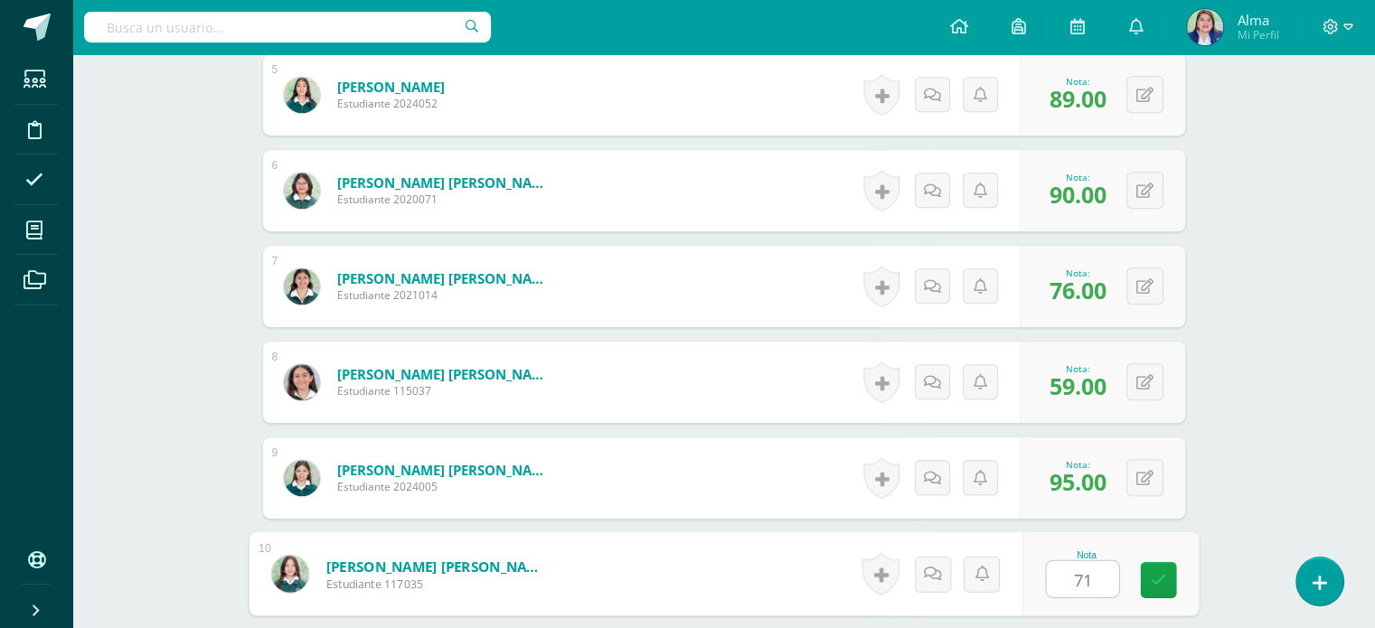
type input "71"
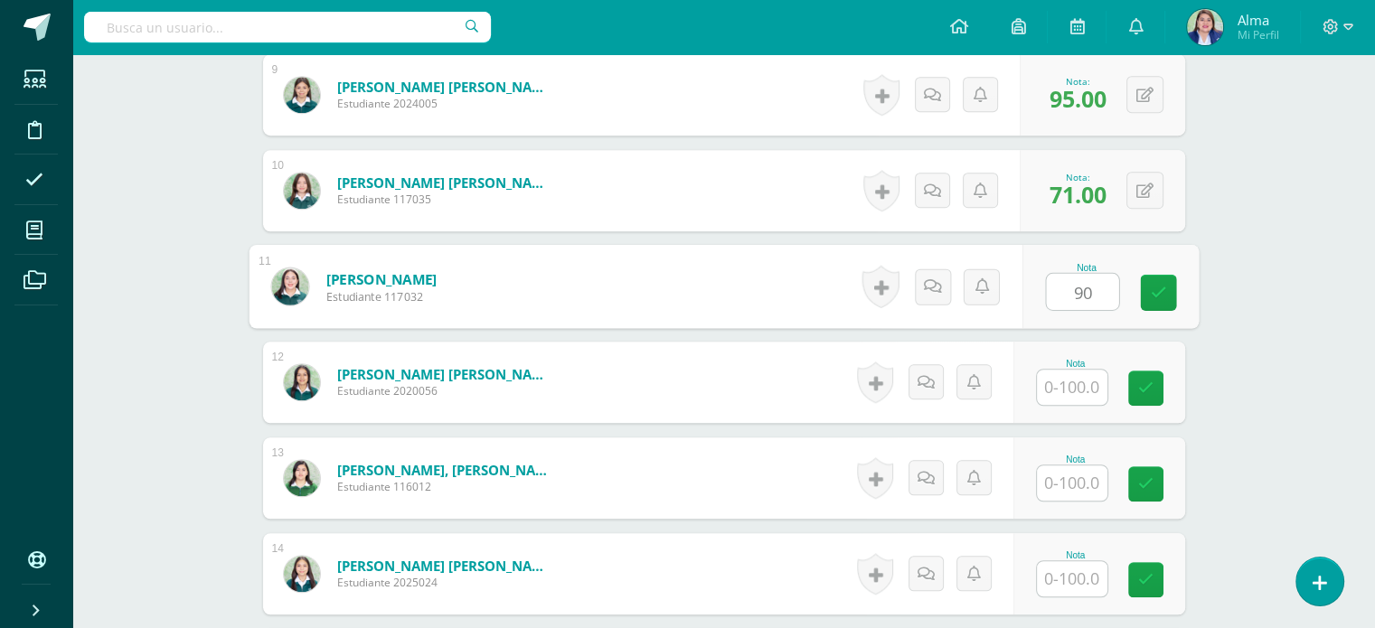
type input "90"
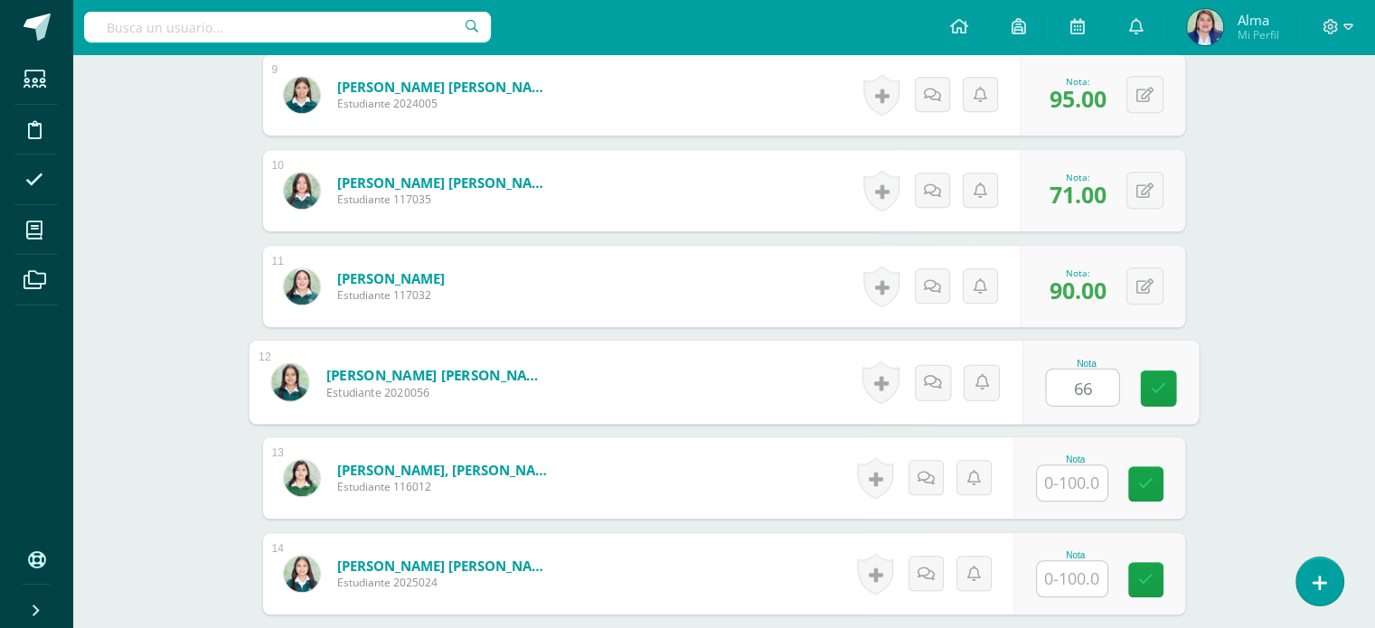
type input "66"
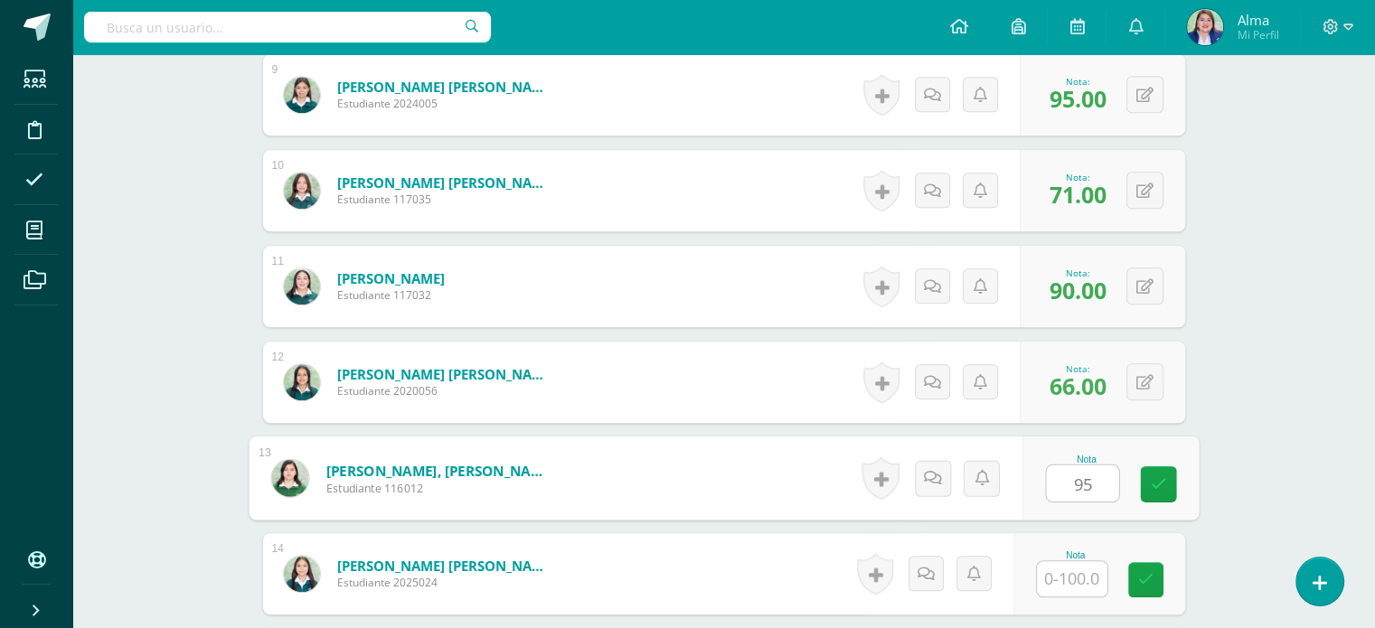
type input "95"
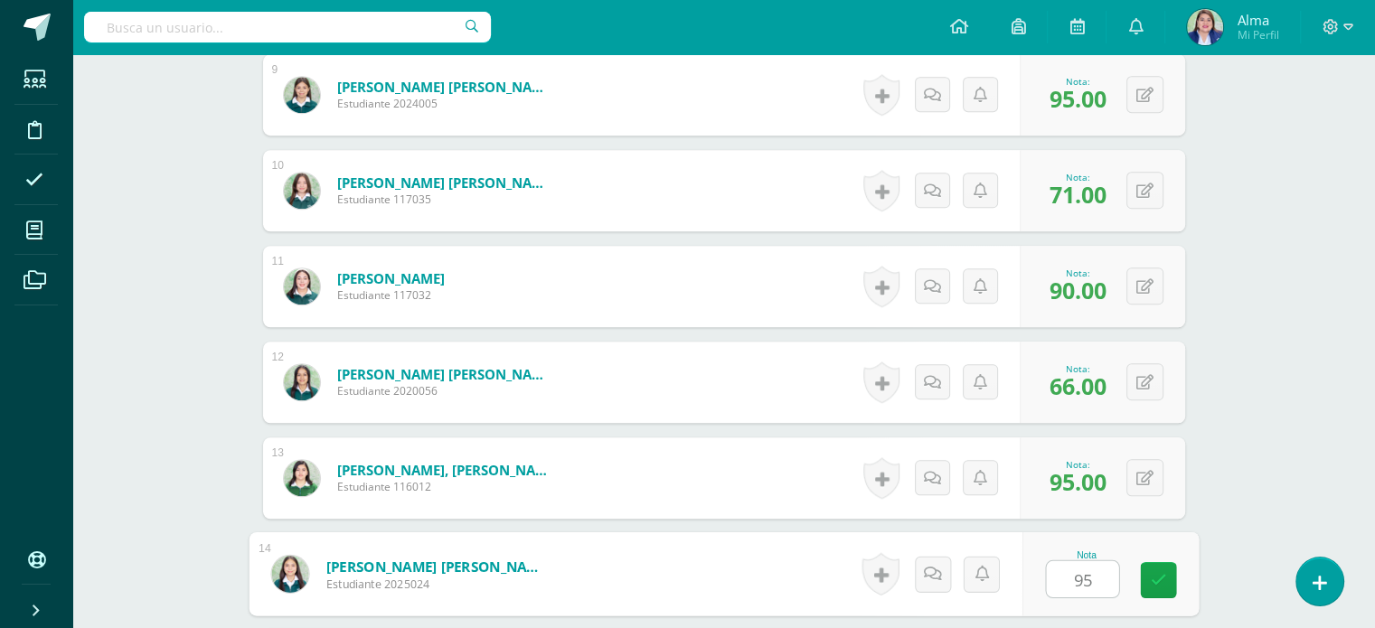
type input "95"
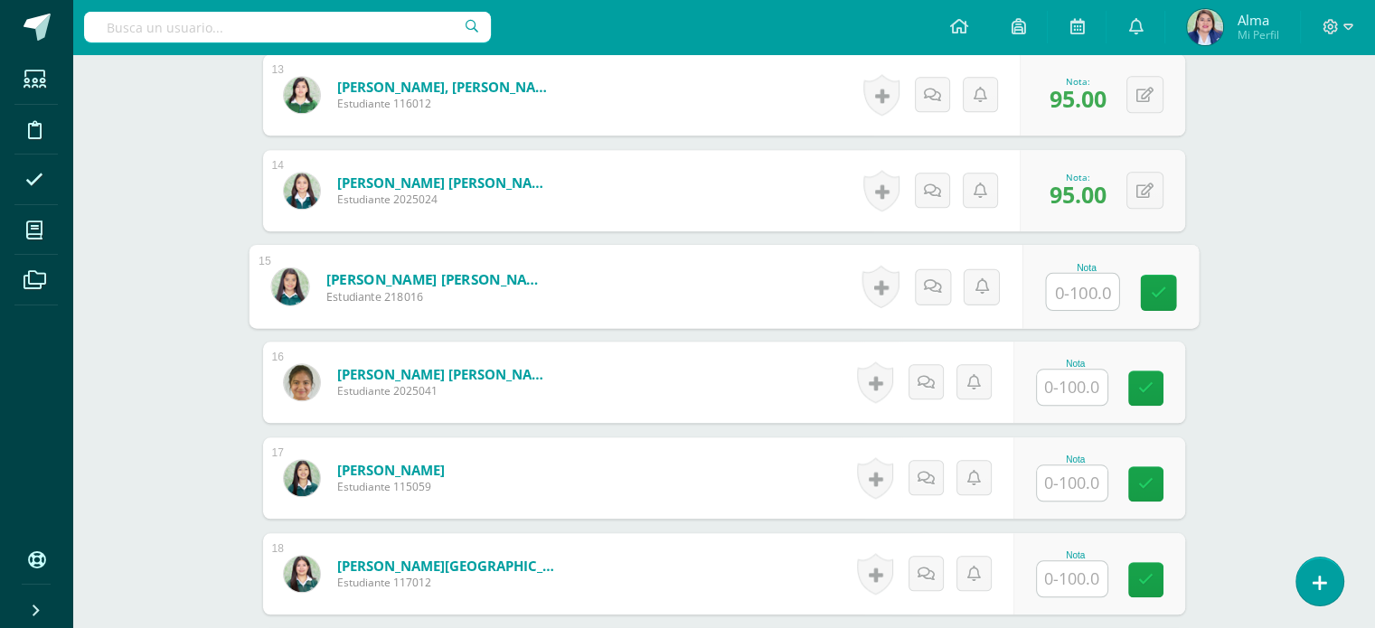
click at [1099, 501] on input "text" at bounding box center [1072, 483] width 71 height 35
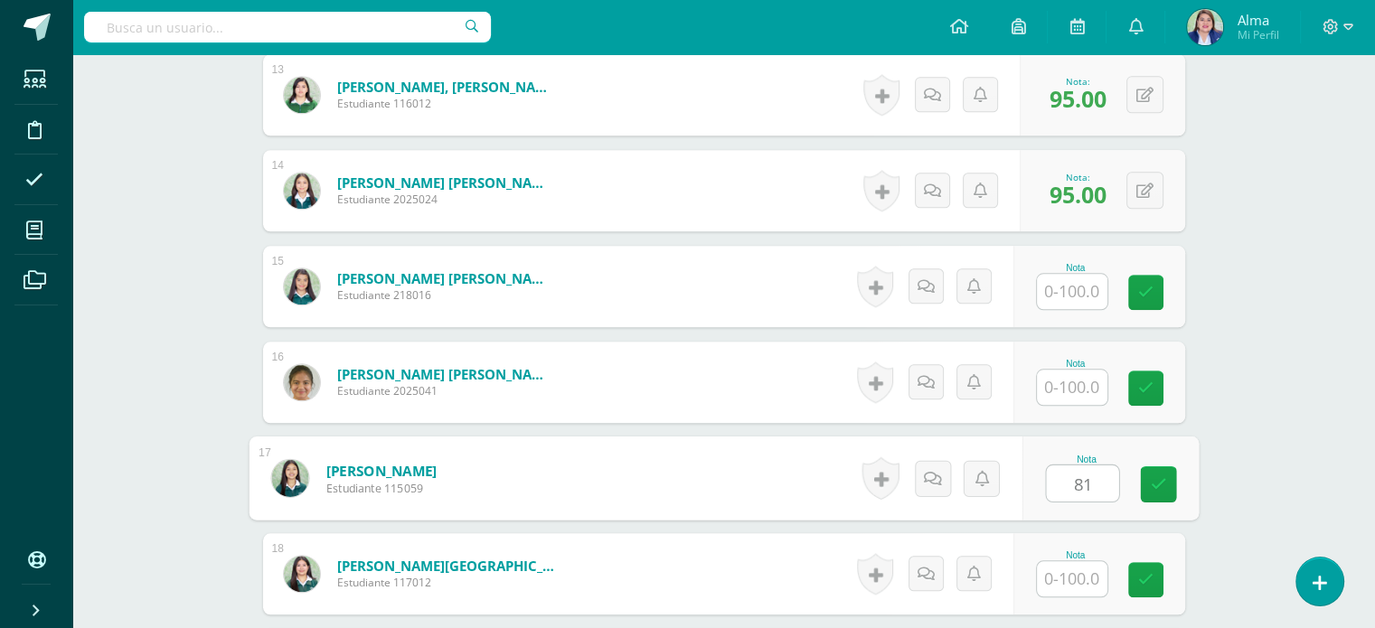
type input "81"
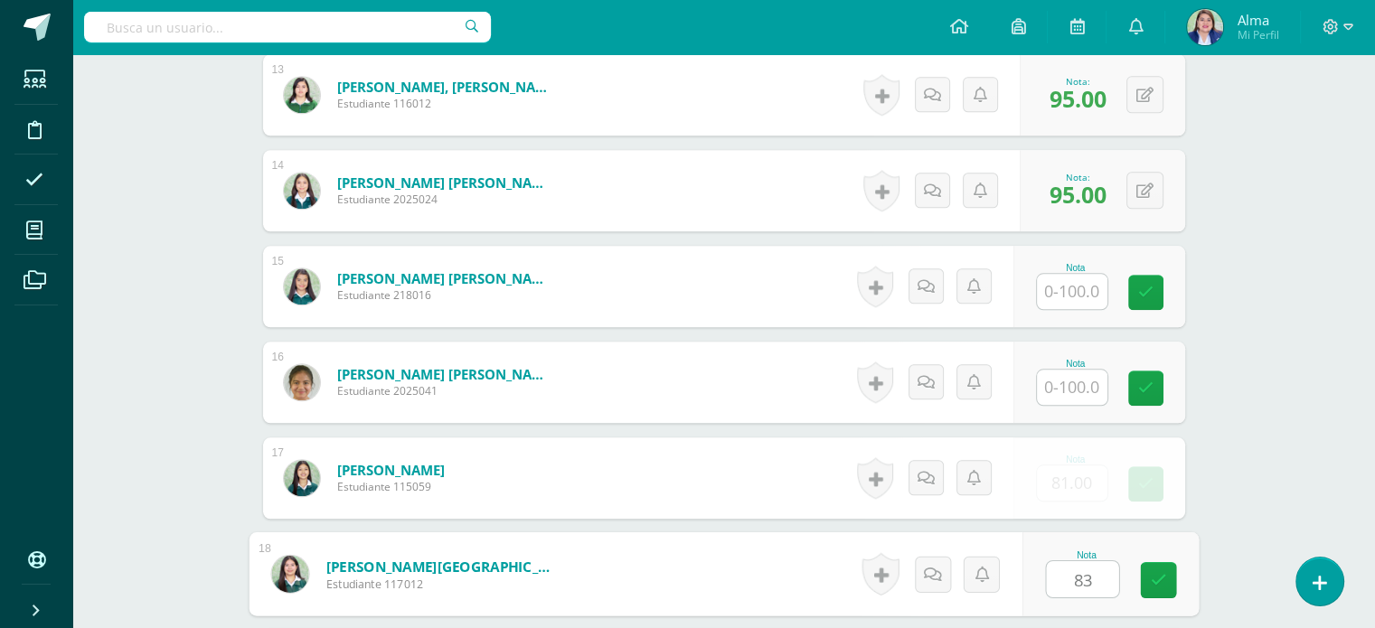
type input "83"
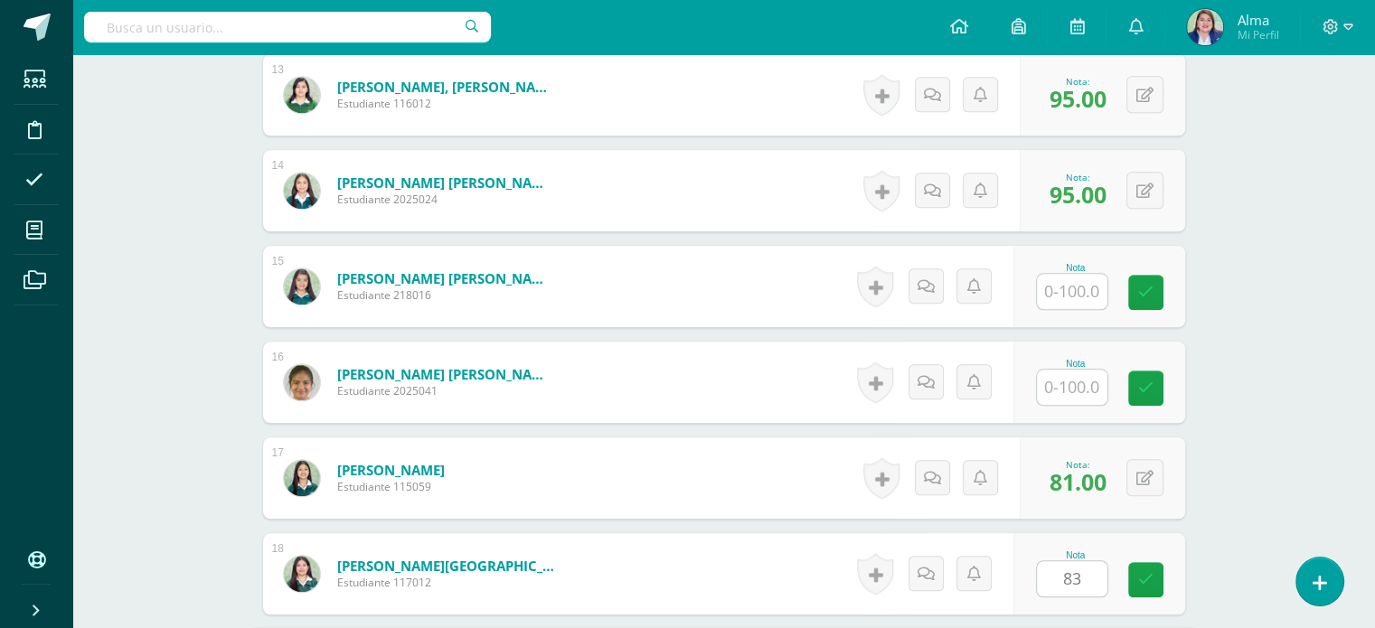
scroll to position [2124, 0]
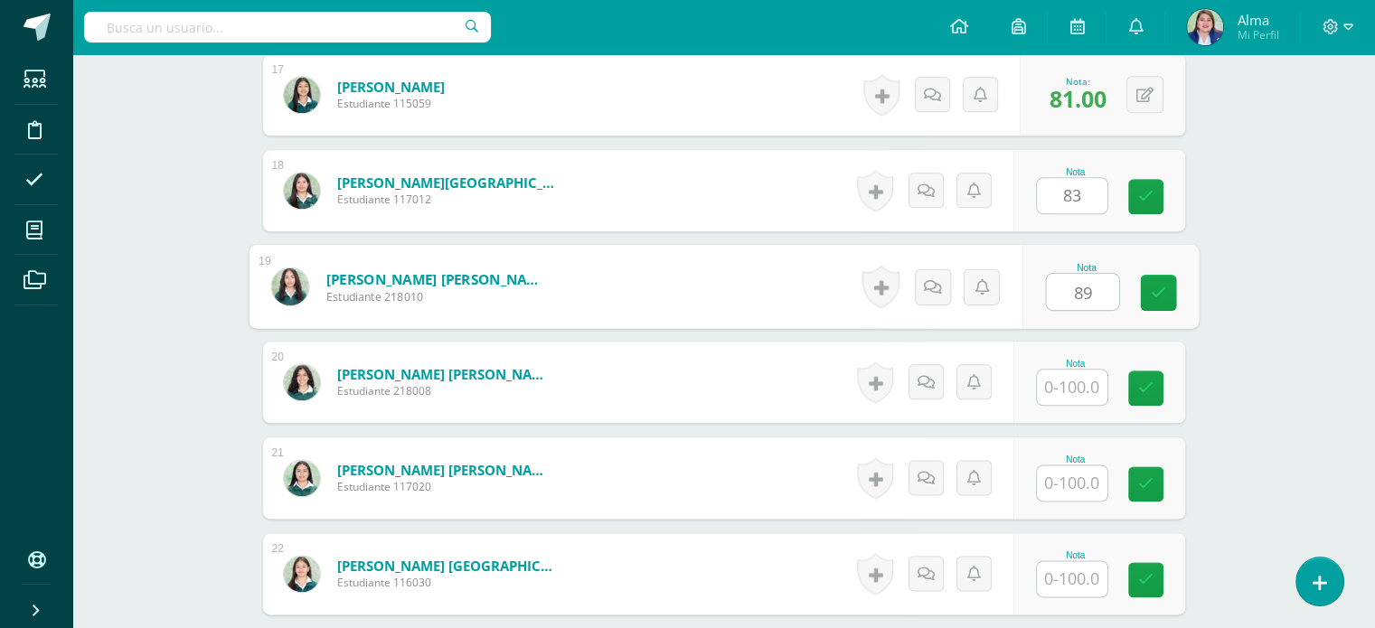
type input "89"
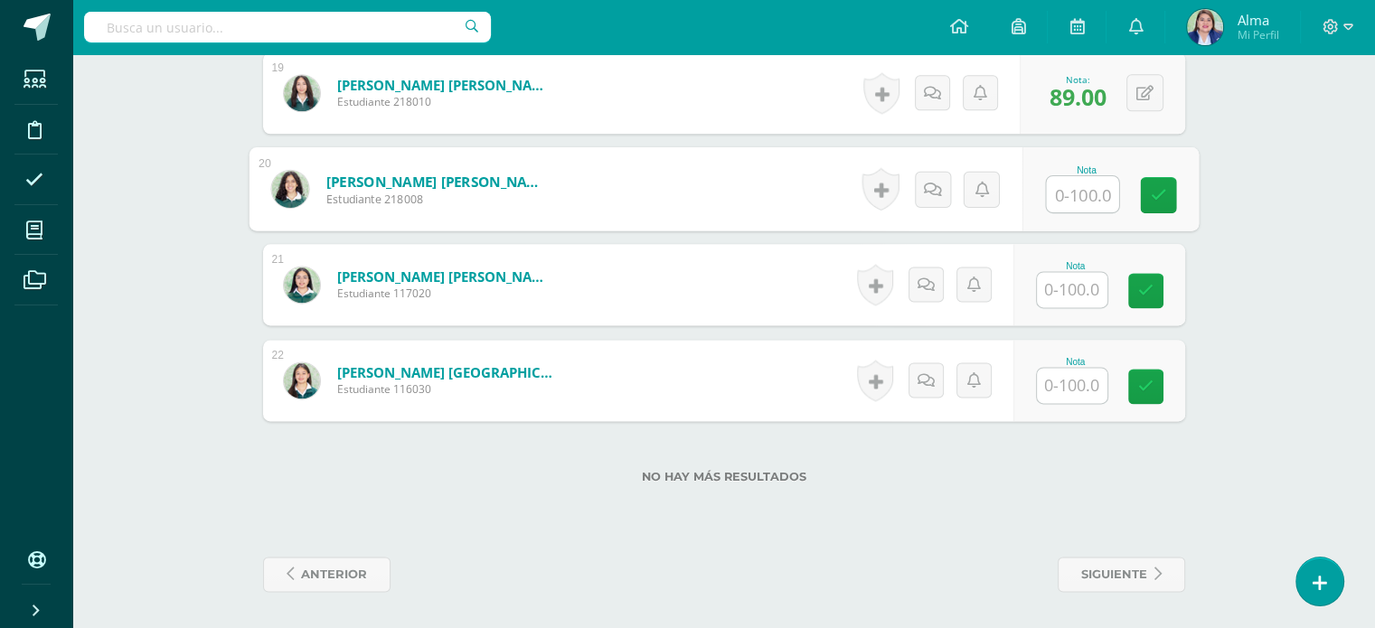
scroll to position [2341, 0]
click at [1068, 362] on div "Nota" at bounding box center [1076, 362] width 80 height 10
click at [1096, 383] on input "text" at bounding box center [1072, 385] width 71 height 35
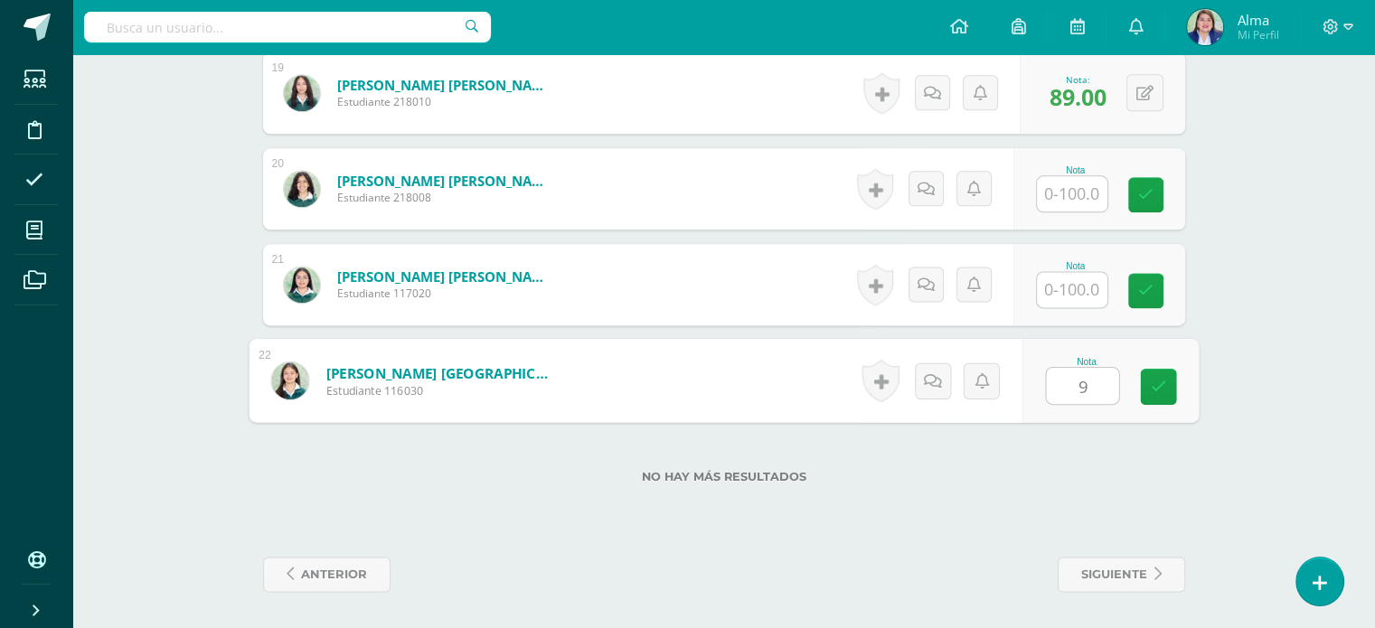
type input "97"
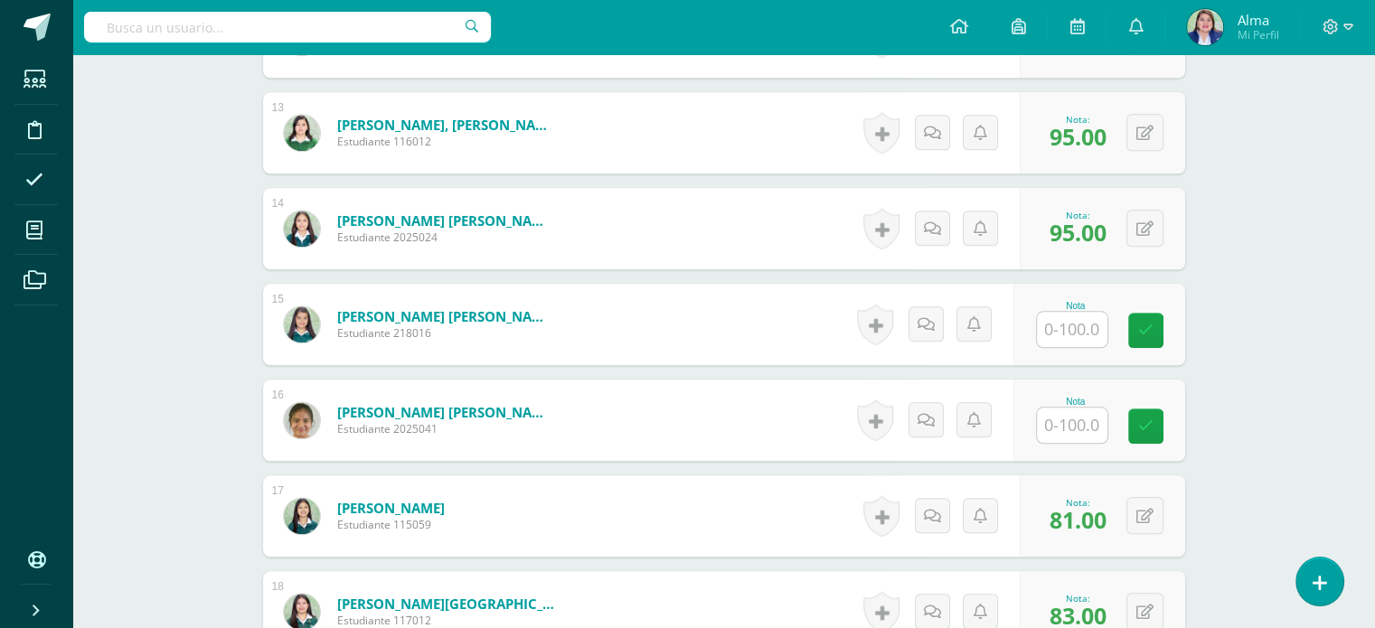
scroll to position [1708, 0]
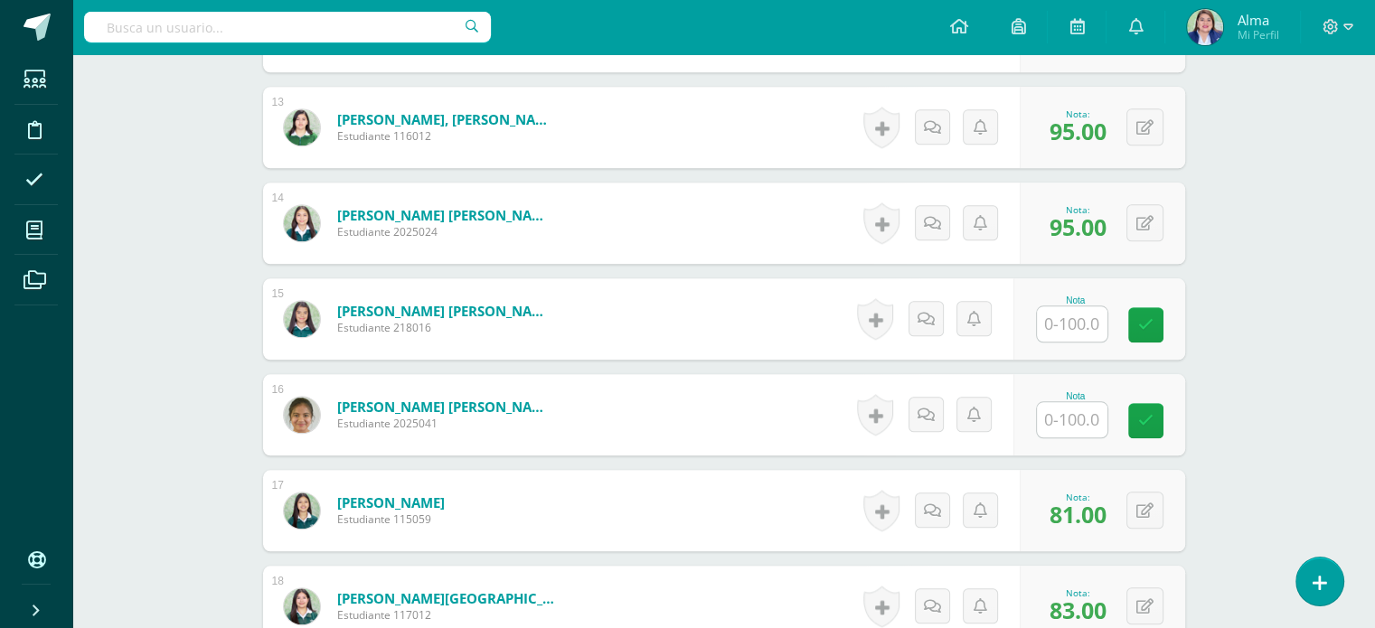
click at [1075, 342] on input "text" at bounding box center [1072, 323] width 71 height 35
type input "98"
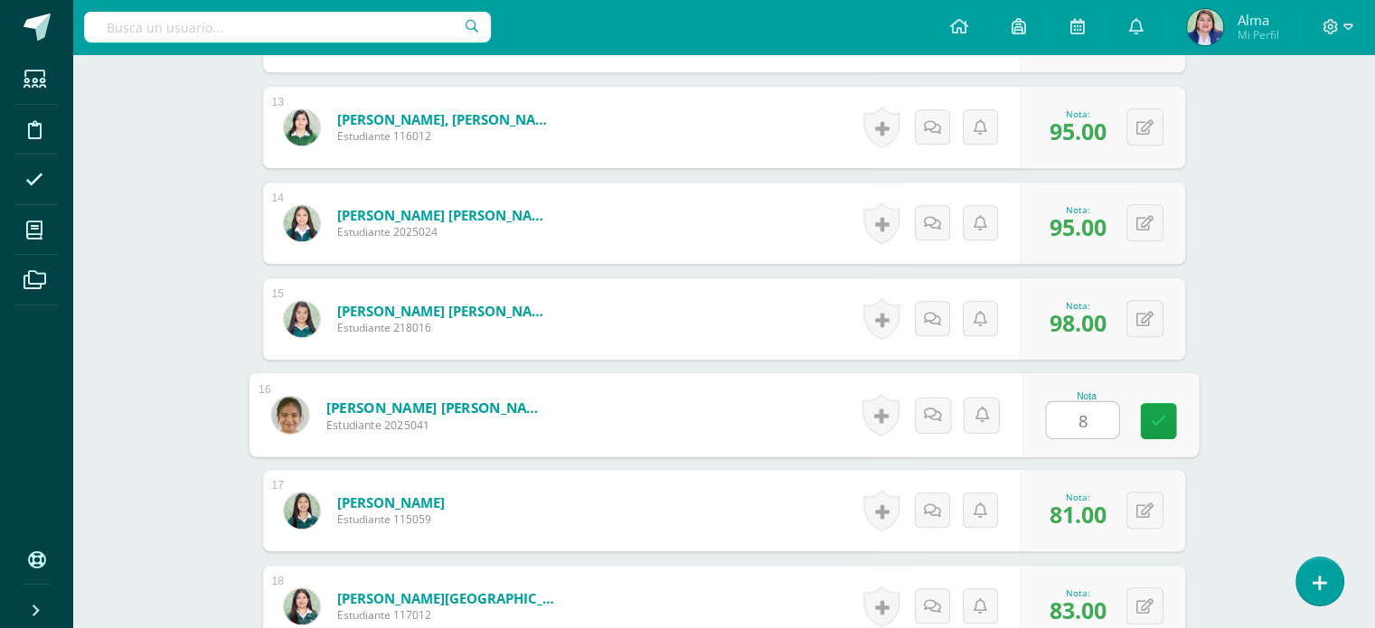
type input "89"
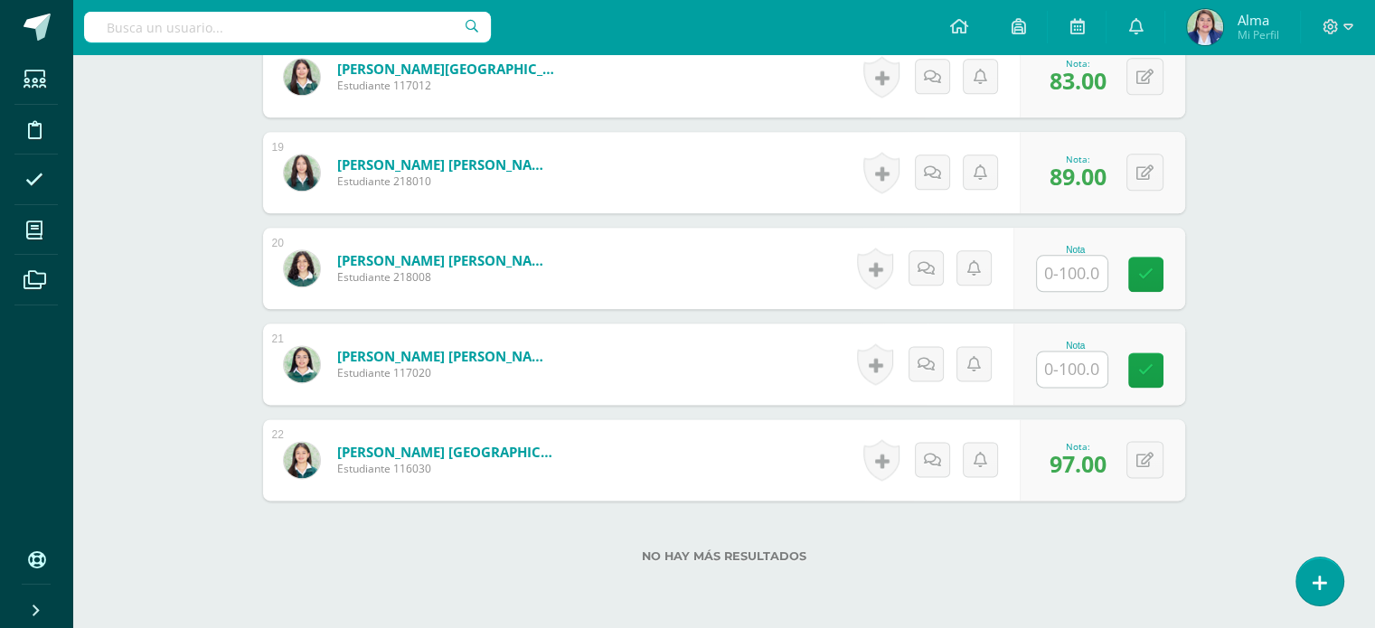
scroll to position [2251, 0]
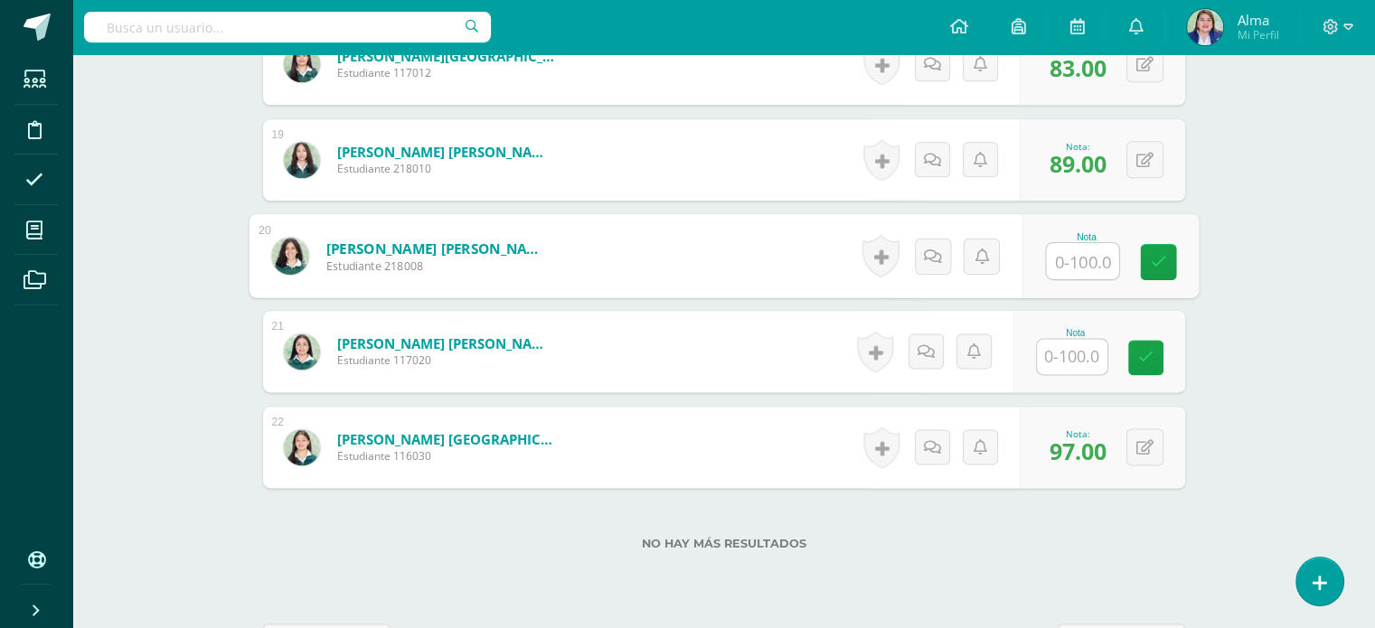
click at [1067, 279] on input "text" at bounding box center [1082, 261] width 72 height 36
type input "100"
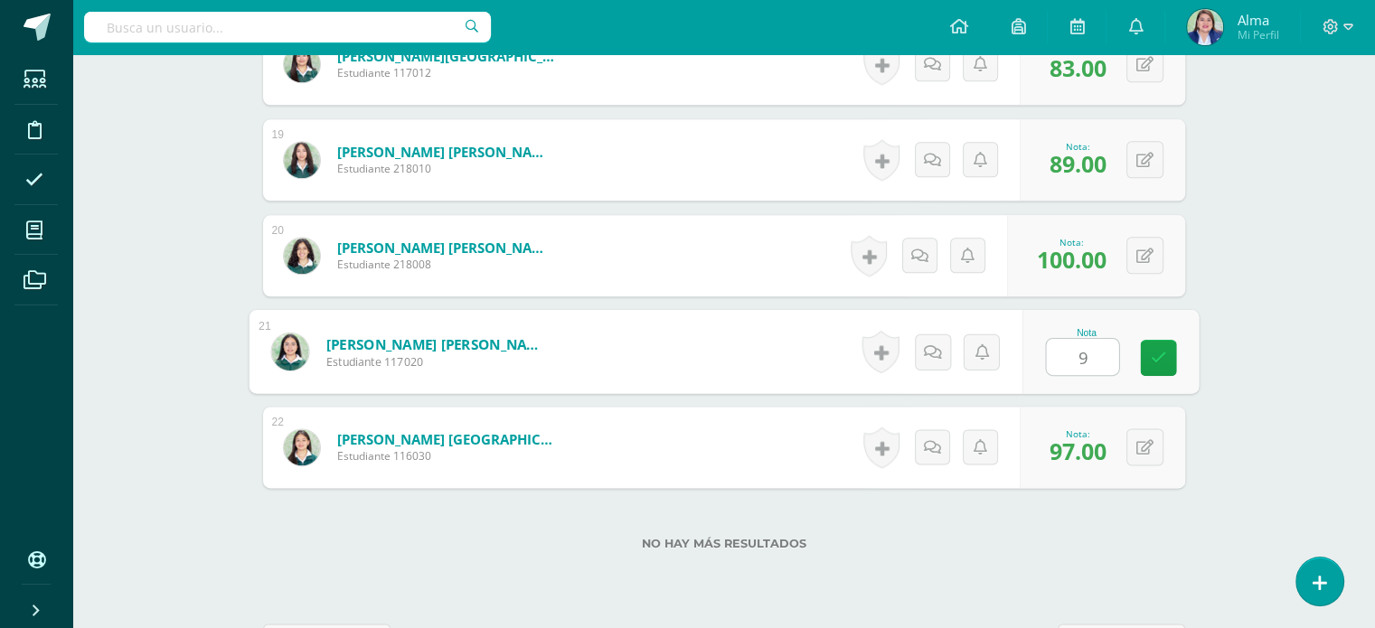
type input "95"
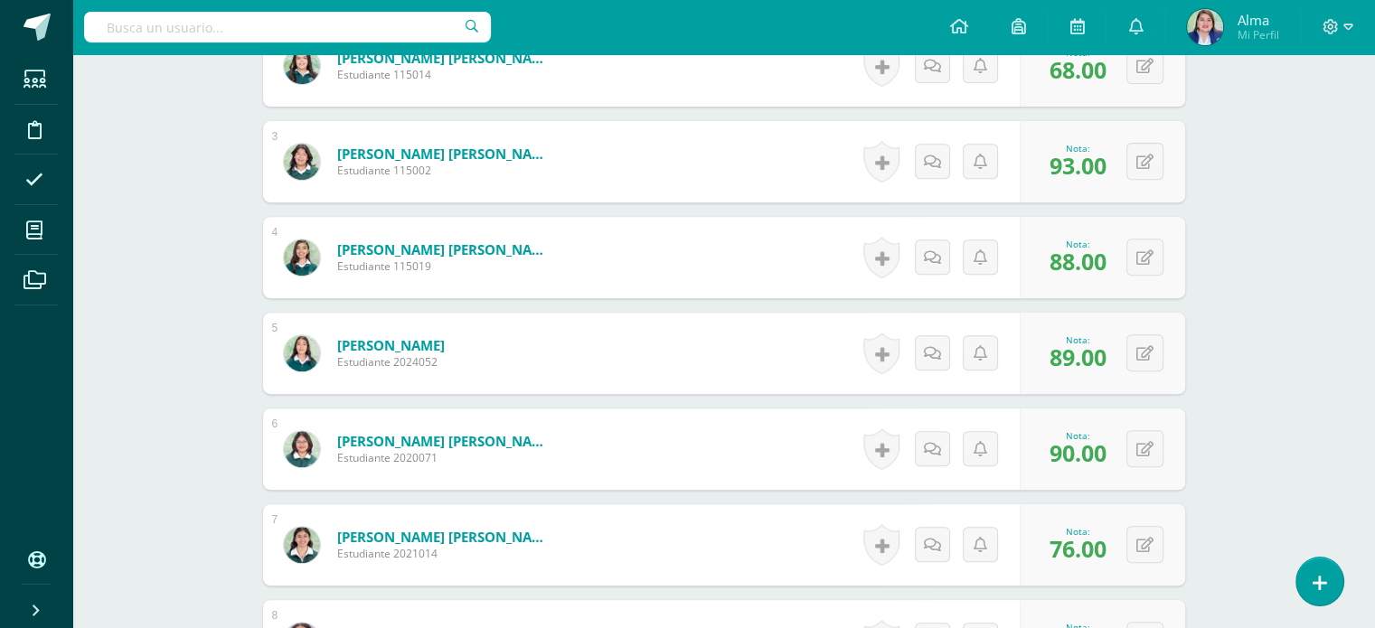
scroll to position [0, 0]
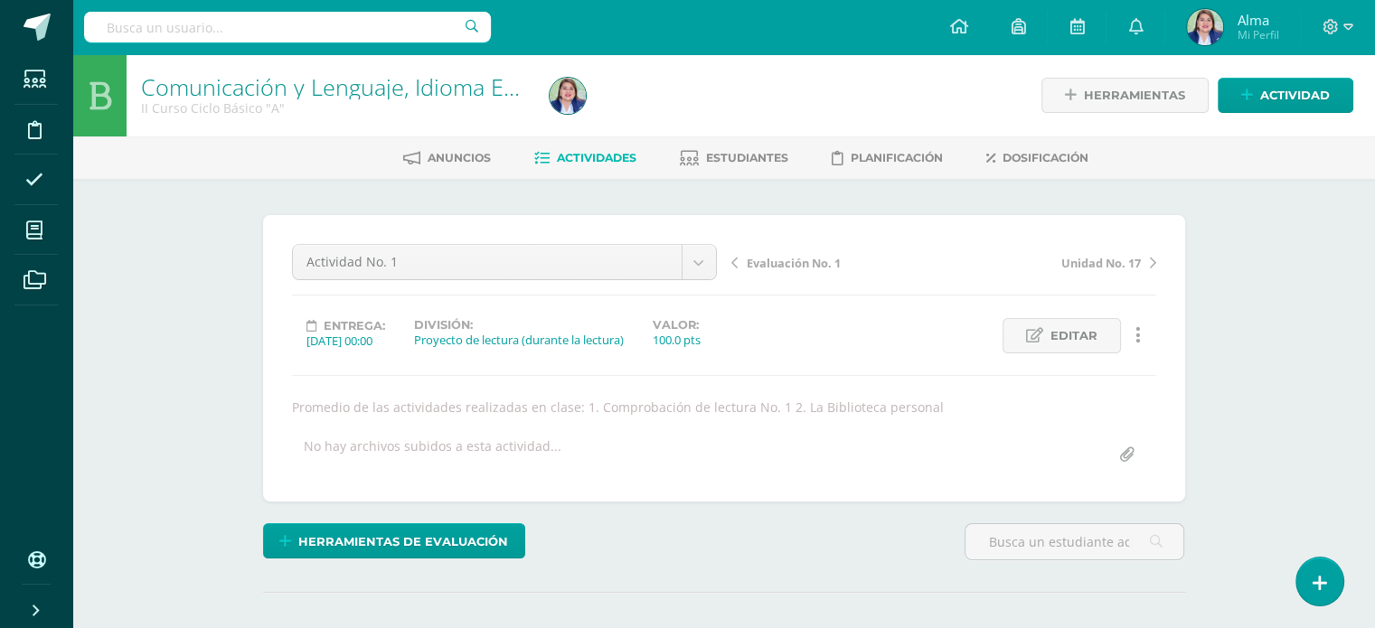
click at [612, 155] on span "Actividades" at bounding box center [597, 158] width 80 height 14
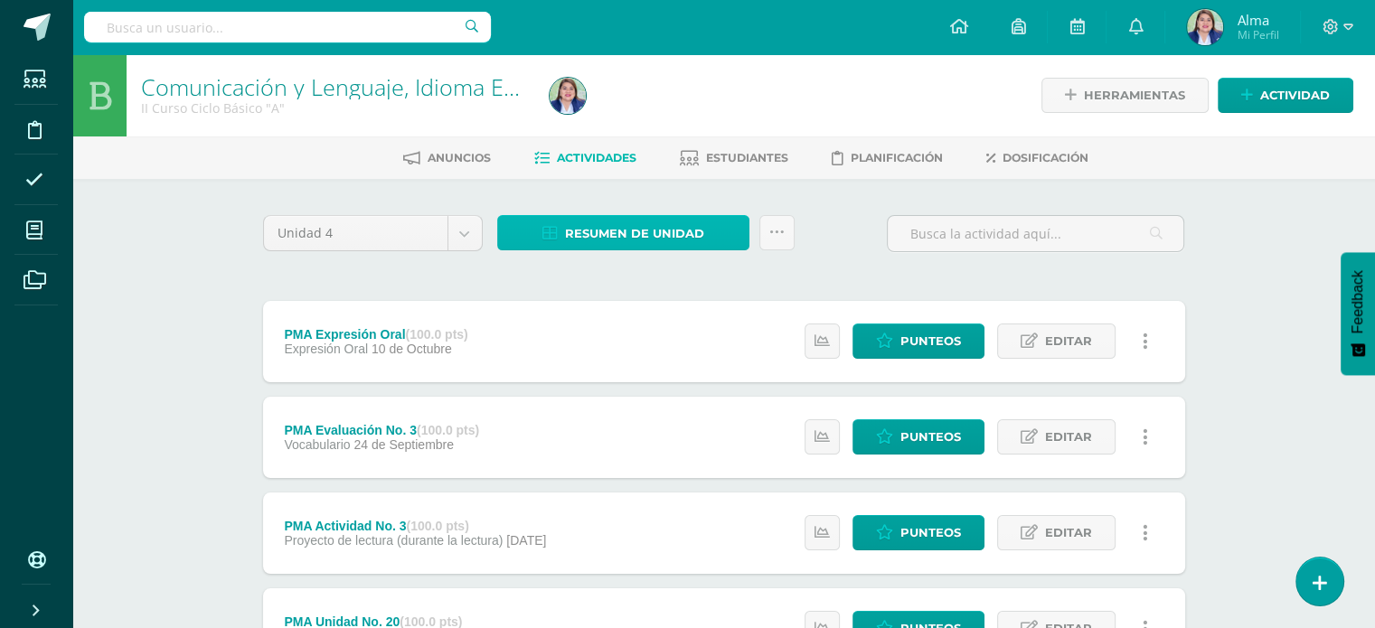
click at [636, 232] on span "Resumen de unidad" at bounding box center [634, 233] width 139 height 33
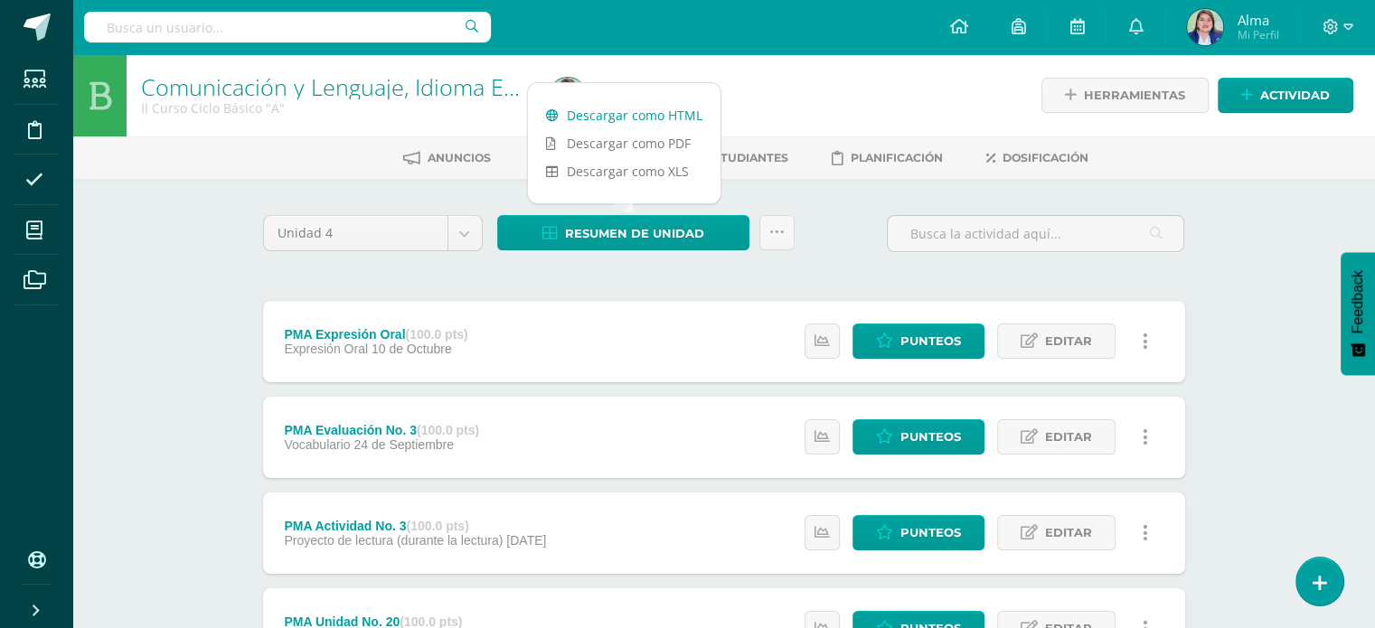
click at [629, 110] on link "Descargar como HTML" at bounding box center [624, 115] width 193 height 28
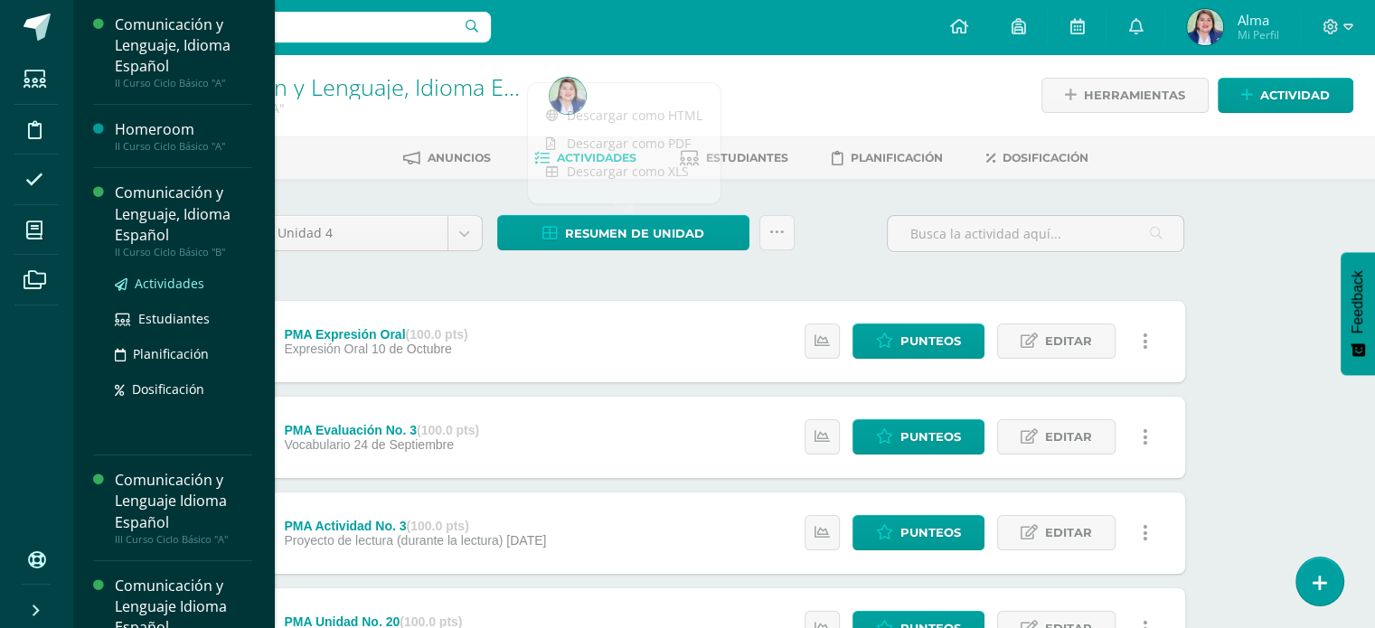
click at [162, 281] on span "Actividades" at bounding box center [170, 283] width 70 height 17
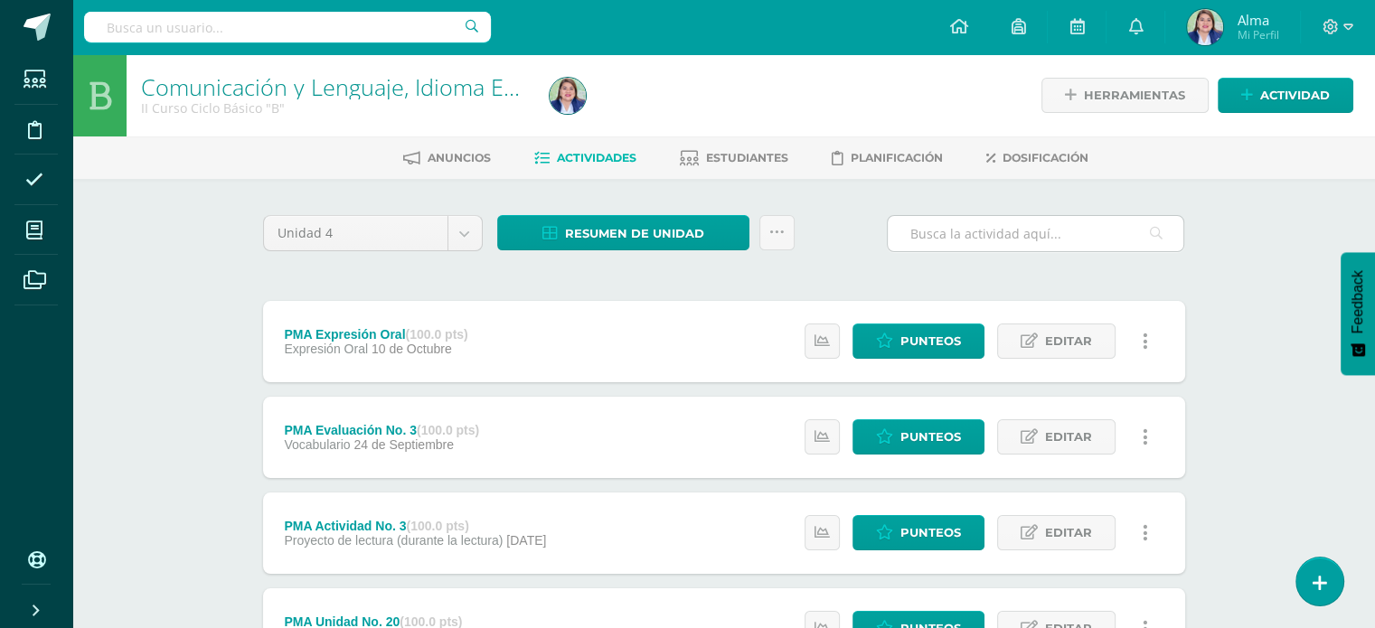
click at [950, 237] on input "text" at bounding box center [1036, 233] width 296 height 35
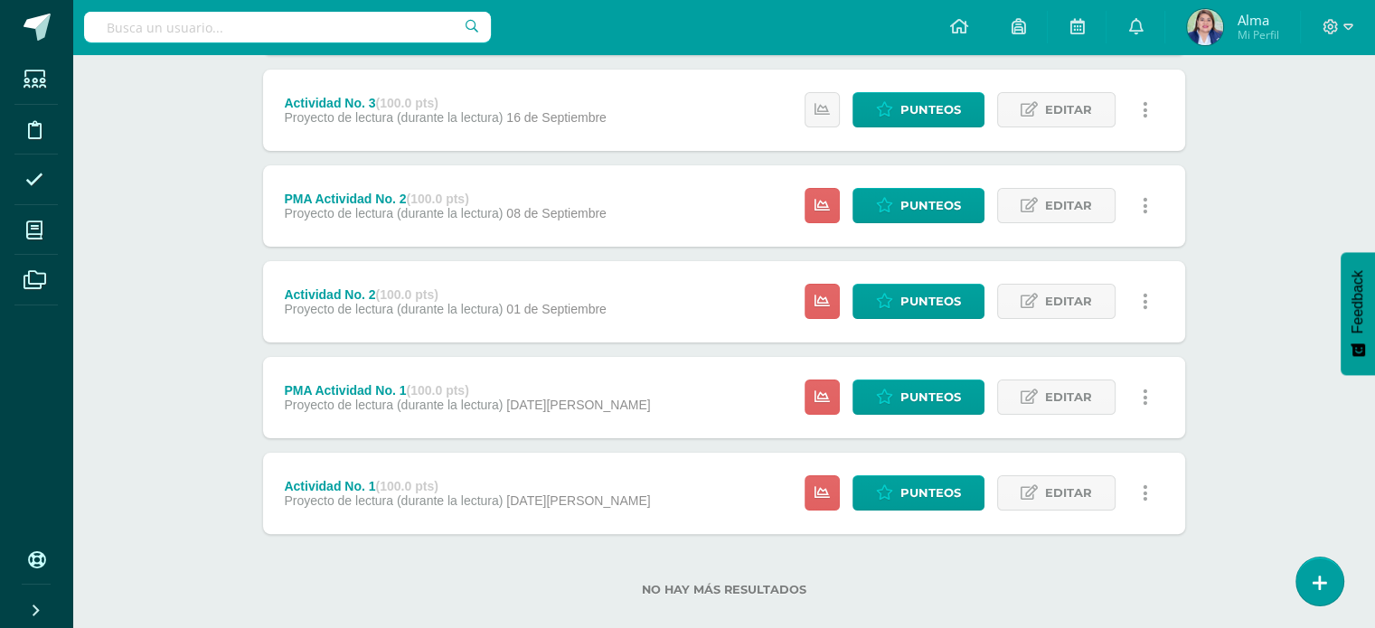
scroll to position [353, 0]
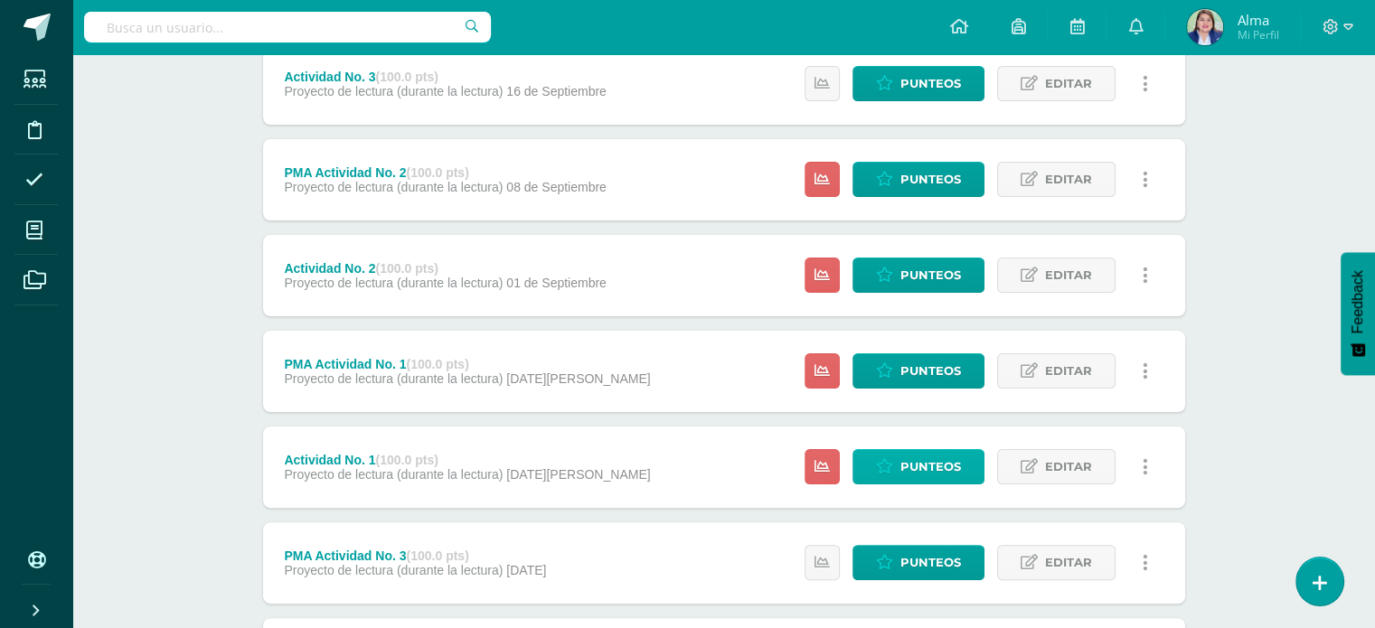
type input "actividad"
click at [916, 469] on span "Punteos" at bounding box center [930, 466] width 61 height 33
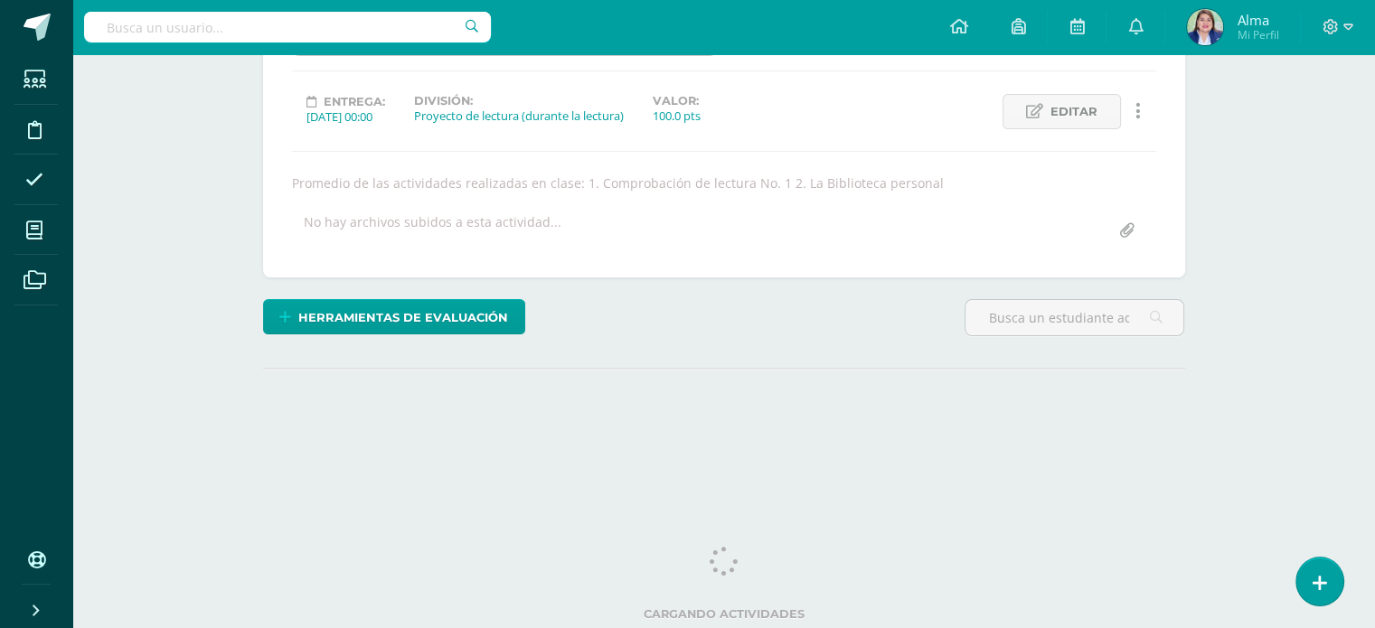
scroll to position [247, 0]
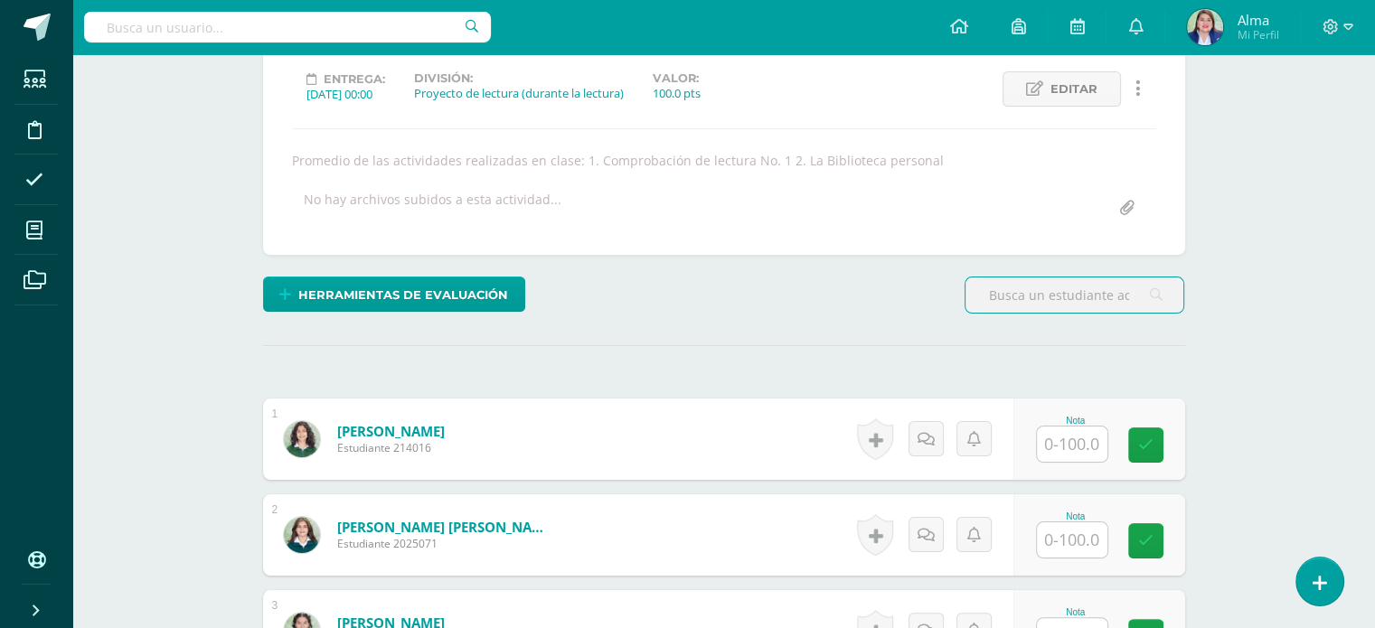
click at [1071, 462] on input "text" at bounding box center [1072, 444] width 71 height 35
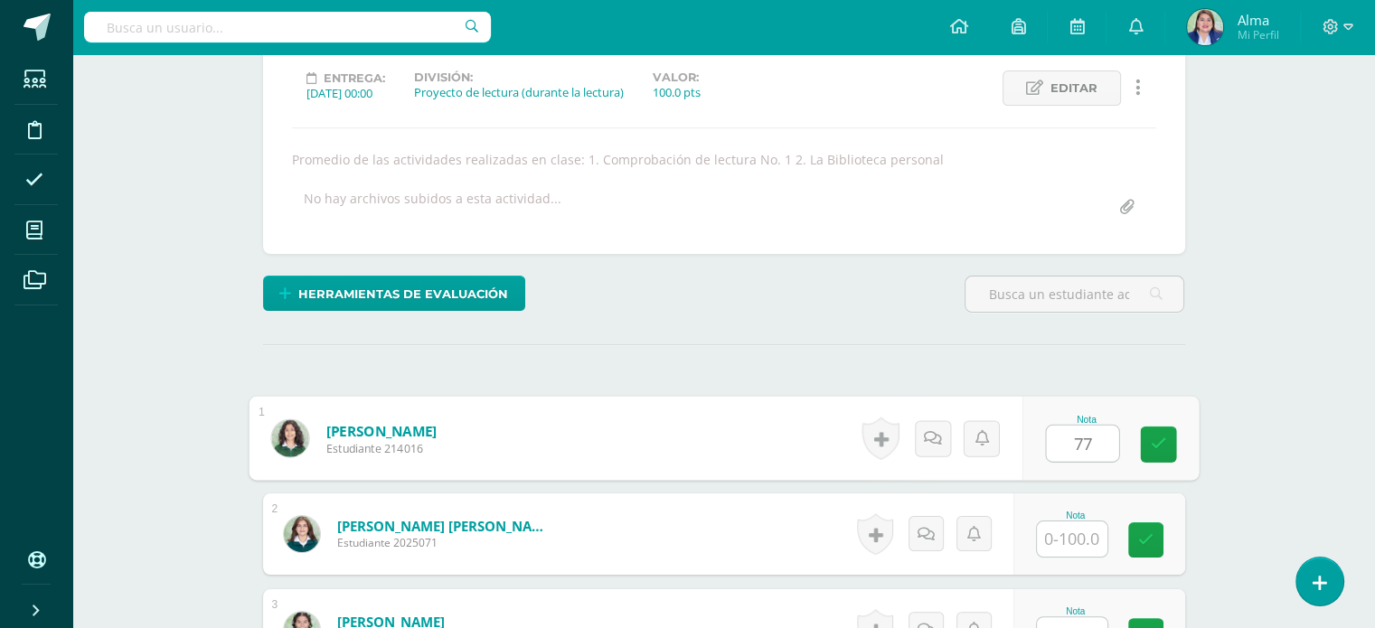
type input "77"
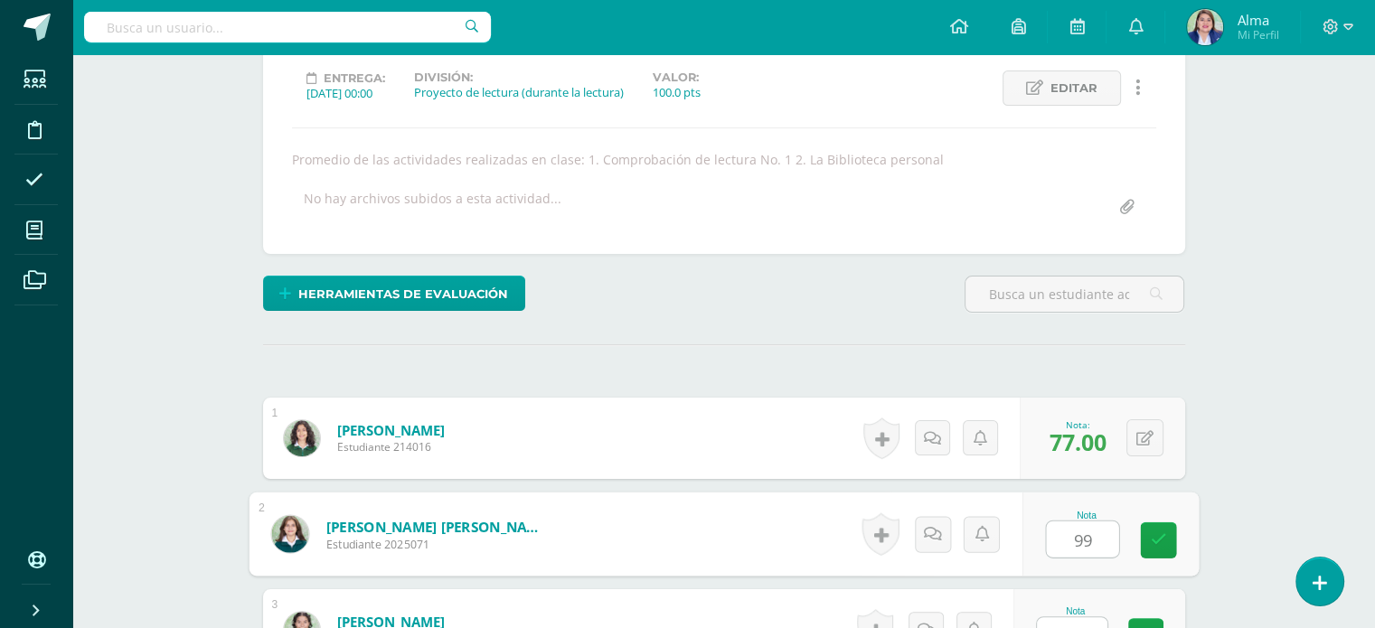
type input "99"
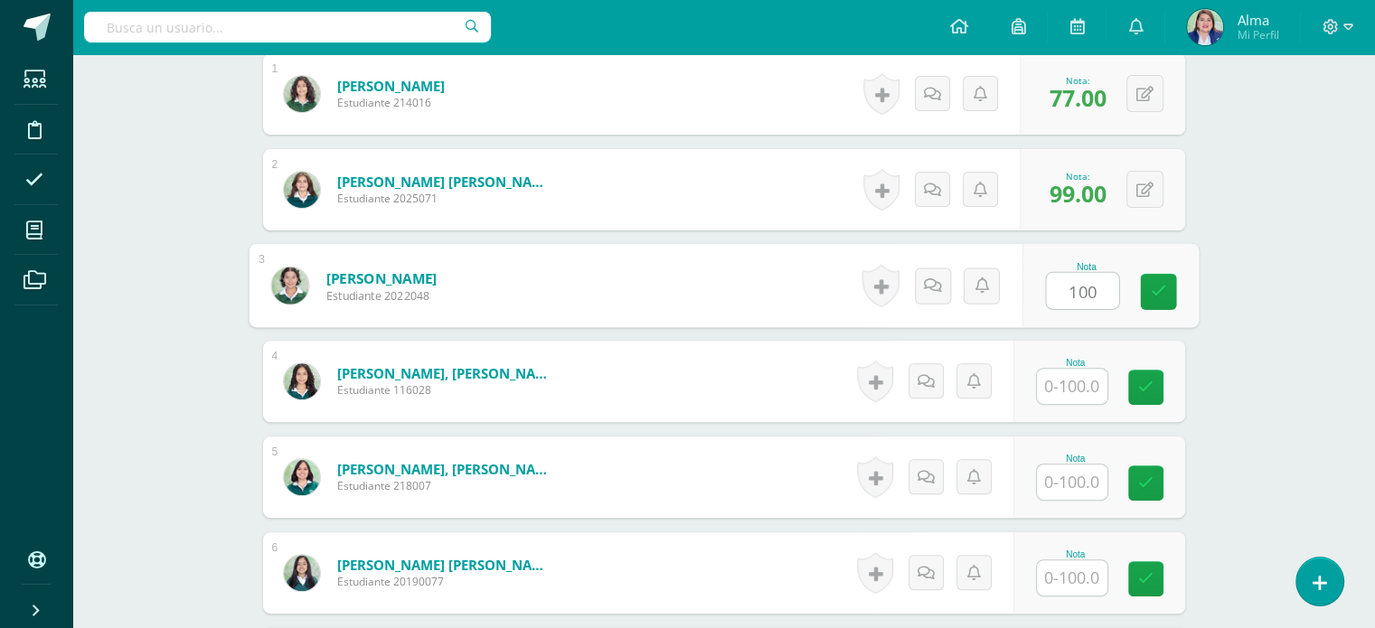
type input "100"
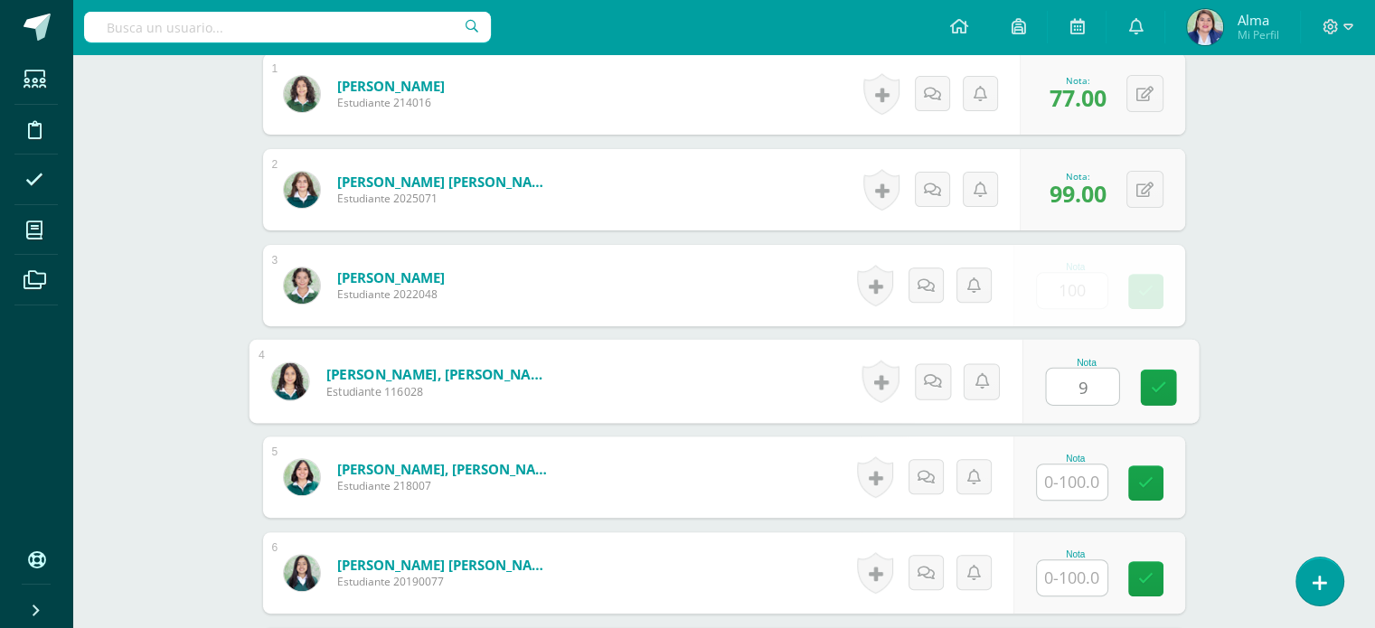
scroll to position [593, 0]
type input "90"
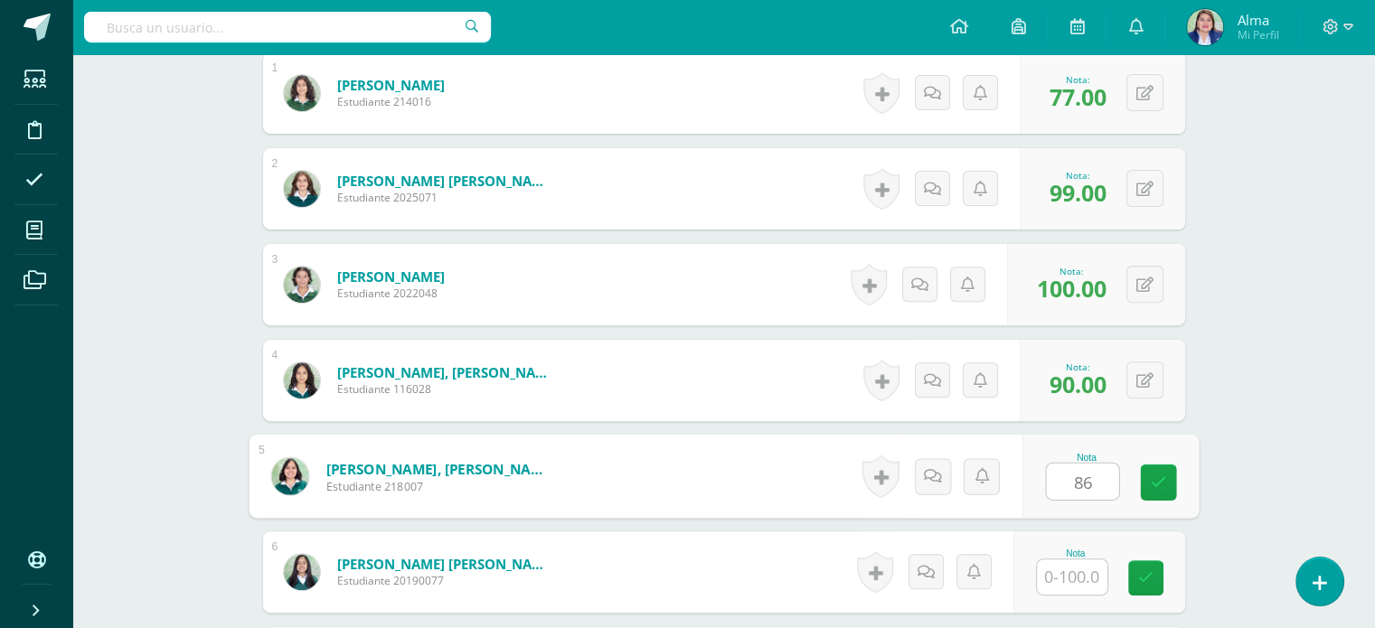
type input "86"
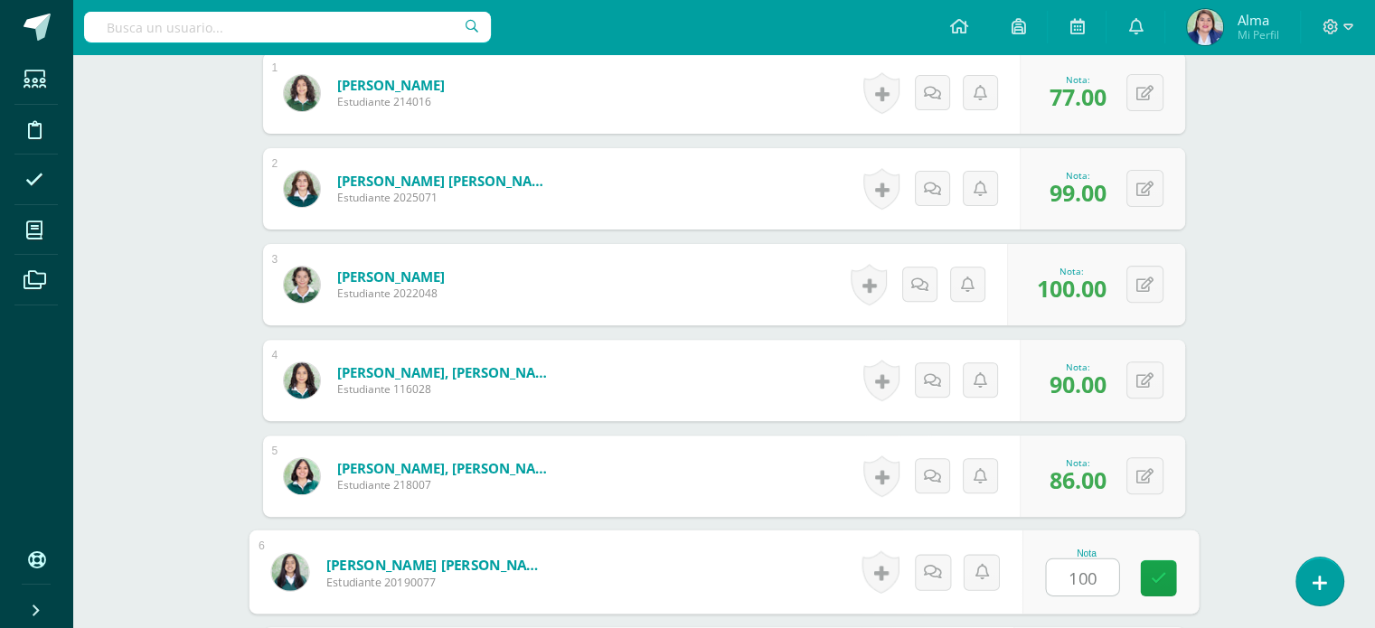
type input "100"
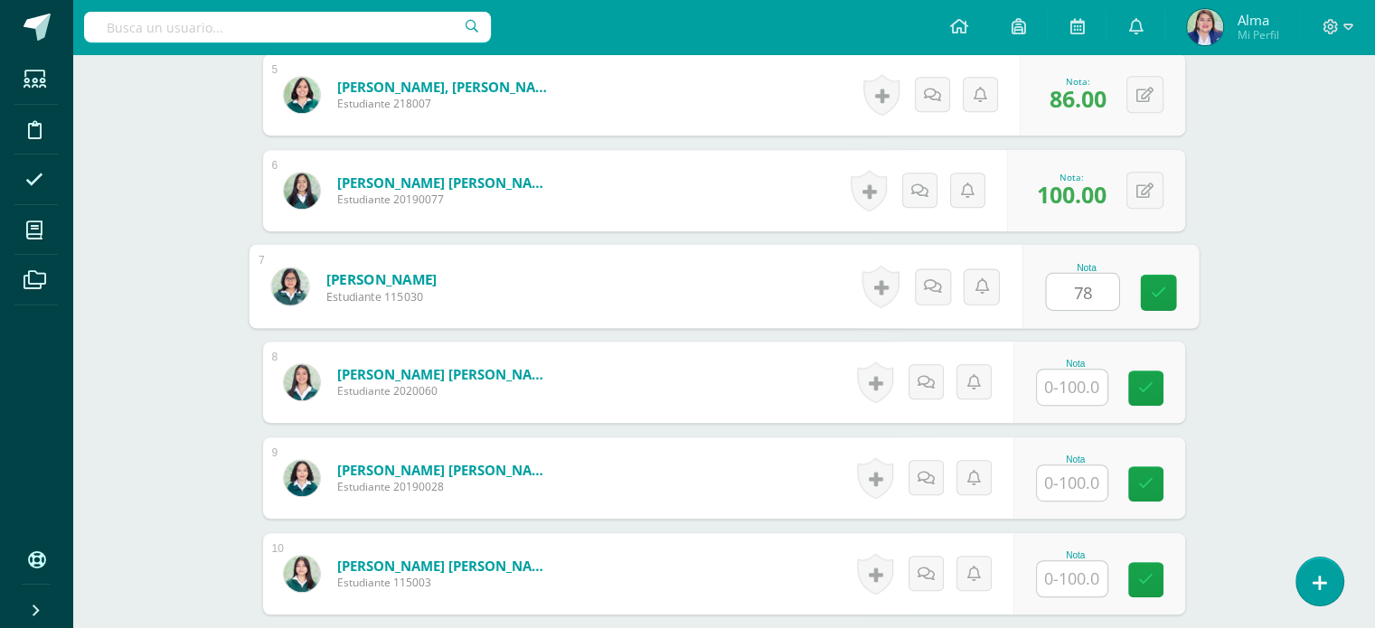
type input "78"
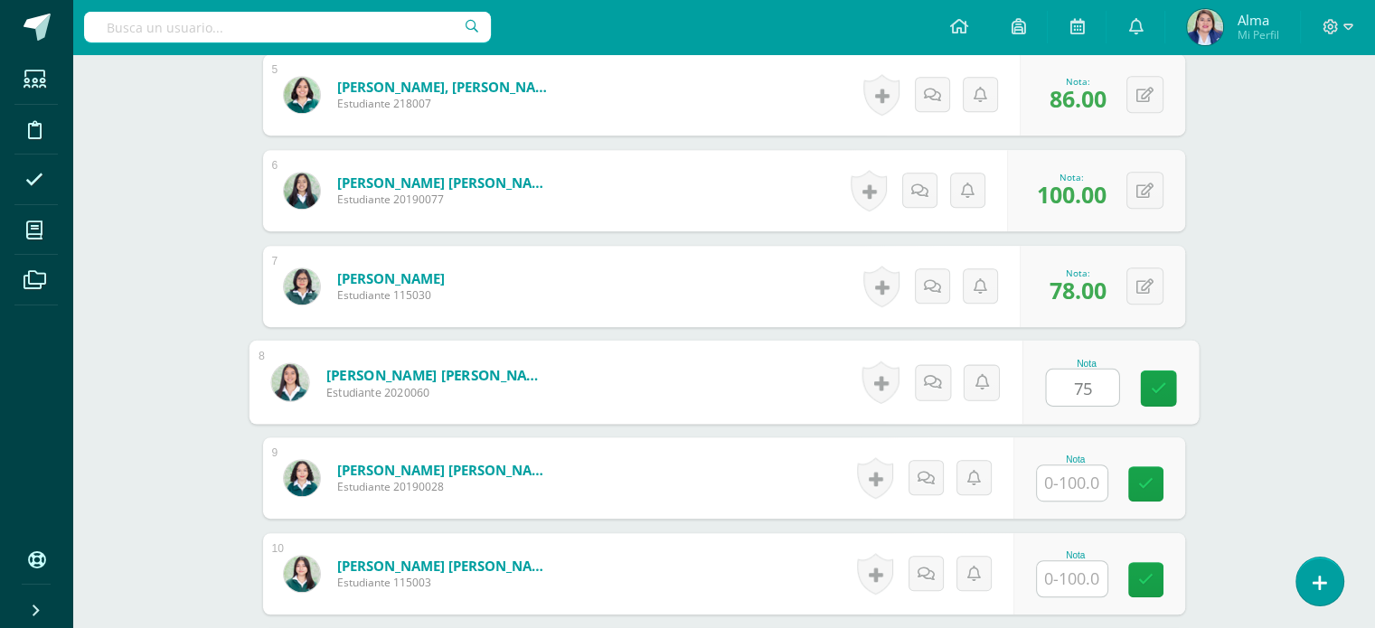
type input "75"
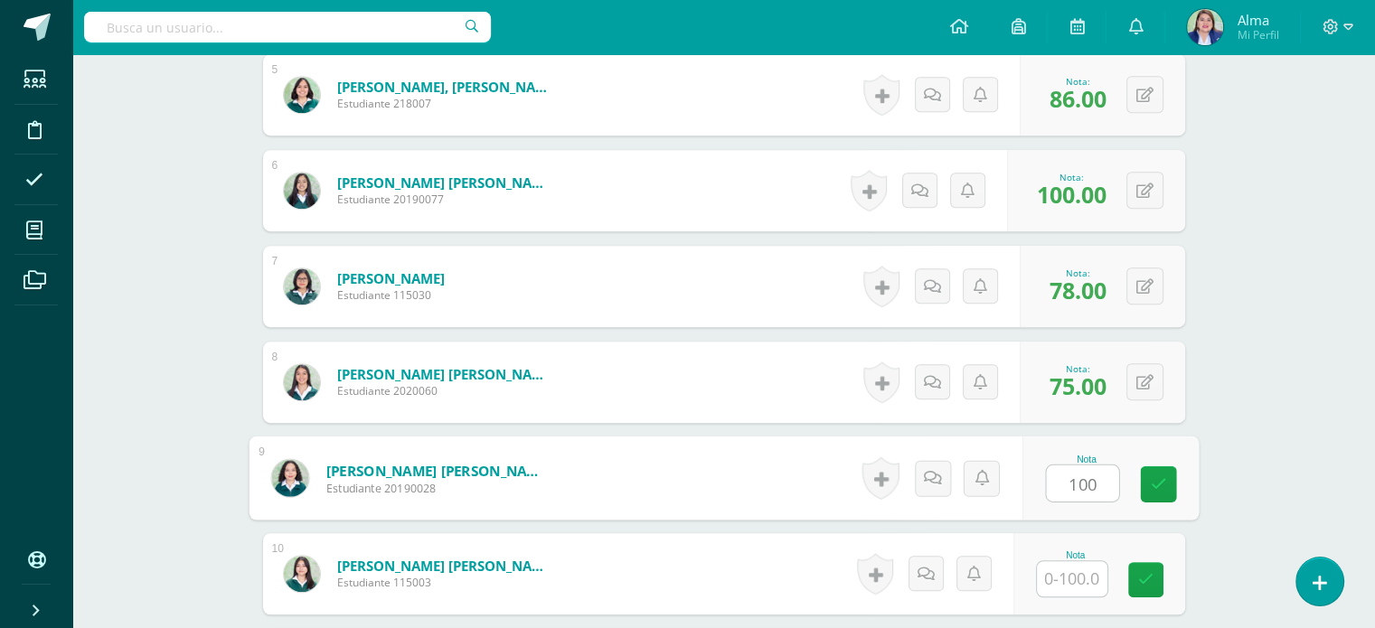
type input "100"
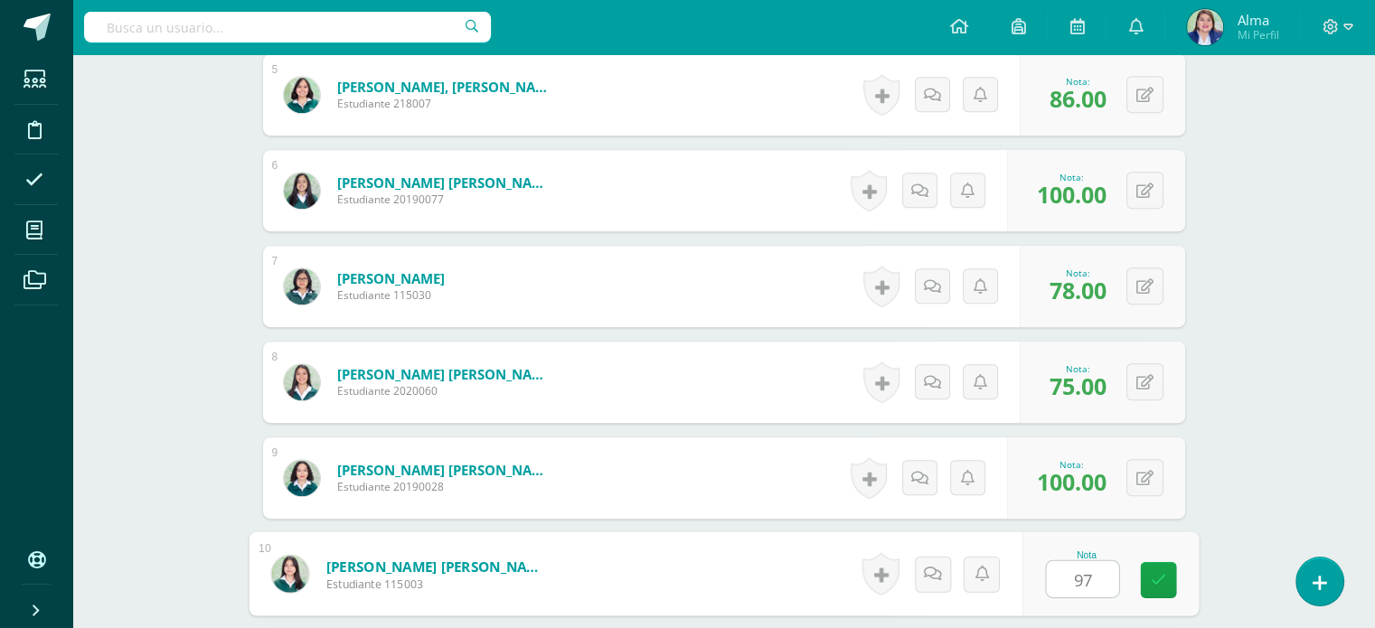
type input "97"
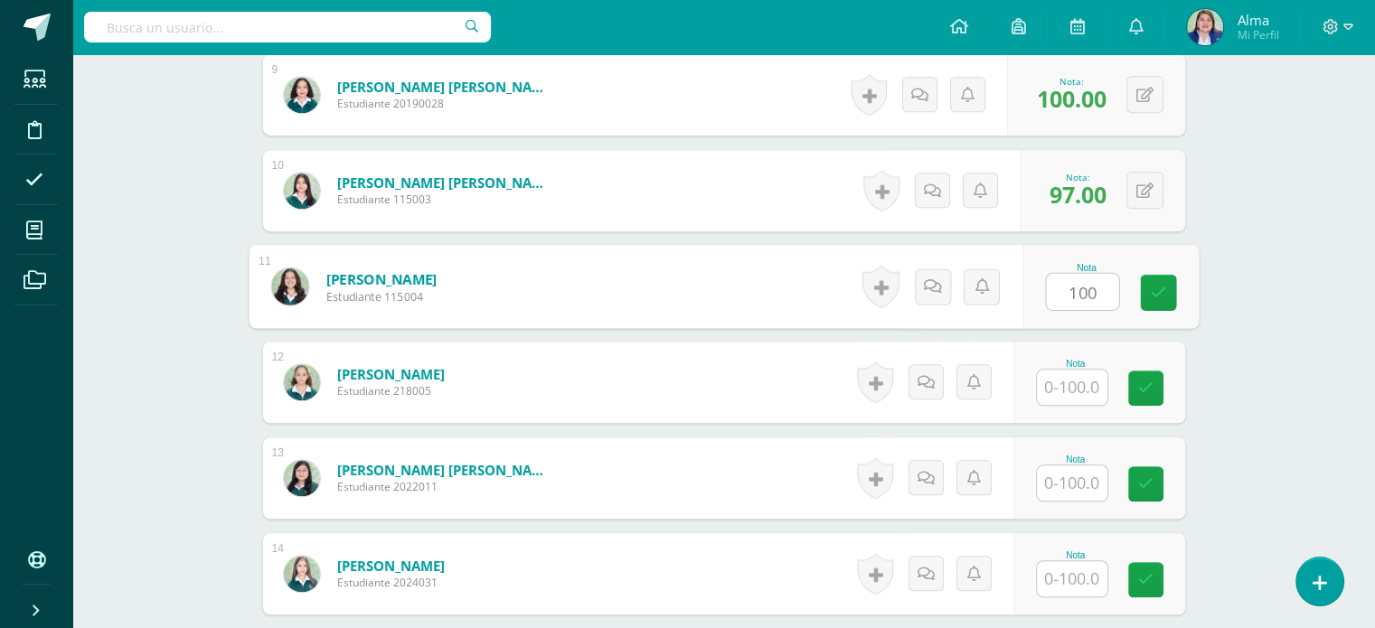
type input "100"
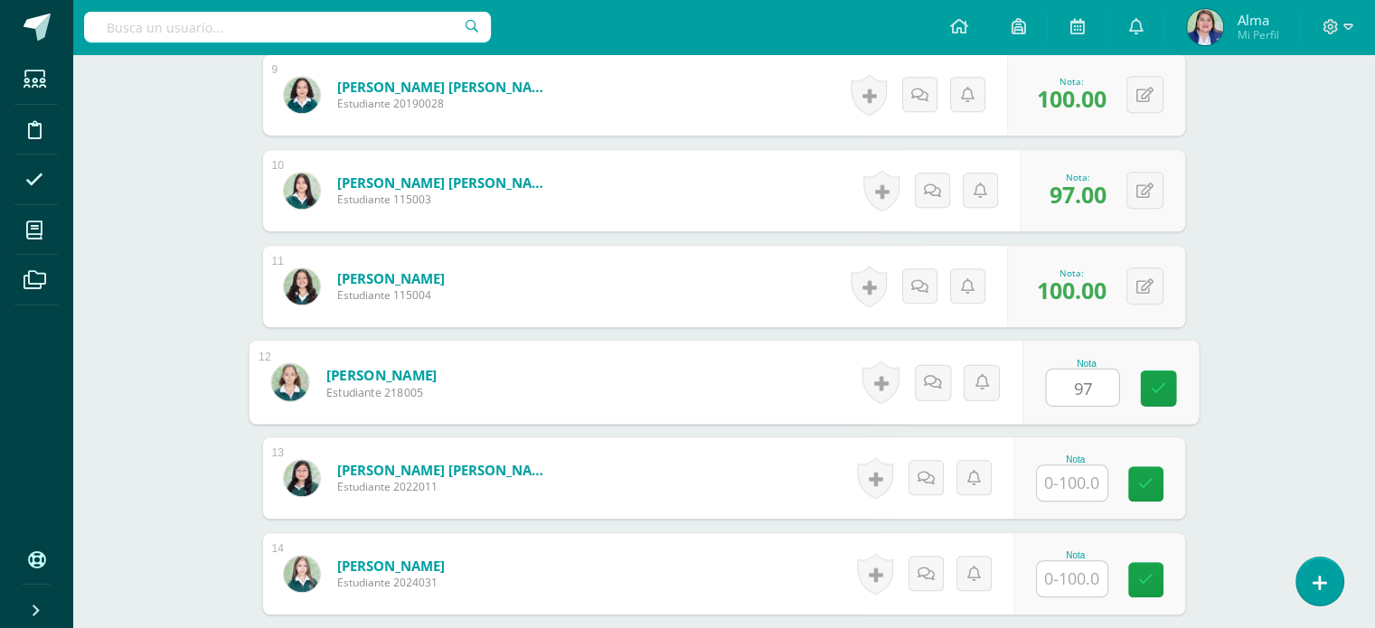
type input "97"
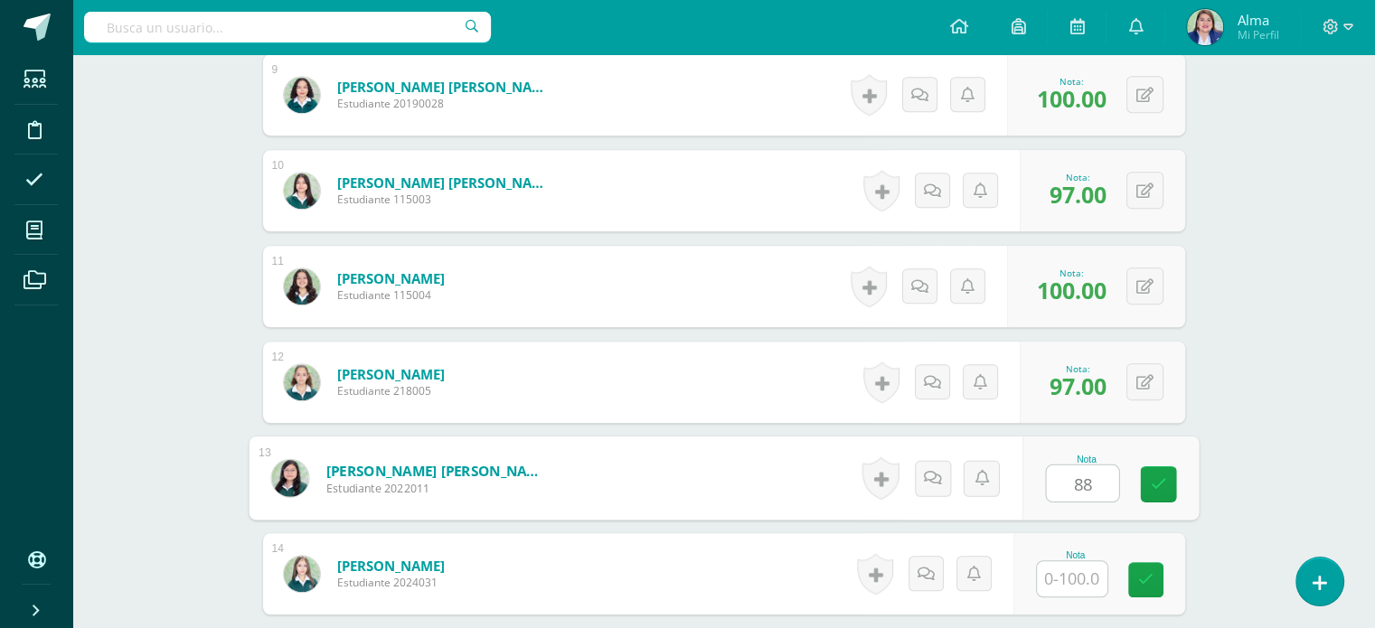
type input "88"
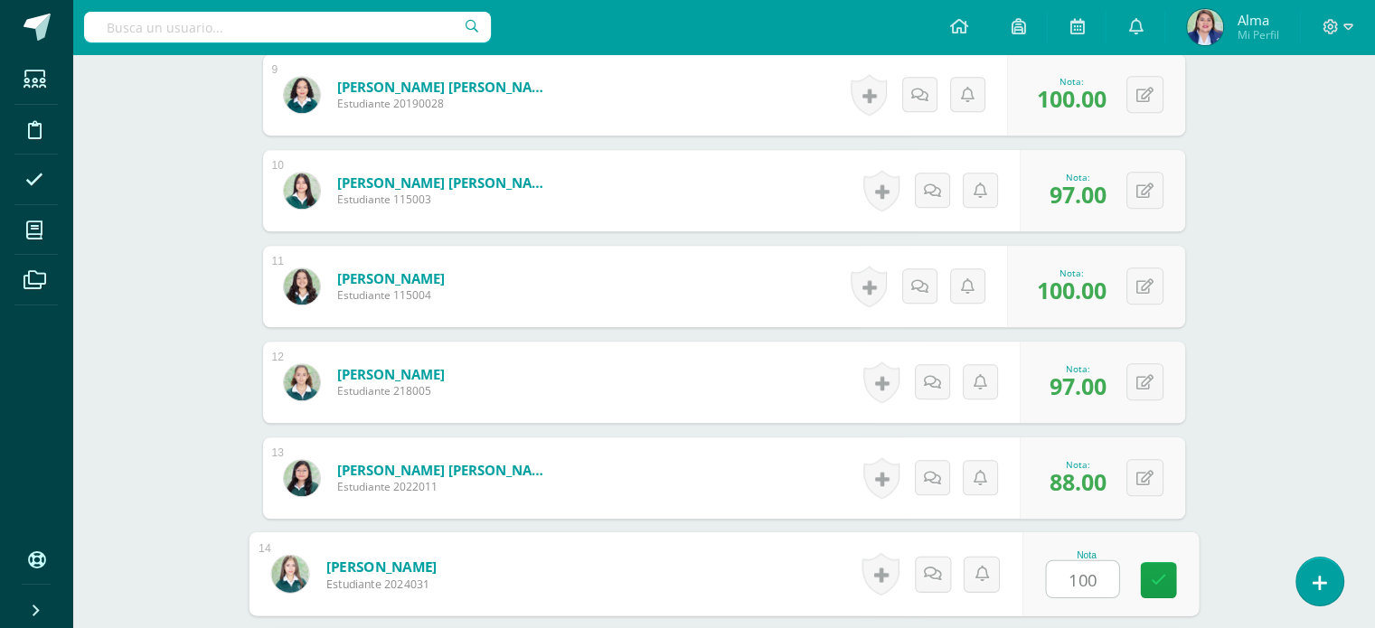
type input "100"
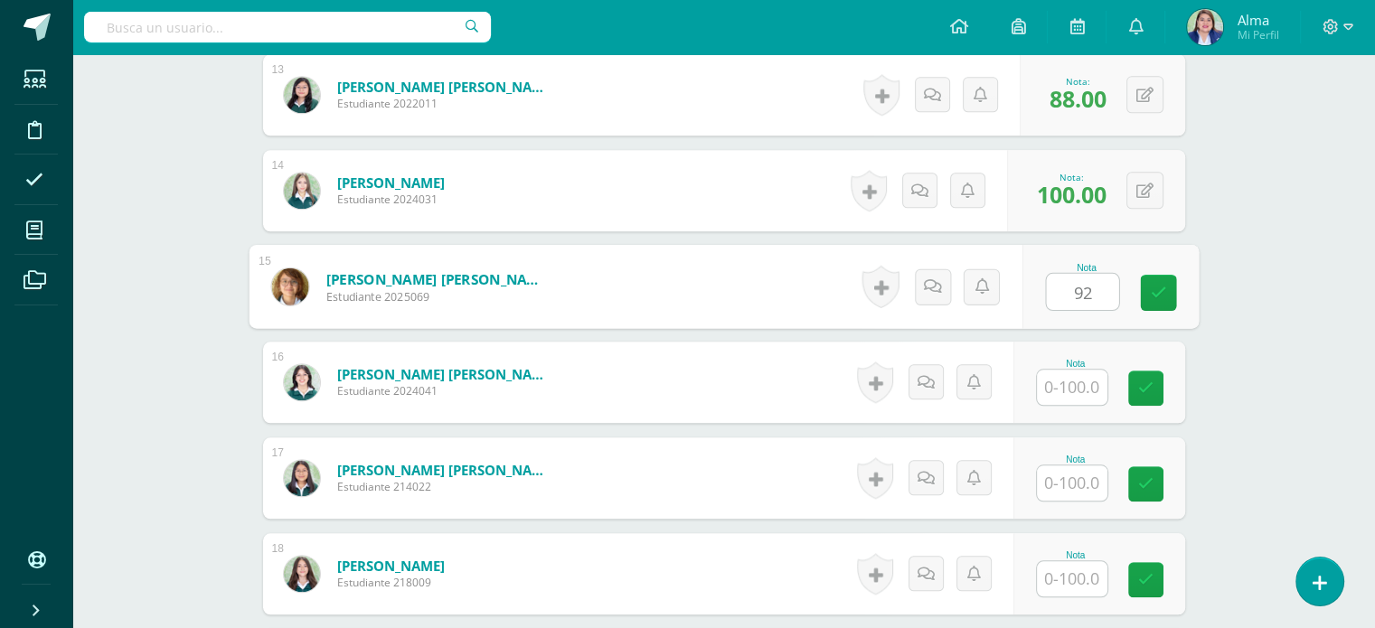
type input "92"
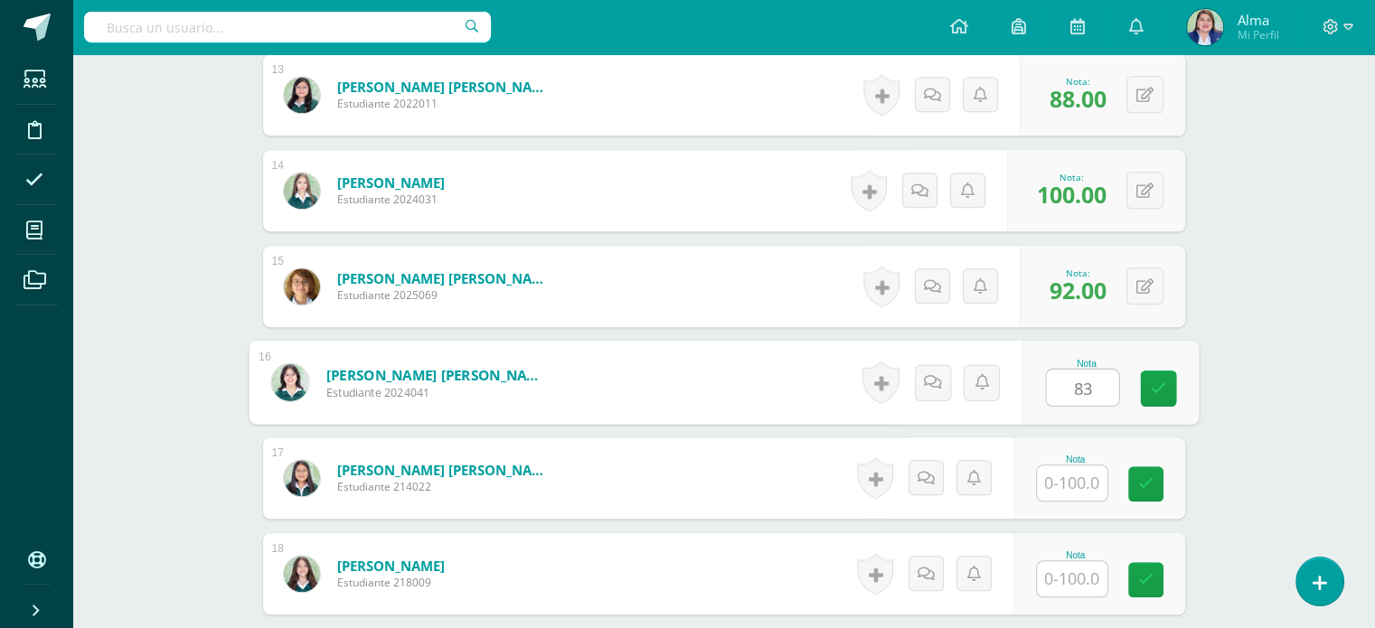
type input "83"
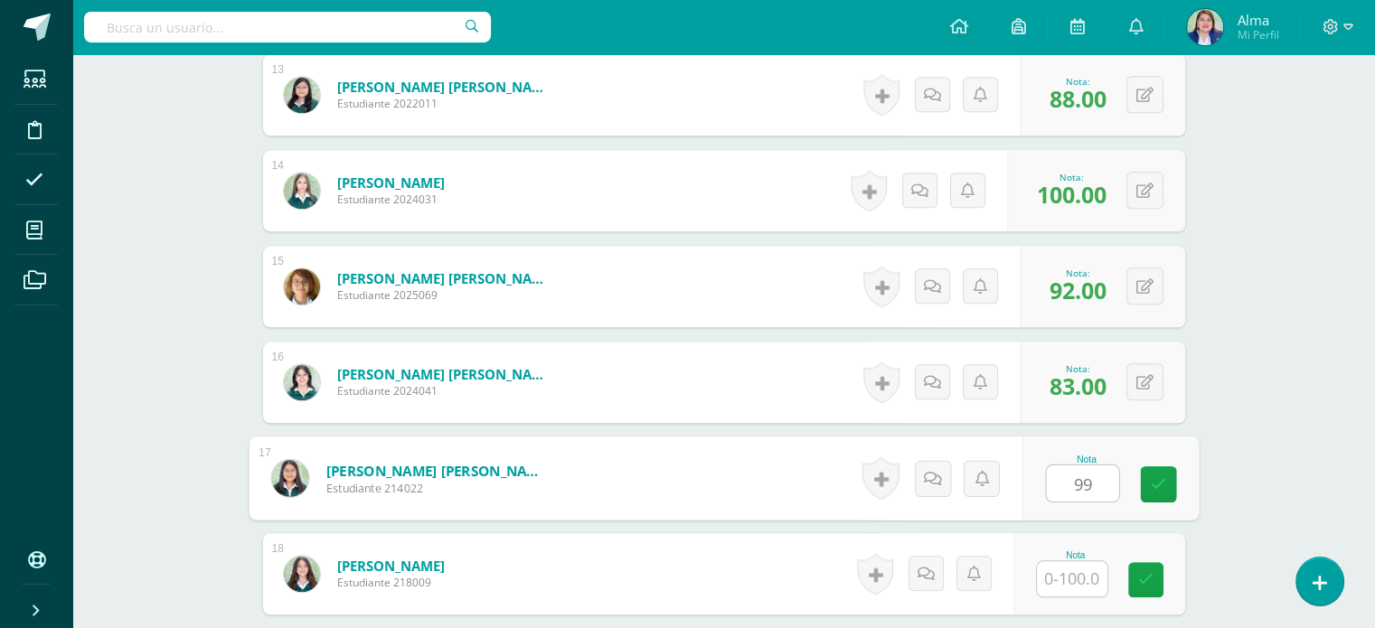
type input "99"
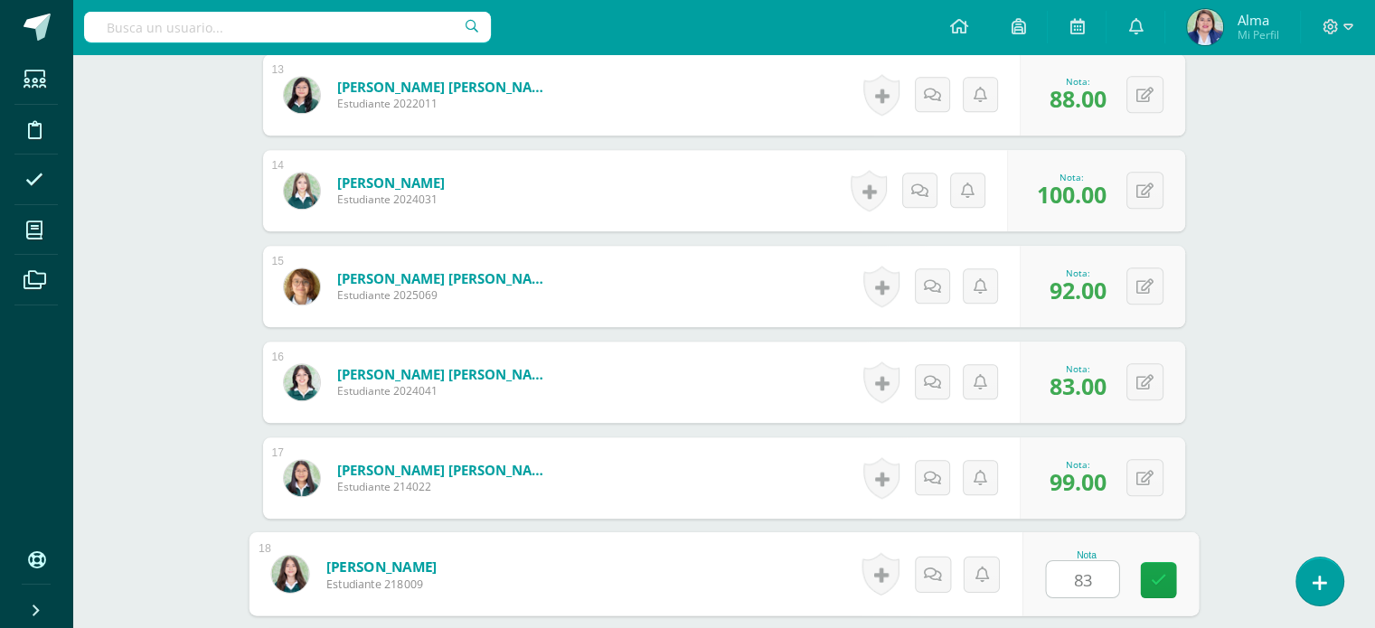
type input "83"
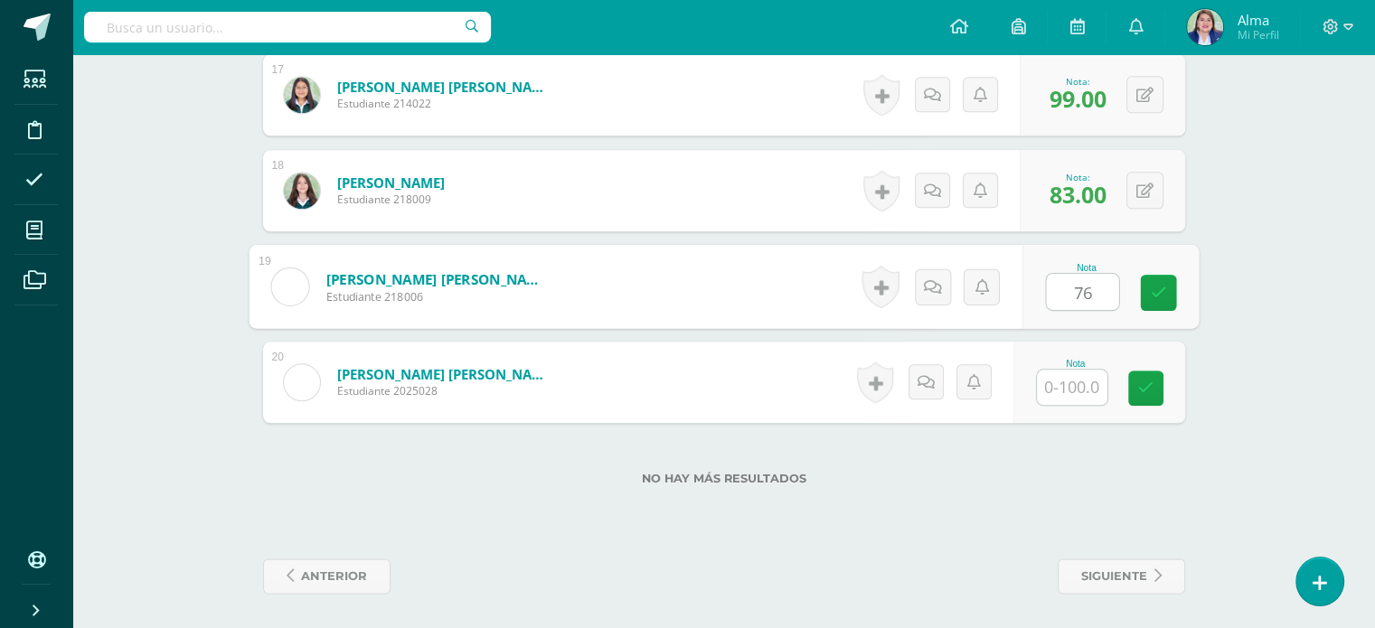
type input "76"
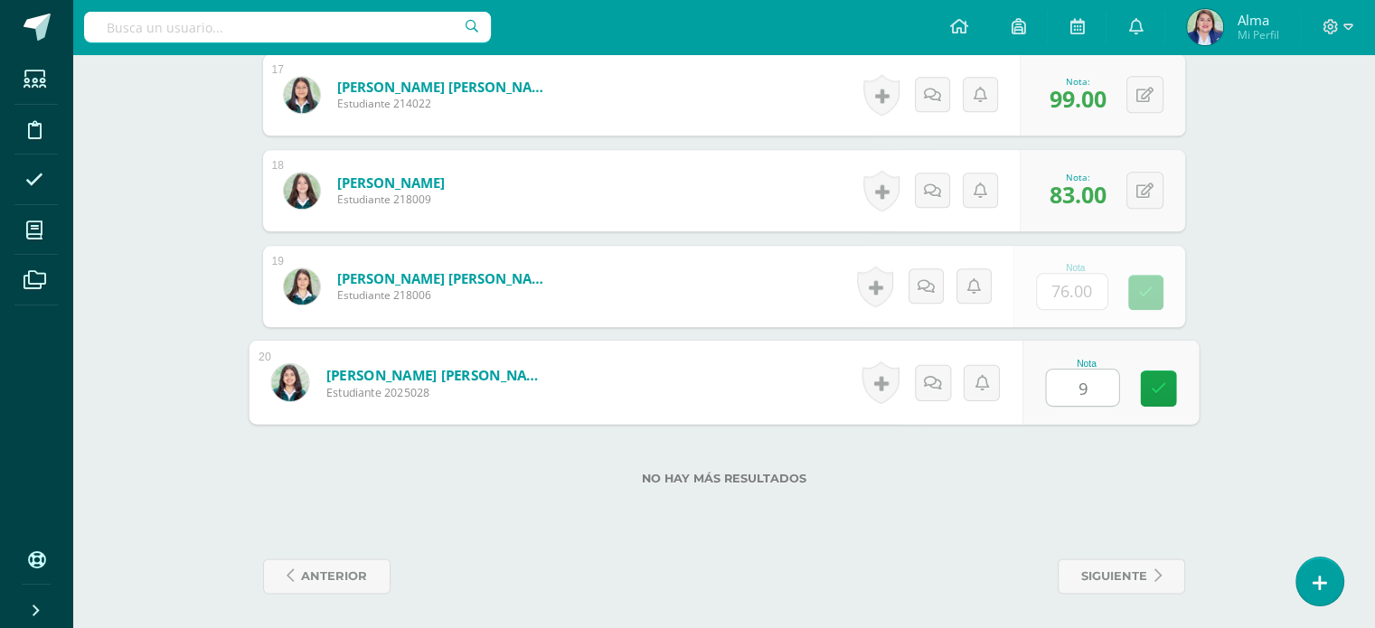
type input "99"
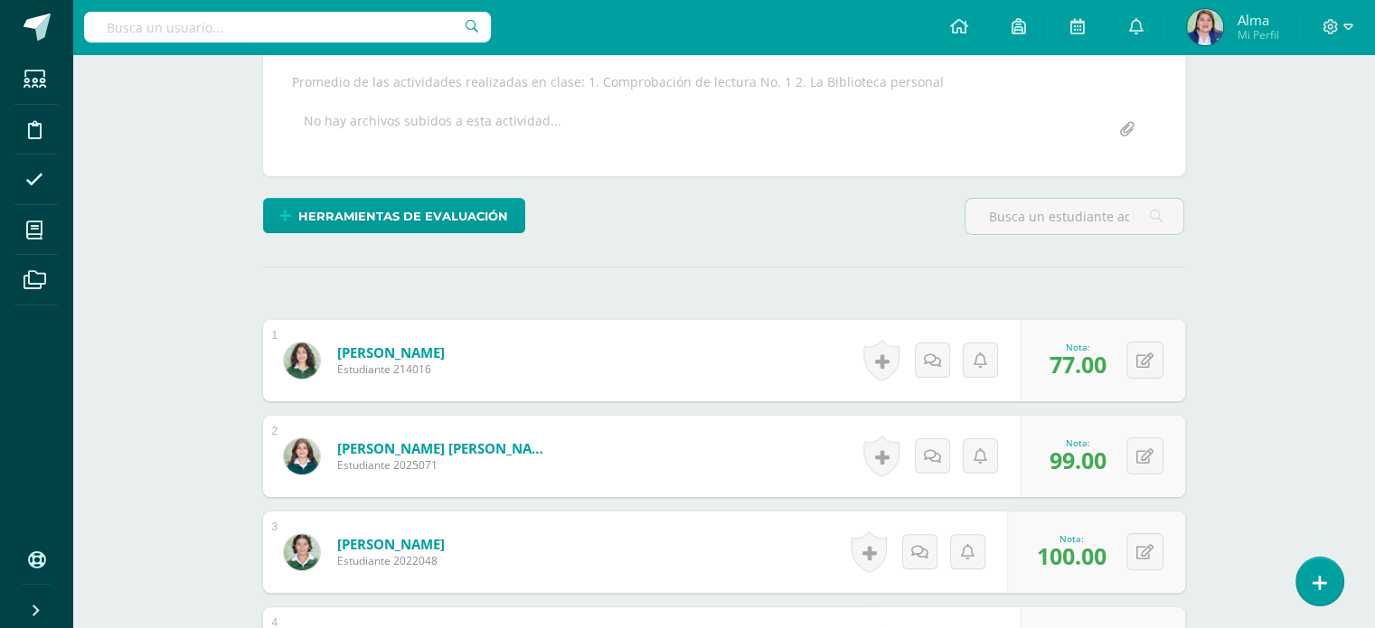
scroll to position [0, 0]
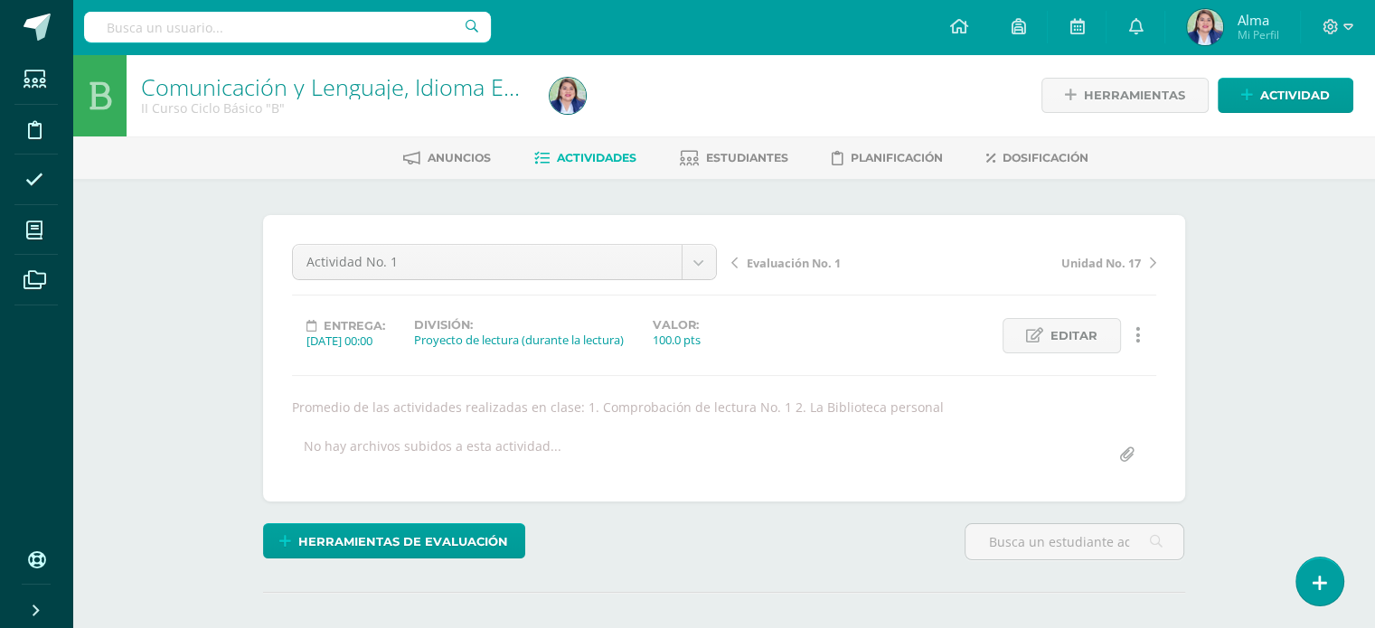
click at [573, 165] on span "Actividades" at bounding box center [597, 158] width 80 height 14
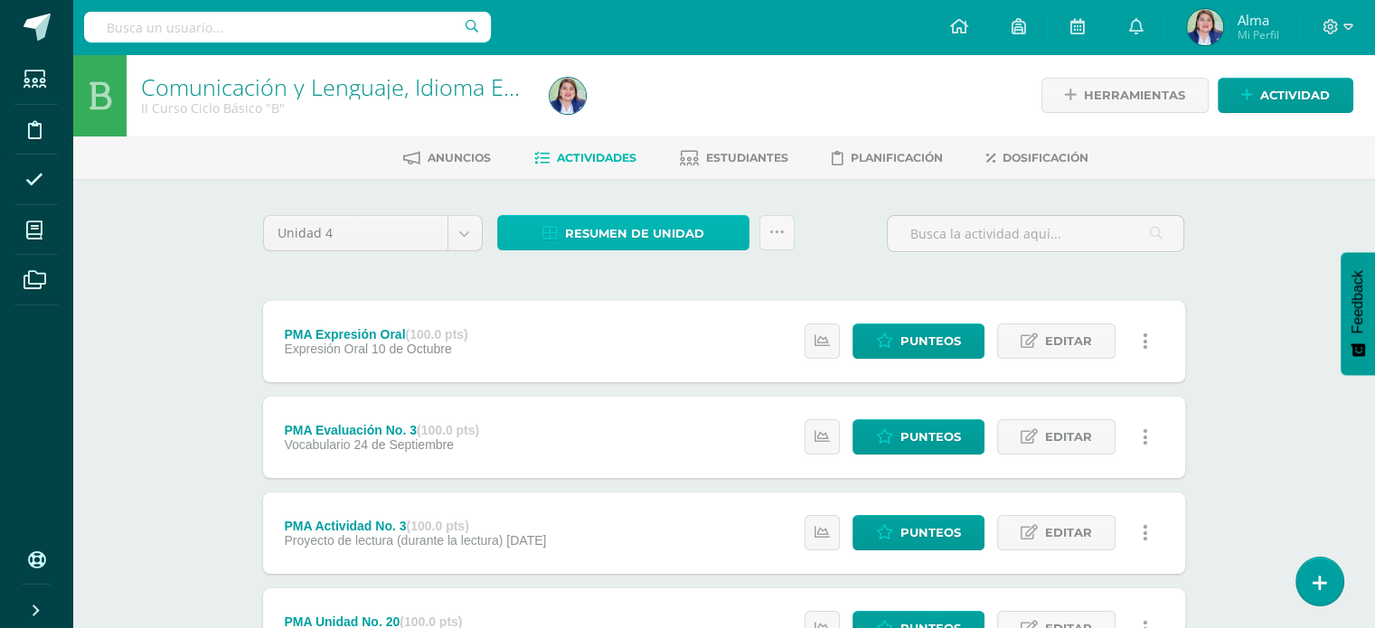
click at [672, 219] on span "Resumen de unidad" at bounding box center [634, 233] width 139 height 33
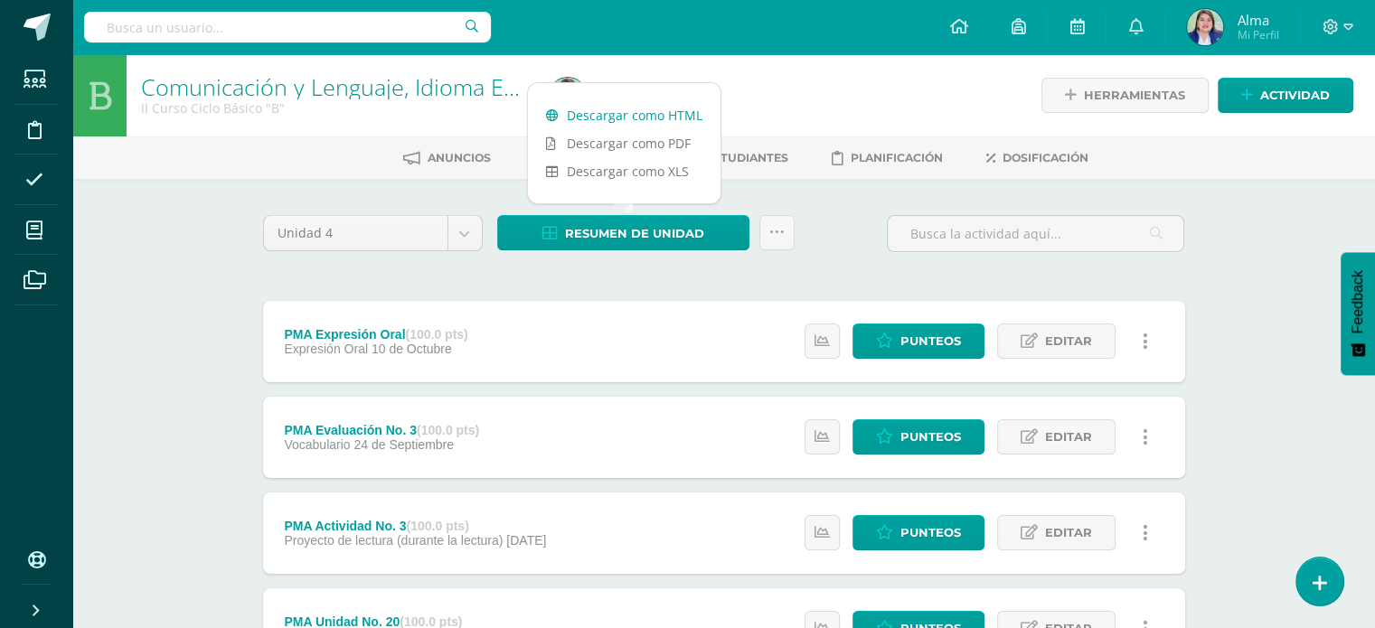
click at [664, 122] on link "Descargar como HTML" at bounding box center [624, 115] width 193 height 28
